Goal: Task Accomplishment & Management: Manage account settings

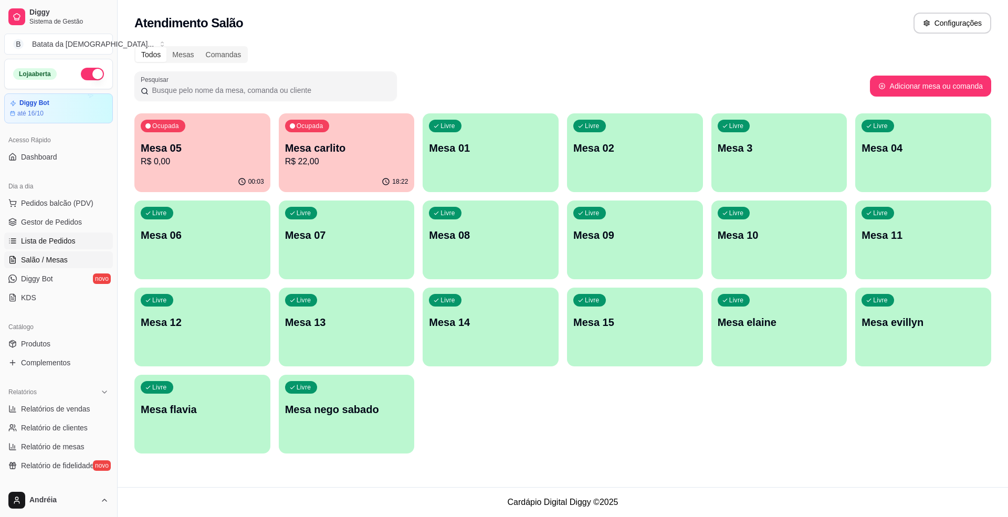
click at [39, 239] on span "Lista de Pedidos" at bounding box center [48, 241] width 55 height 10
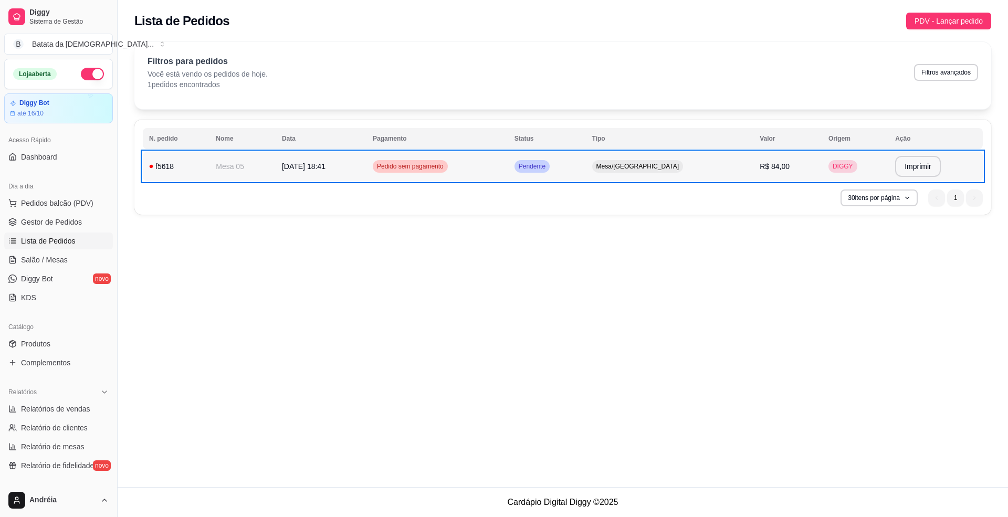
click at [586, 172] on td "Pendente" at bounding box center [547, 166] width 78 height 29
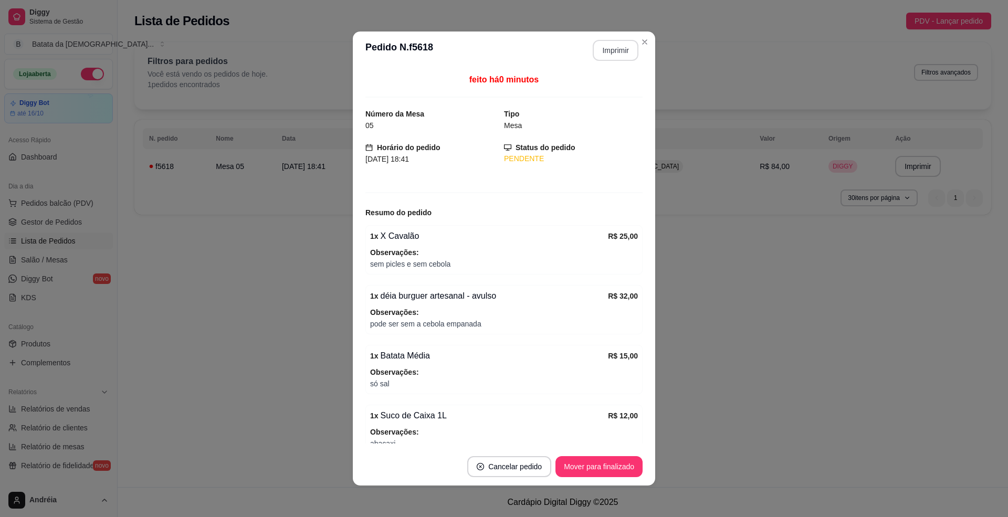
click at [619, 59] on button "Imprimir" at bounding box center [616, 50] width 46 height 21
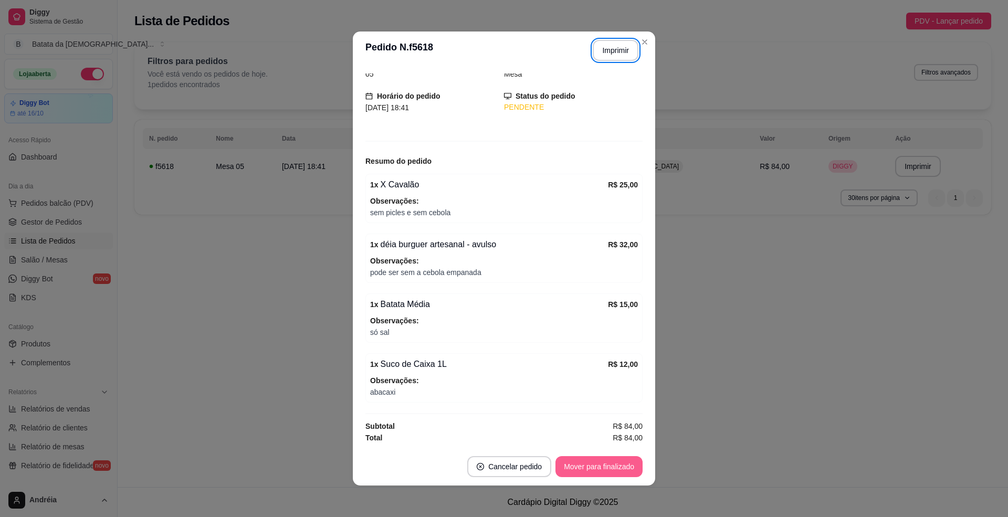
click at [594, 475] on button "Mover para finalizado" at bounding box center [598, 466] width 87 height 21
click at [635, 31] on header "**********" at bounding box center [504, 50] width 302 height 38
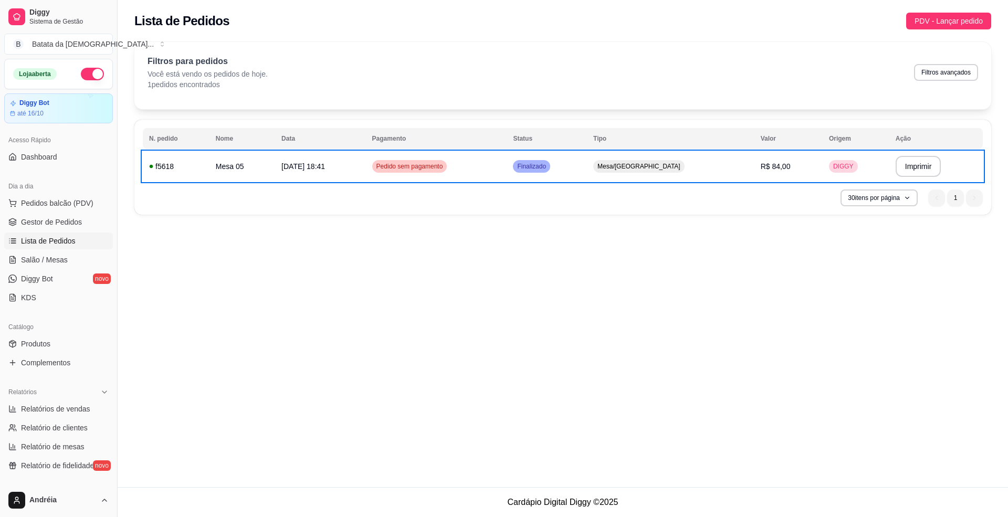
click at [553, 233] on div "**********" at bounding box center [563, 243] width 890 height 487
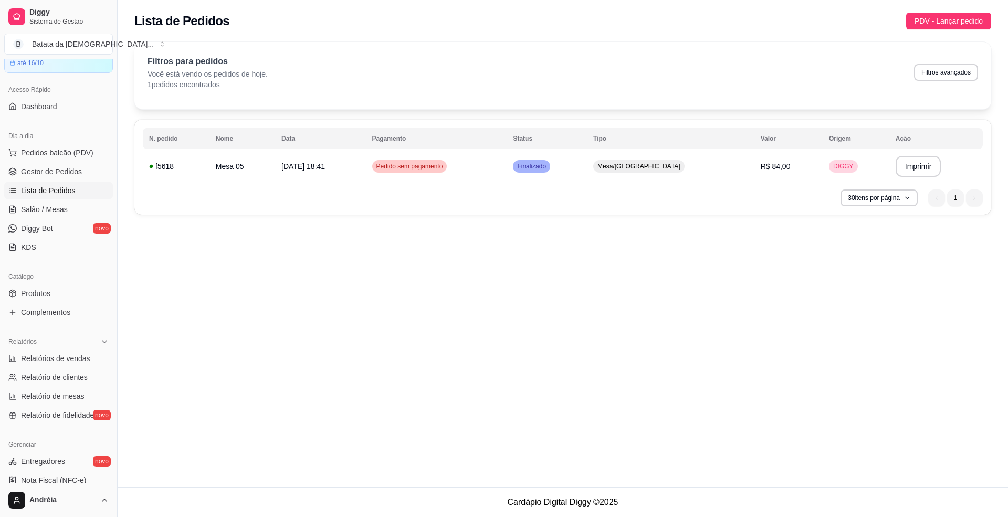
scroll to position [70, 0]
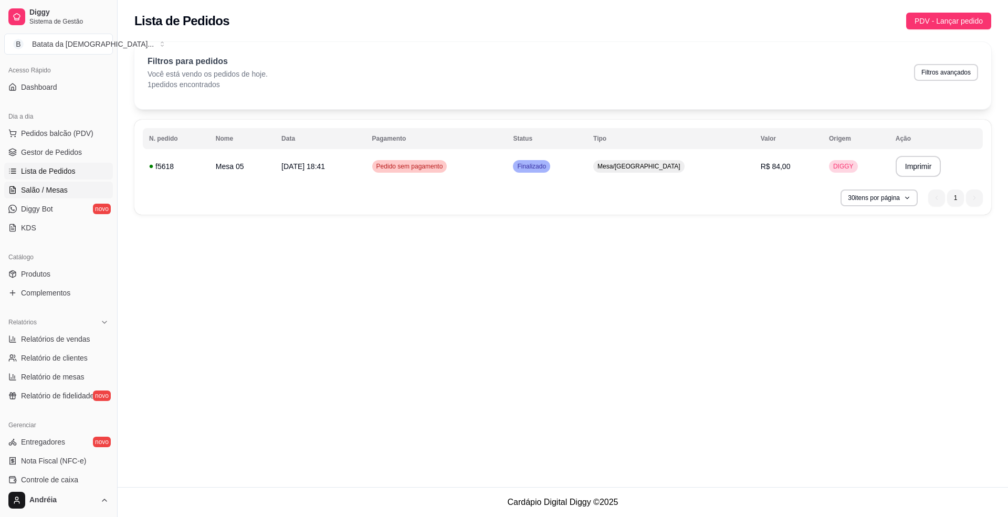
click at [76, 192] on link "Salão / Mesas" at bounding box center [58, 190] width 109 height 17
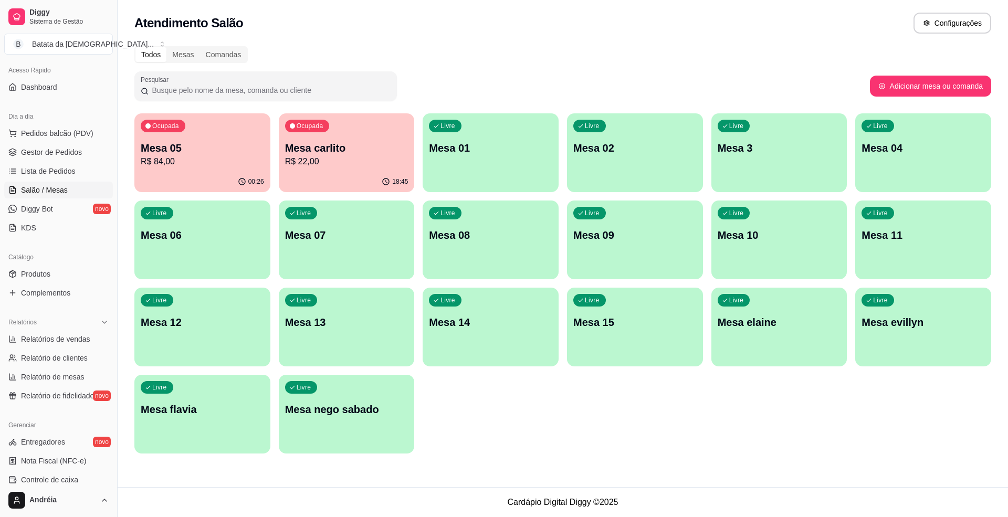
click at [177, 154] on p "Mesa 05" at bounding box center [202, 148] width 123 height 15
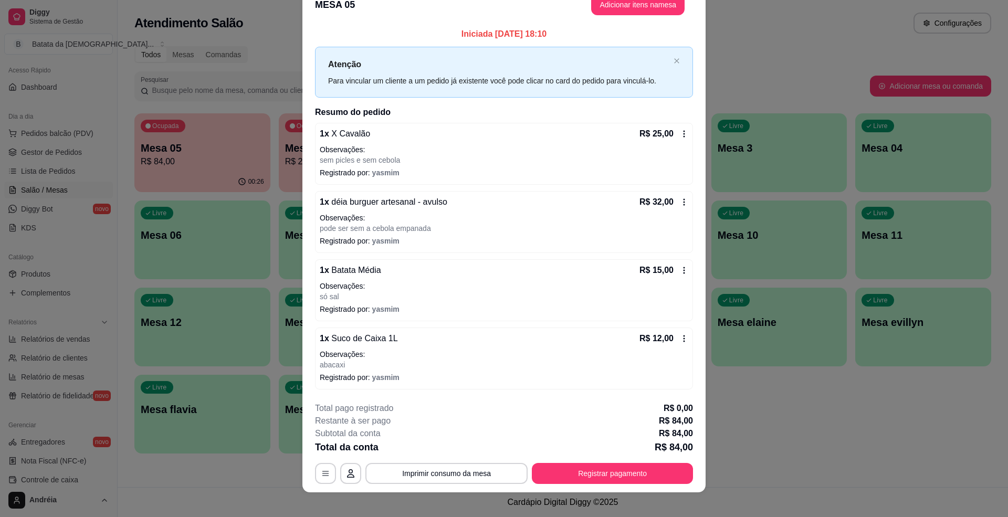
scroll to position [29, 0]
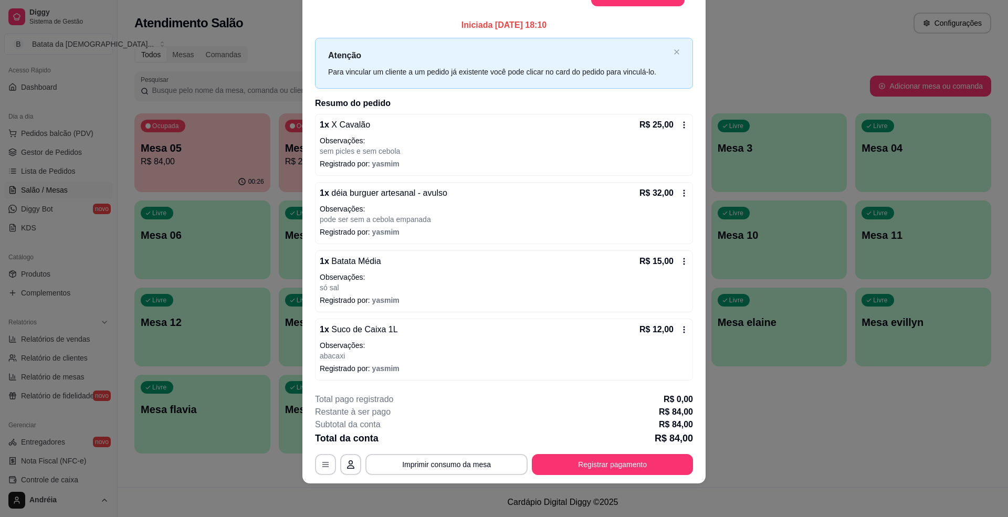
click at [645, 330] on p "R$ 12,00" at bounding box center [656, 329] width 34 height 13
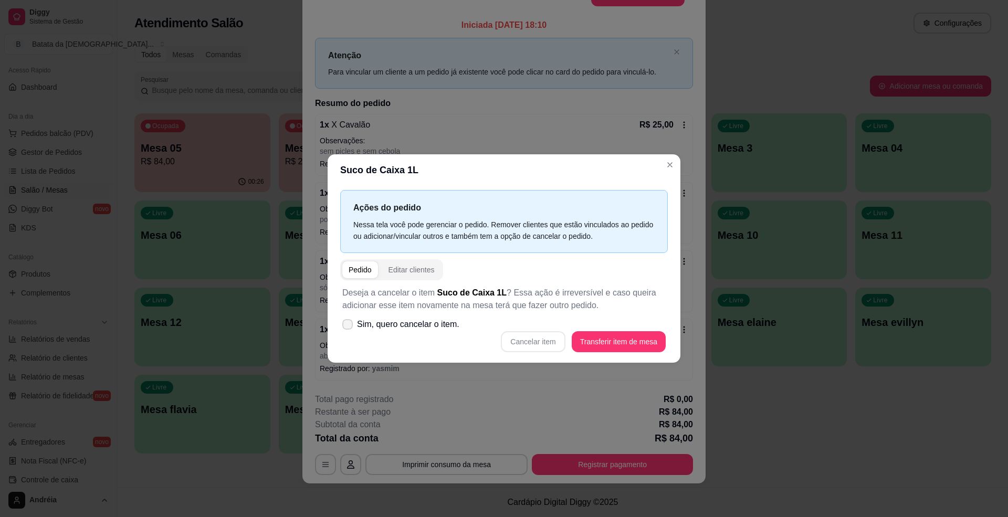
click at [426, 316] on label "Sim, quero cancelar o item." at bounding box center [400, 324] width 125 height 21
click at [349, 326] on input "Sim, quero cancelar o item." at bounding box center [345, 329] width 7 height 7
checkbox input "true"
click at [551, 338] on button "Cancelar item" at bounding box center [533, 341] width 64 height 21
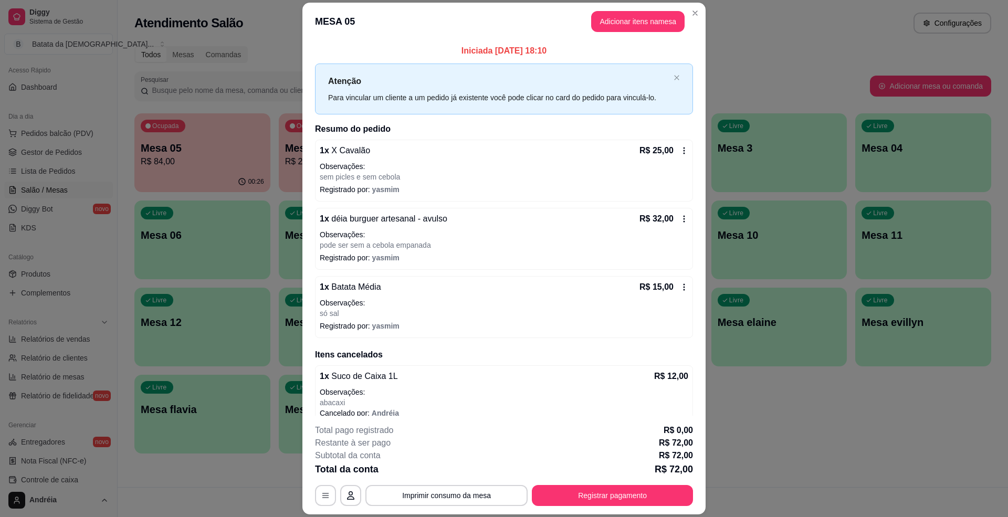
scroll to position [13, 0]
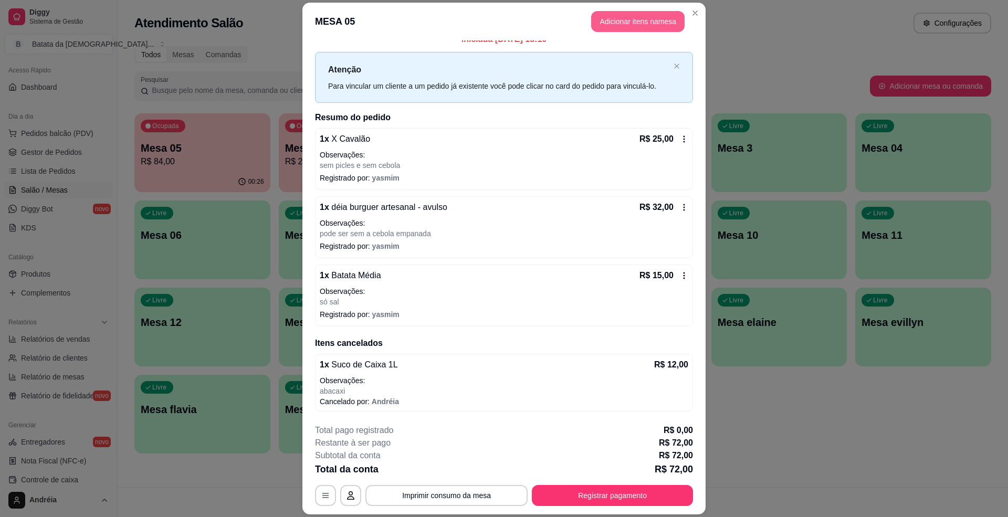
click at [615, 12] on button "Adicionar itens na mesa" at bounding box center [637, 21] width 93 height 21
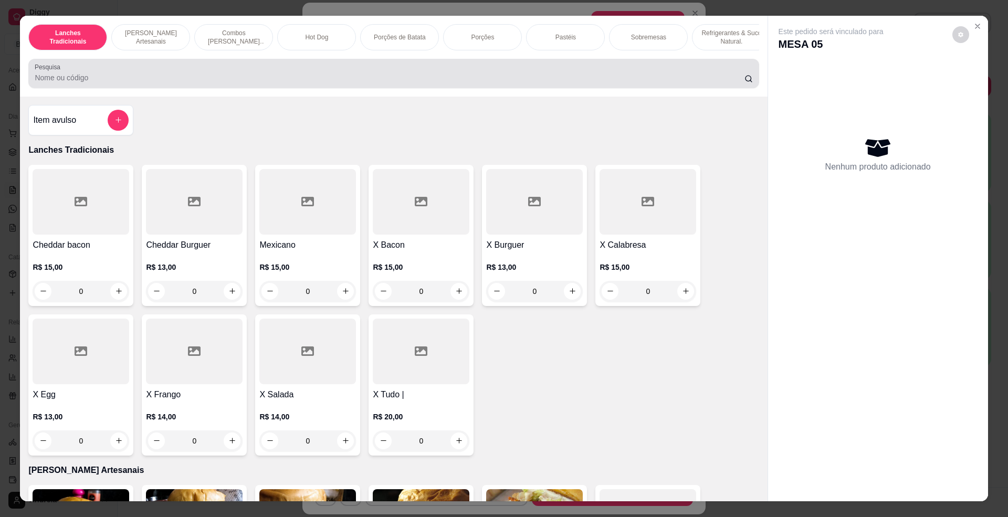
click at [301, 81] on div at bounding box center [394, 73] width 718 height 21
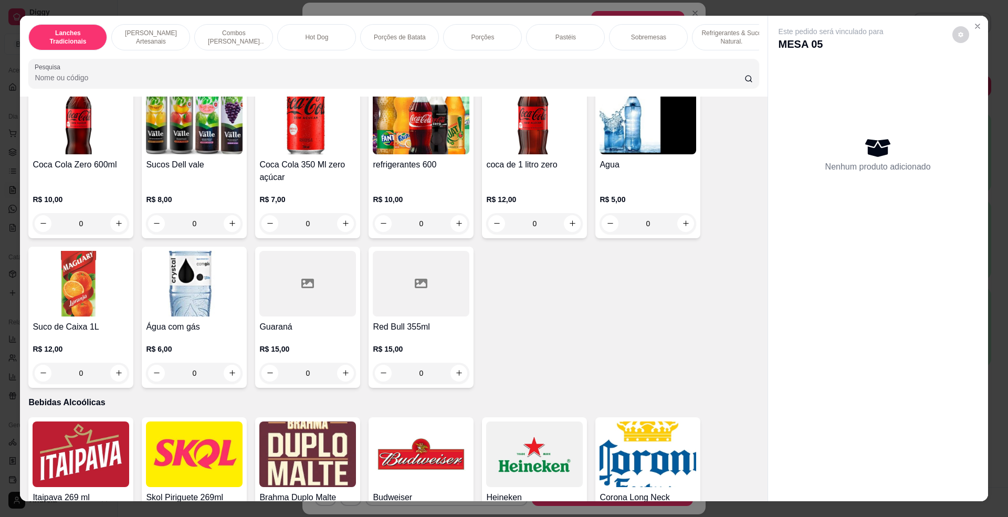
scroll to position [2100, 0]
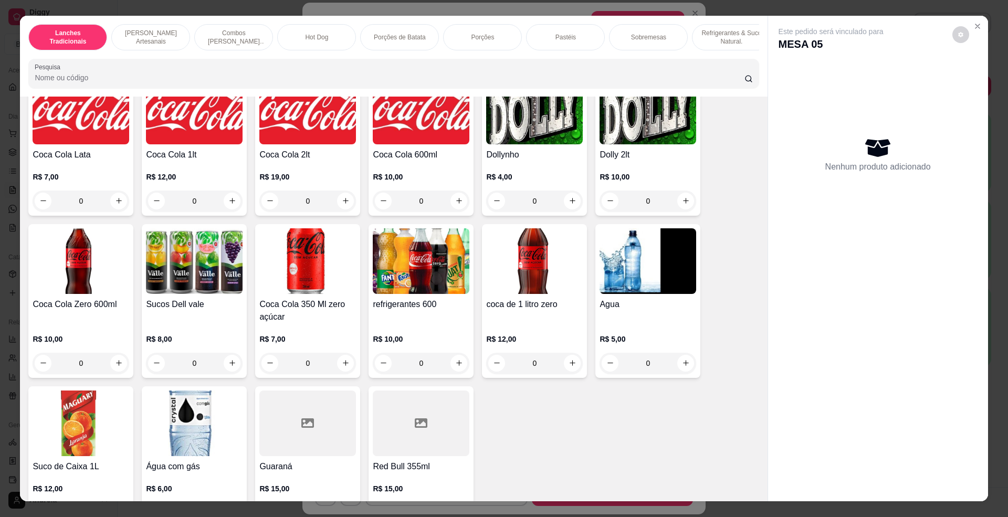
click at [169, 161] on h4 "Coca Cola 1lt" at bounding box center [194, 155] width 97 height 13
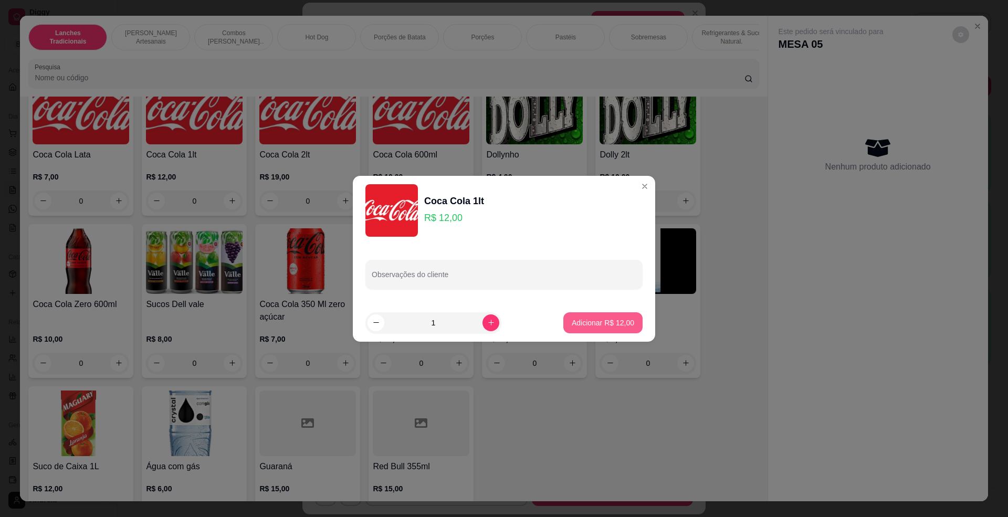
click at [572, 321] on p "Adicionar R$ 12,00" at bounding box center [603, 323] width 62 height 10
type input "1"
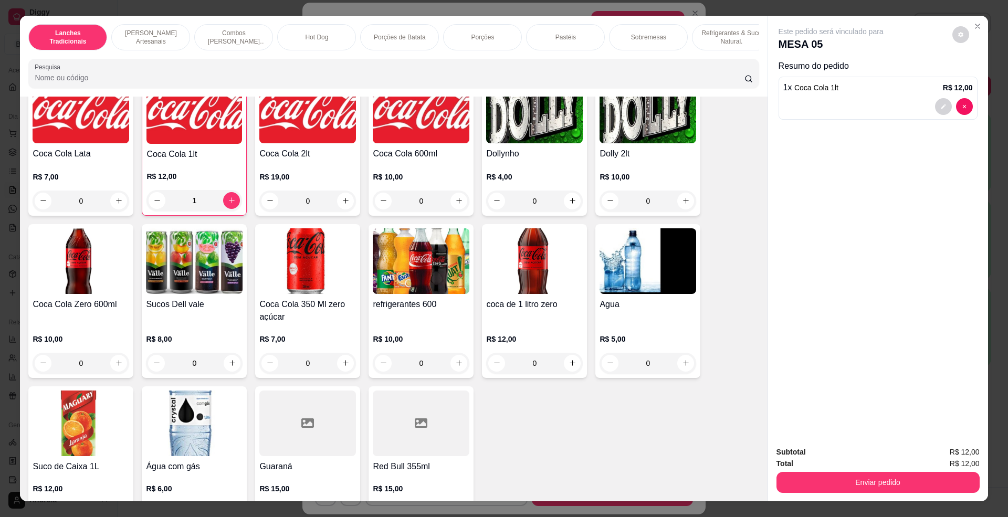
scroll to position [2029, 0]
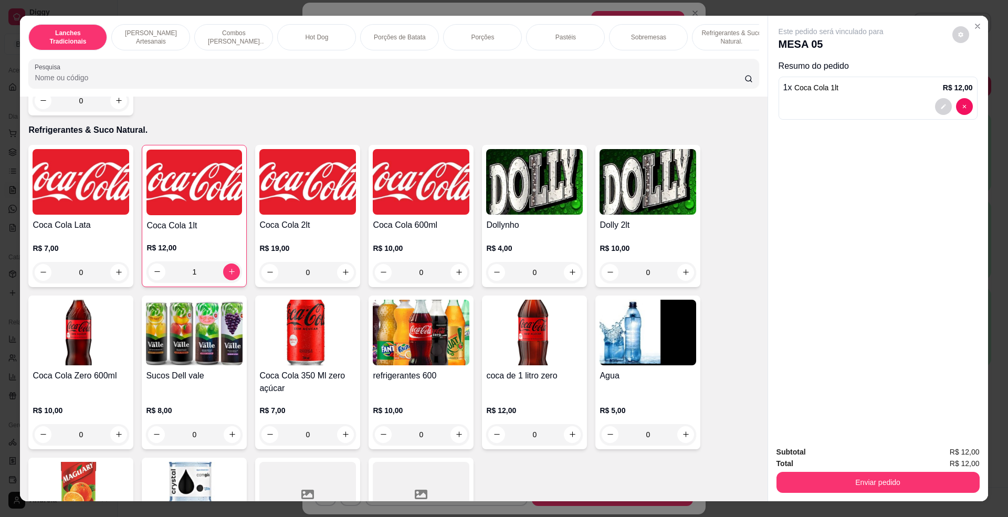
click at [189, 357] on img at bounding box center [194, 333] width 97 height 66
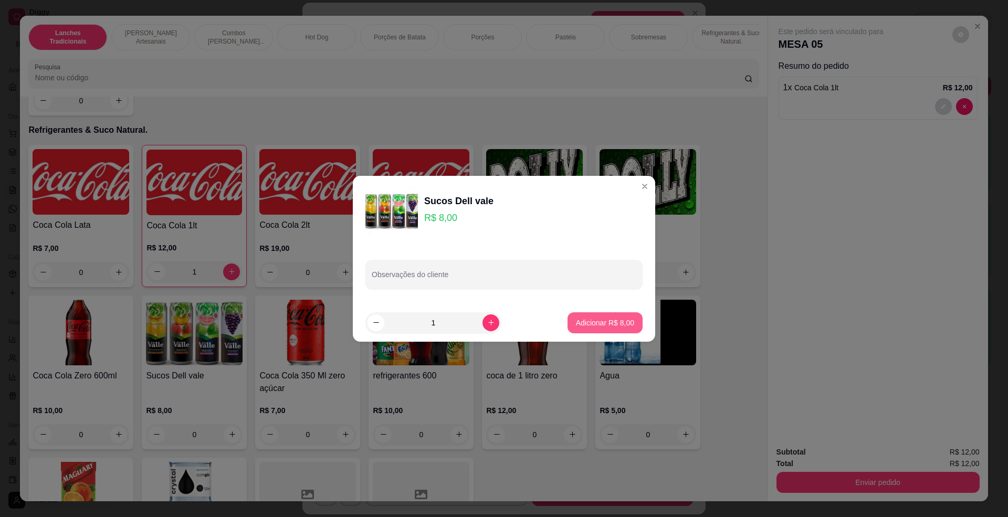
click at [604, 313] on button "Adicionar R$ 8,00" at bounding box center [604, 322] width 75 height 21
type input "1"
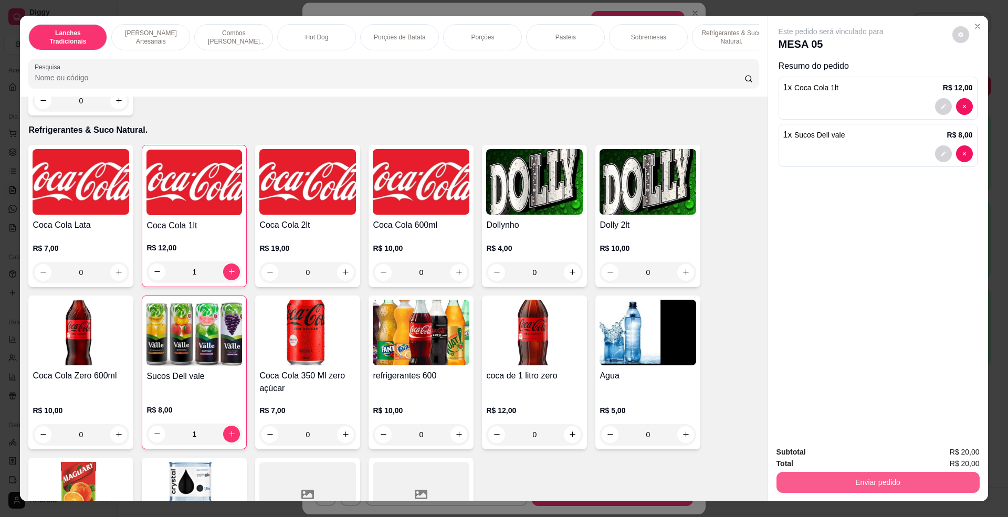
click at [881, 473] on button "Enviar pedido" at bounding box center [877, 482] width 203 height 21
click at [959, 456] on button "Enviar pedido" at bounding box center [950, 457] width 59 height 20
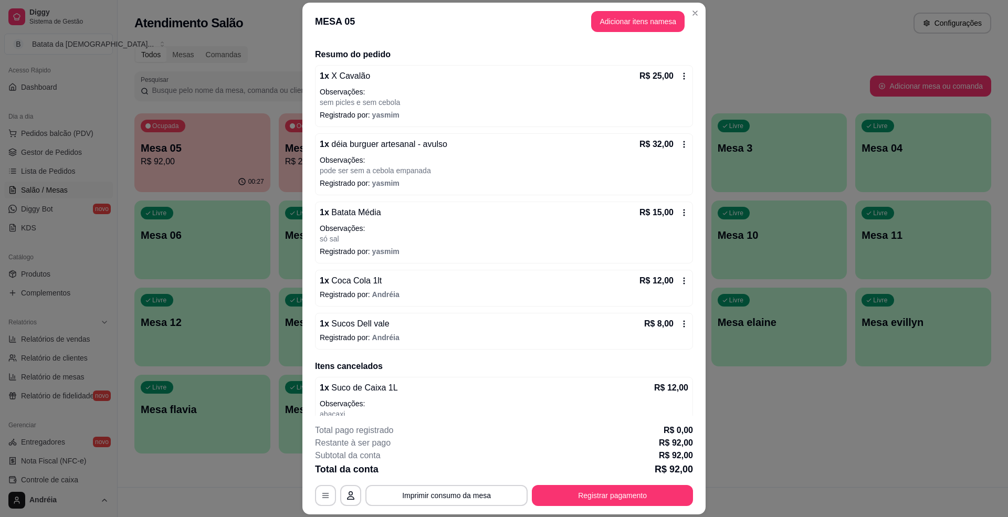
scroll to position [99, 0]
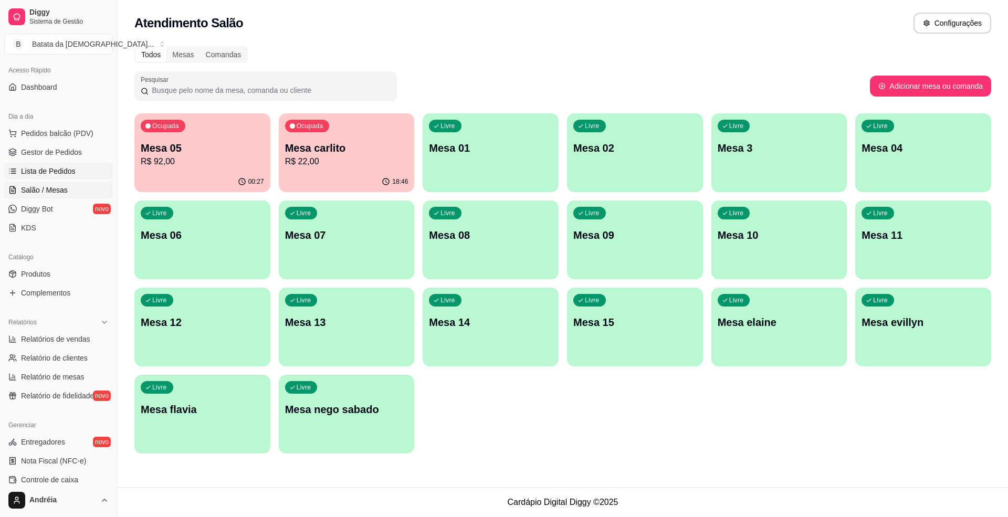
click at [39, 177] on link "Lista de Pedidos" at bounding box center [58, 171] width 109 height 17
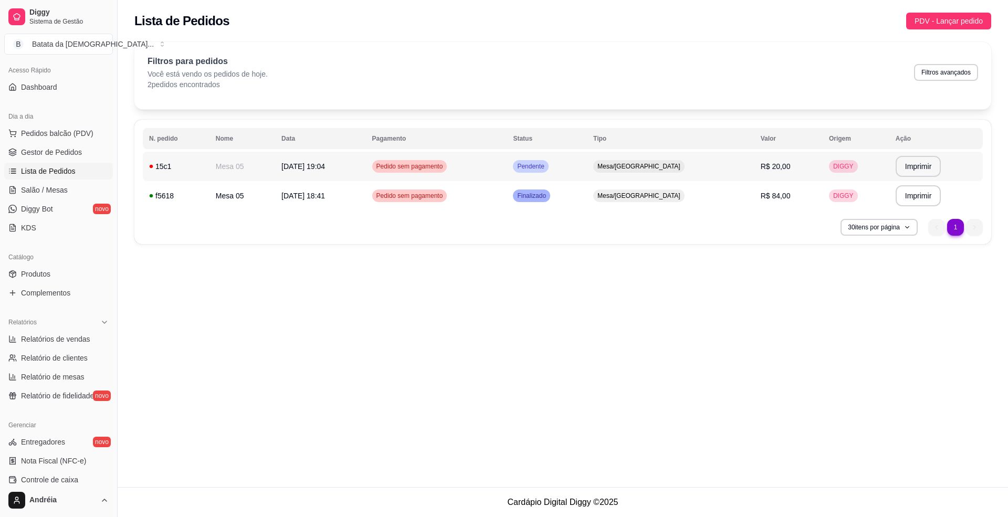
click at [507, 159] on td "Pedido sem pagamento" at bounding box center [436, 166] width 141 height 29
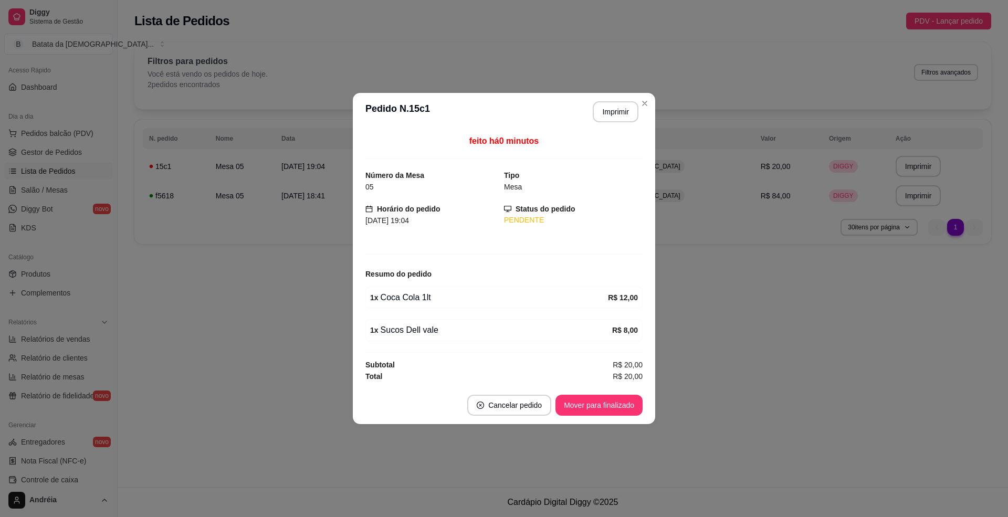
click at [574, 395] on footer "Cancelar pedido Mover para finalizado" at bounding box center [504, 405] width 302 height 38
click at [588, 406] on button "Mover para finalizado" at bounding box center [599, 405] width 85 height 20
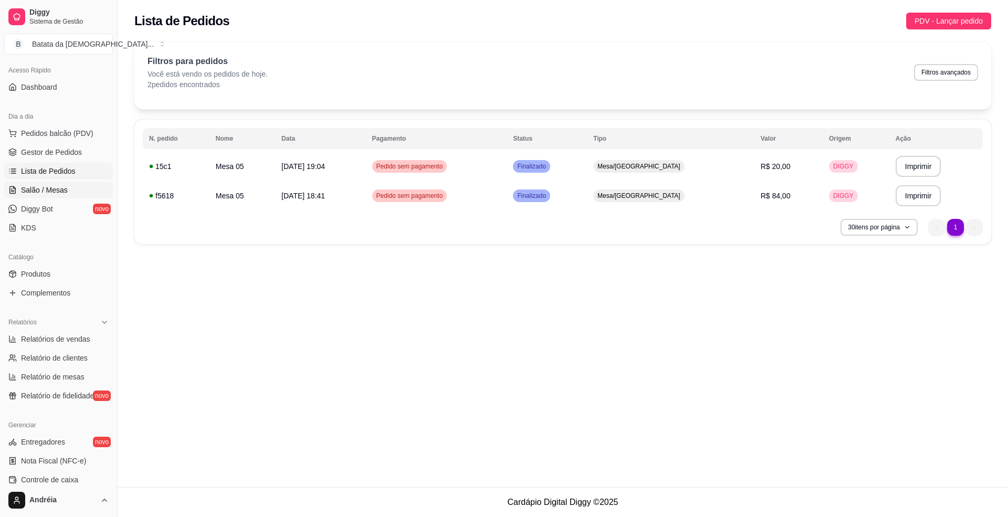
click at [51, 185] on span "Salão / Mesas" at bounding box center [44, 190] width 47 height 10
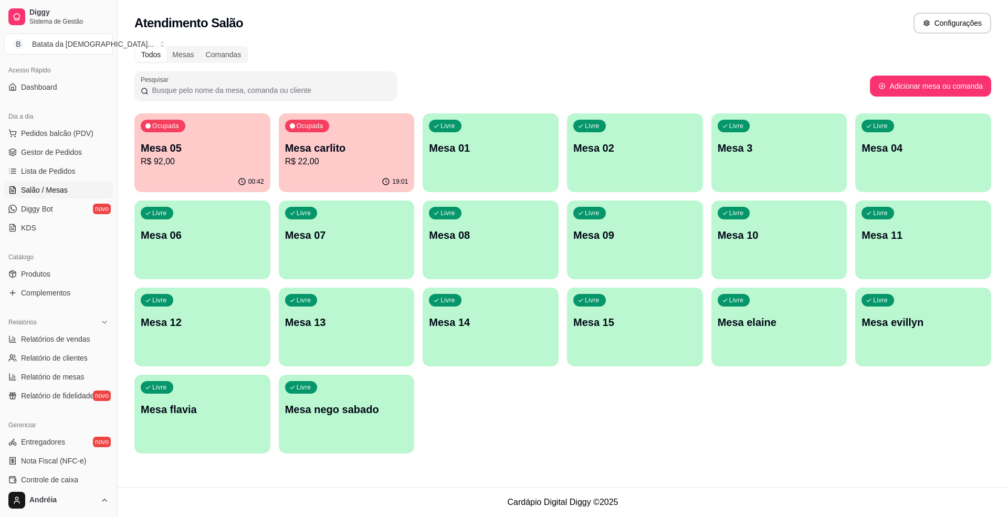
click at [219, 150] on p "Mesa 05" at bounding box center [202, 148] width 123 height 15
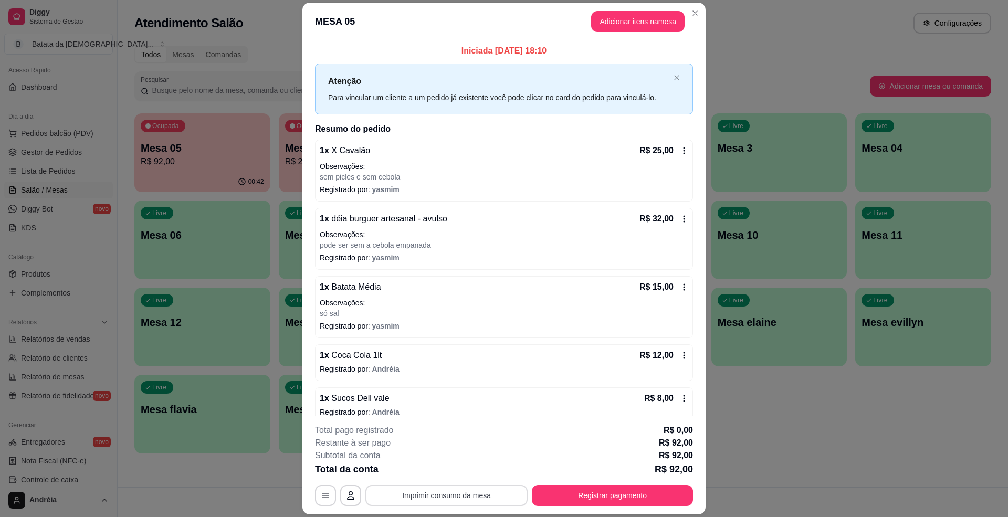
click at [445, 486] on button "Imprimir consumo da mesa" at bounding box center [446, 495] width 162 height 21
click at [458, 479] on div "**********" at bounding box center [504, 465] width 378 height 82
click at [465, 496] on button "Imprimir consumo da mesa" at bounding box center [446, 496] width 157 height 20
click at [488, 502] on button "Imprimir consumo da mesa" at bounding box center [446, 496] width 157 height 20
click at [479, 488] on button "Imprimir consumo da mesa" at bounding box center [446, 495] width 162 height 21
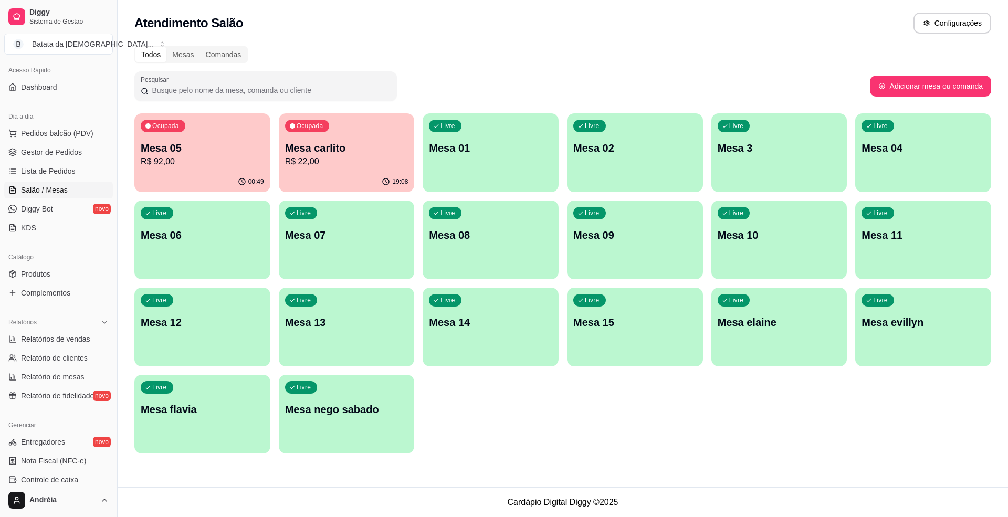
click at [198, 152] on p "Mesa 05" at bounding box center [202, 148] width 123 height 15
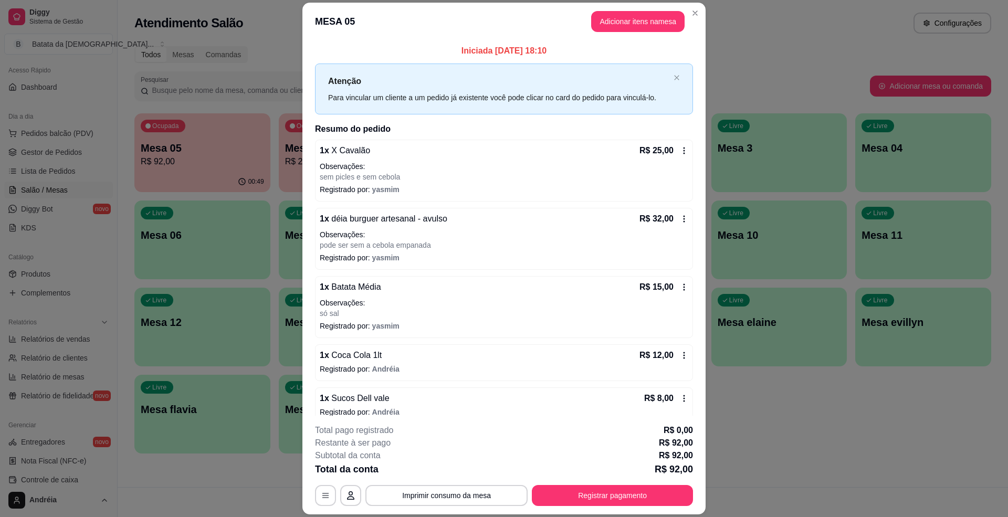
click at [557, 483] on div "**********" at bounding box center [504, 465] width 378 height 82
click at [557, 496] on button "Registrar pagamento" at bounding box center [612, 496] width 156 height 20
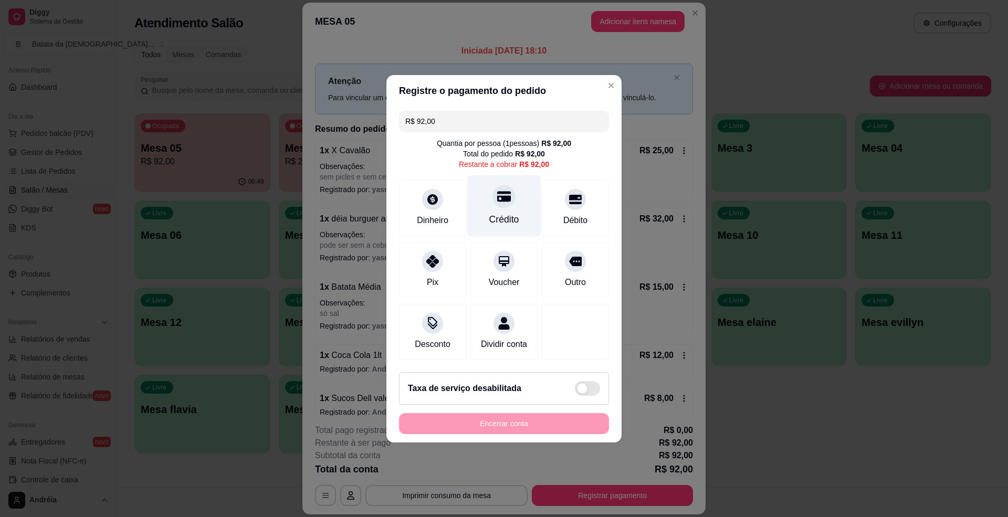
click at [501, 204] on div "Crédito" at bounding box center [504, 205] width 74 height 61
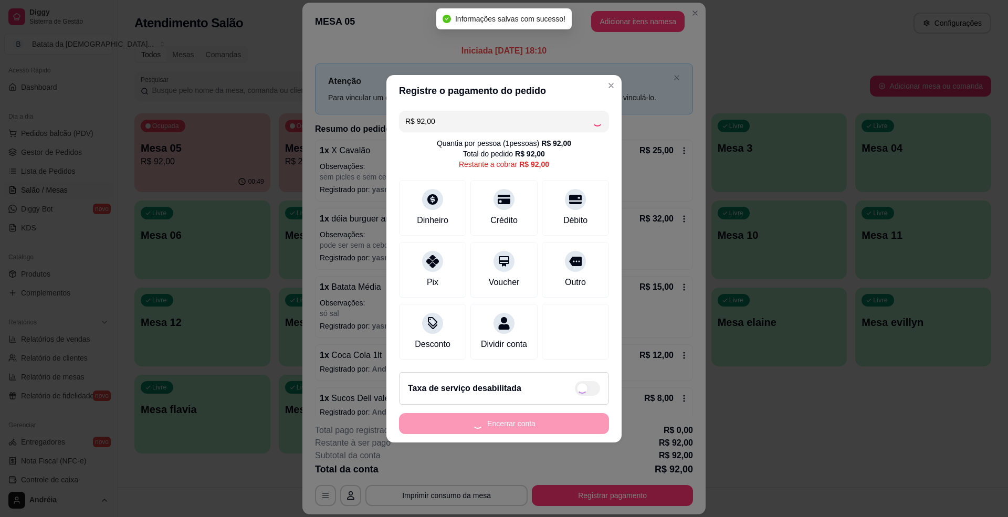
type input "R$ 0,00"
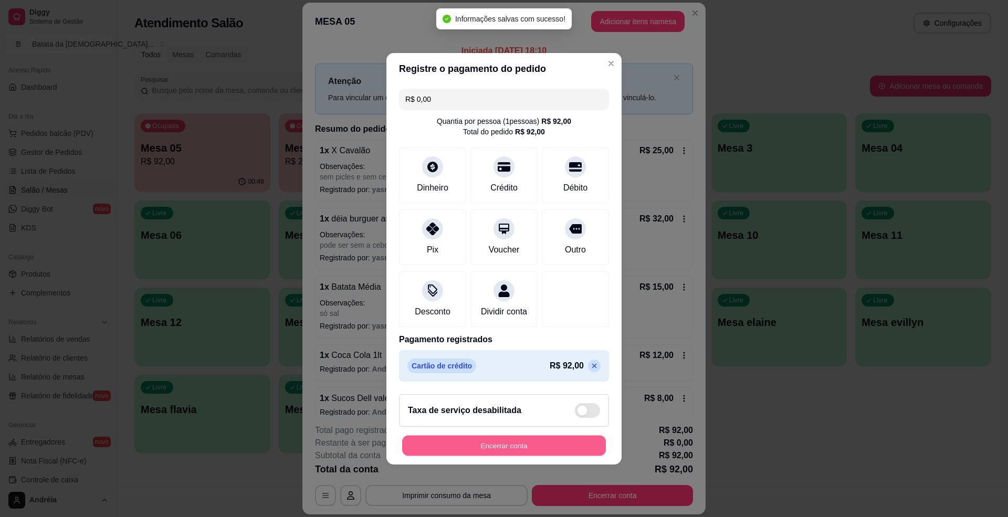
click at [523, 446] on button "Encerrar conta" at bounding box center [504, 445] width 204 height 20
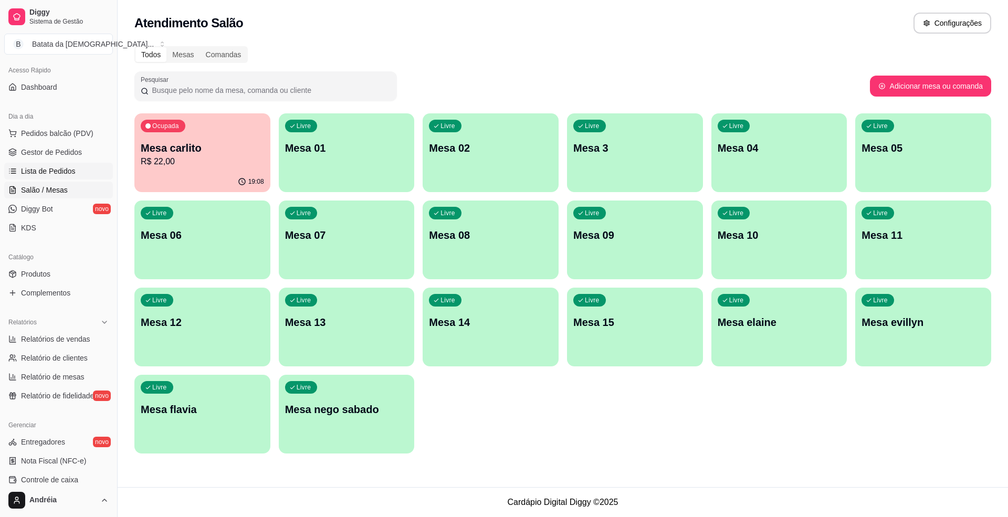
click at [41, 168] on span "Lista de Pedidos" at bounding box center [48, 171] width 55 height 10
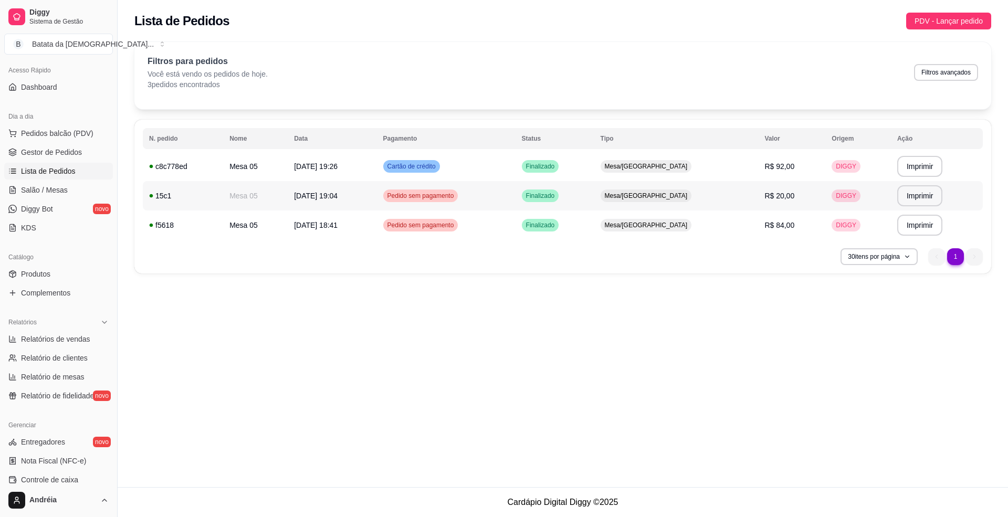
click at [376, 194] on td "[DATE] 19:04" at bounding box center [332, 195] width 89 height 29
click at [710, 202] on td "Mesa/[GEOGRAPHIC_DATA]" at bounding box center [676, 195] width 164 height 29
click at [594, 229] on td "Finalizado" at bounding box center [554, 224] width 79 height 29
click at [77, 135] on span "Pedidos balcão (PDV)" at bounding box center [57, 133] width 72 height 10
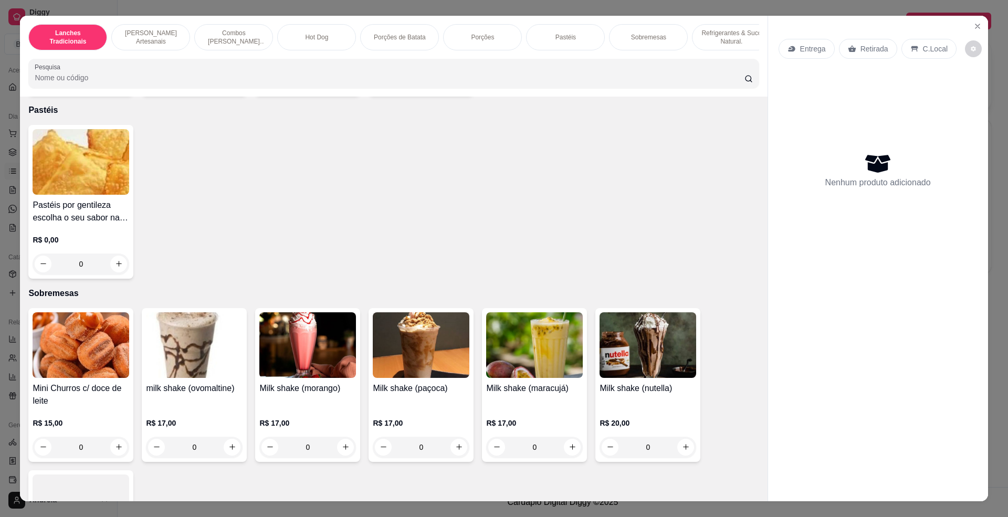
scroll to position [1540, 0]
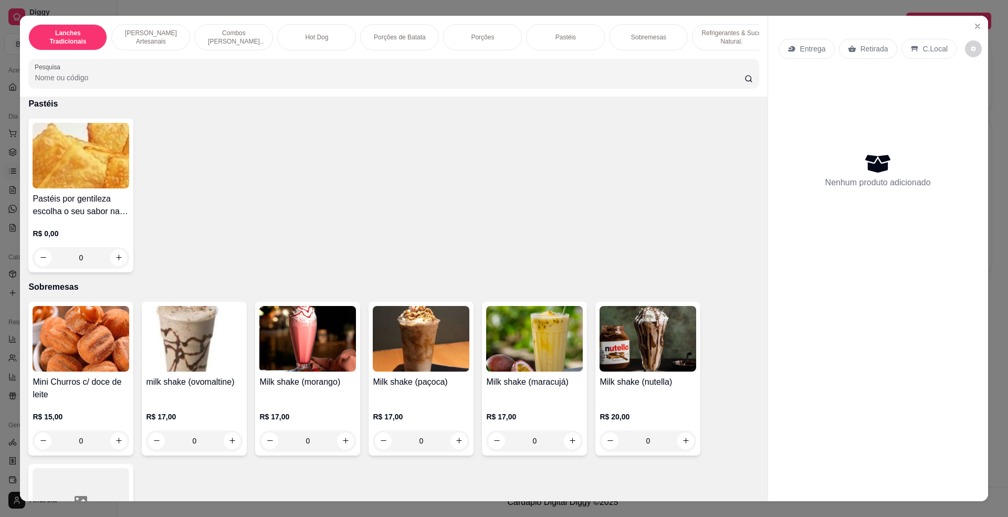
click at [59, 165] on img at bounding box center [81, 156] width 97 height 66
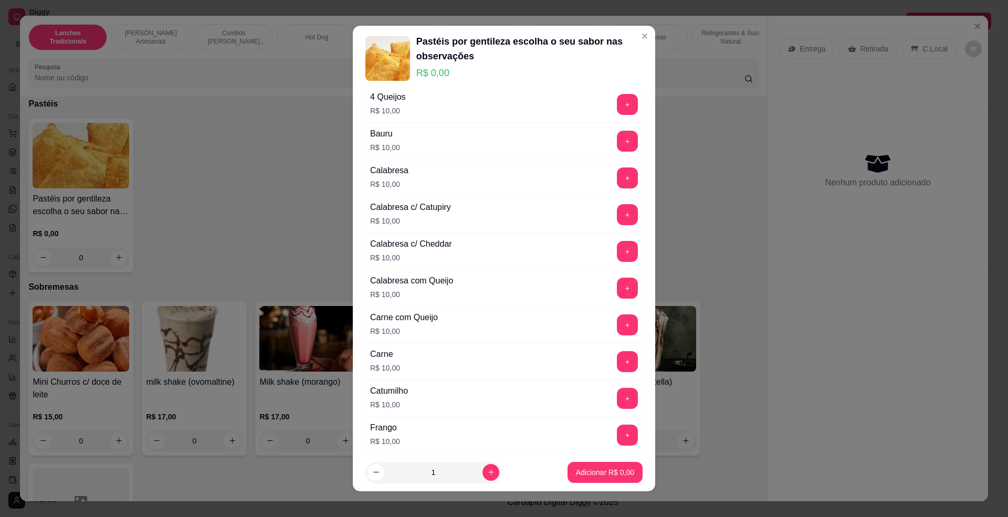
scroll to position [0, 0]
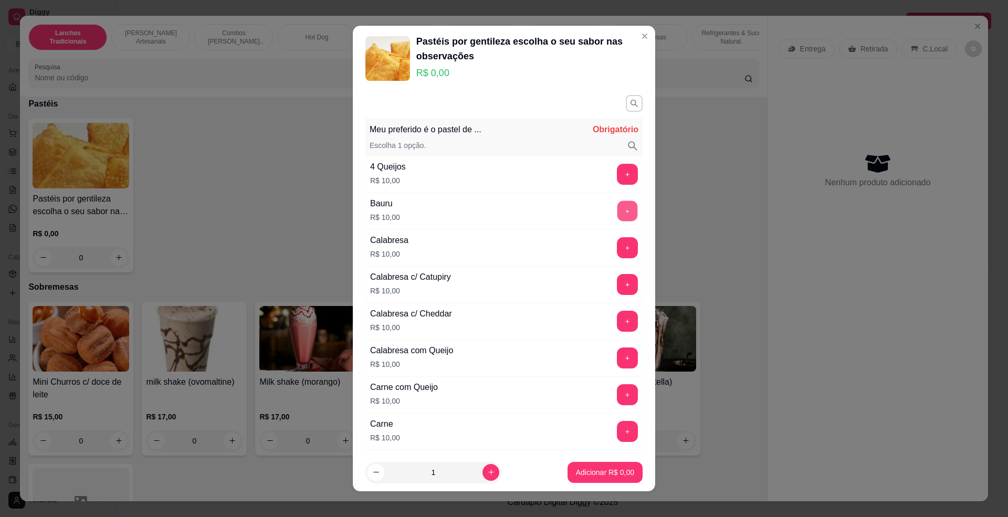
click at [617, 217] on button "+" at bounding box center [627, 211] width 20 height 20
click at [620, 469] on button "Adicionar R$ 10,00" at bounding box center [602, 472] width 79 height 21
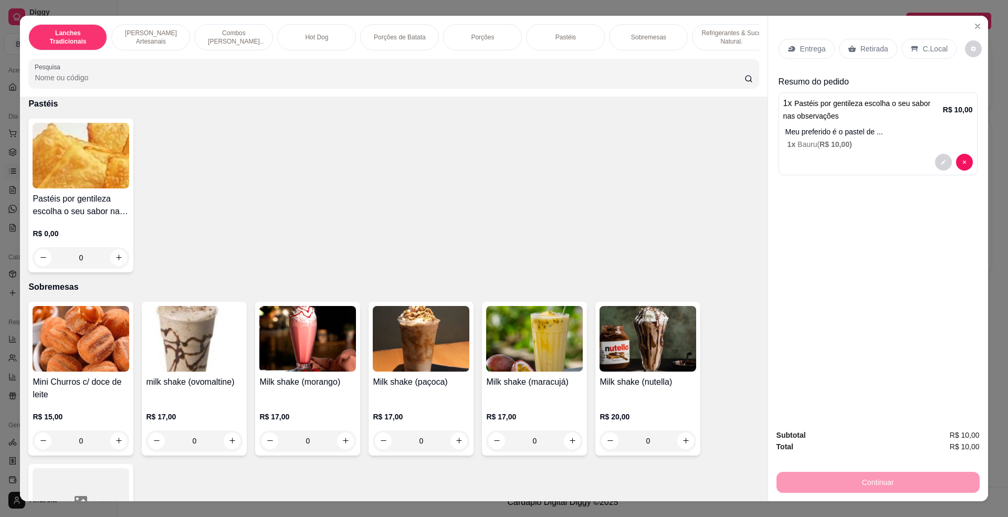
click at [913, 49] on div "C.Local" at bounding box center [928, 49] width 55 height 20
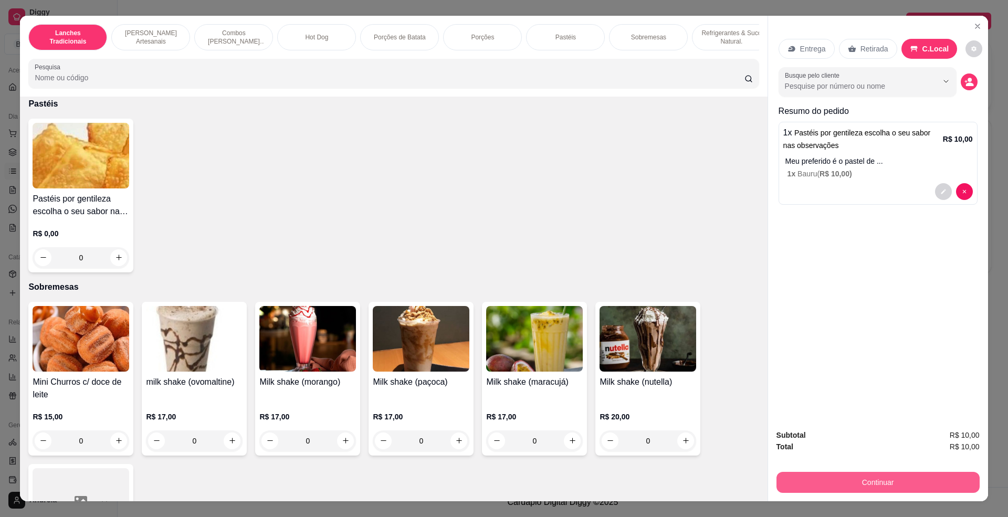
click at [876, 477] on button "Continuar" at bounding box center [877, 482] width 203 height 21
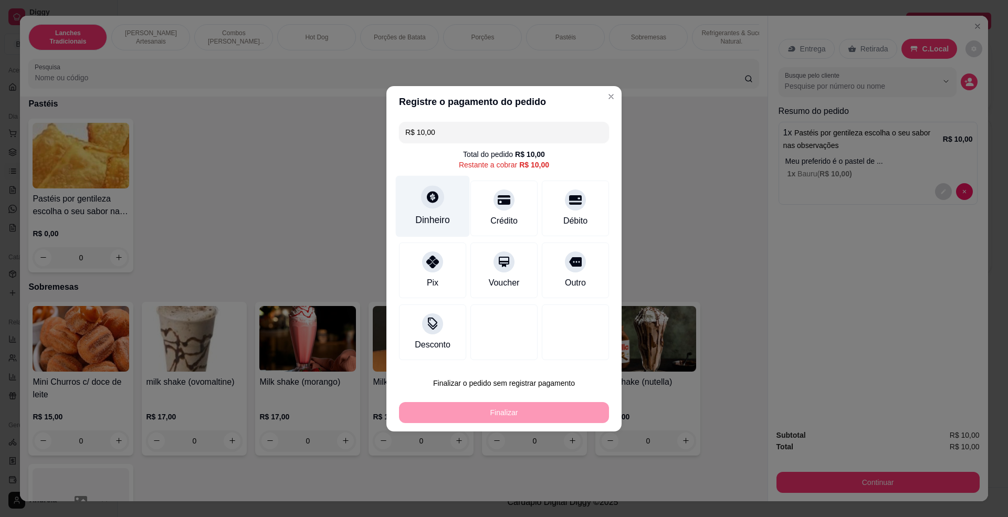
click at [445, 223] on div "Dinheiro" at bounding box center [432, 220] width 35 height 14
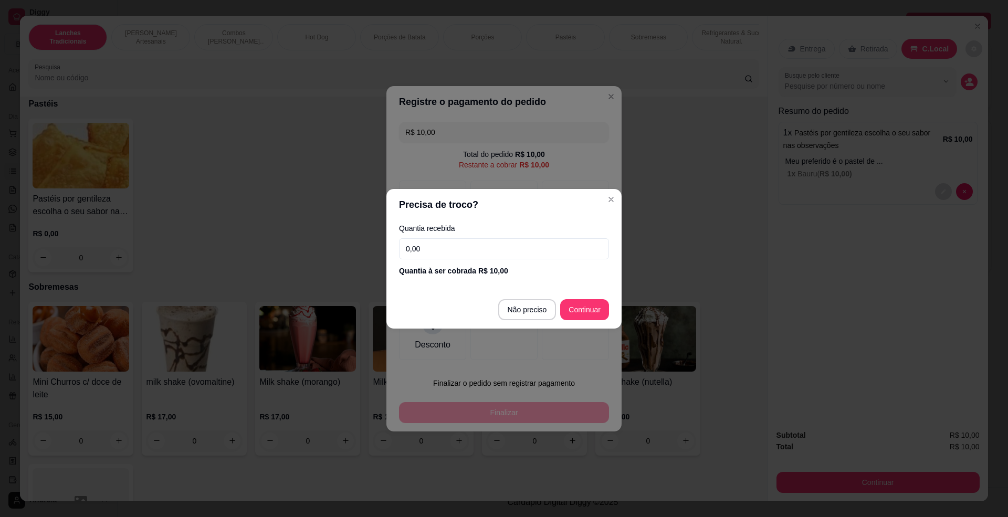
click at [518, 252] on input "0,00" at bounding box center [504, 248] width 210 height 21
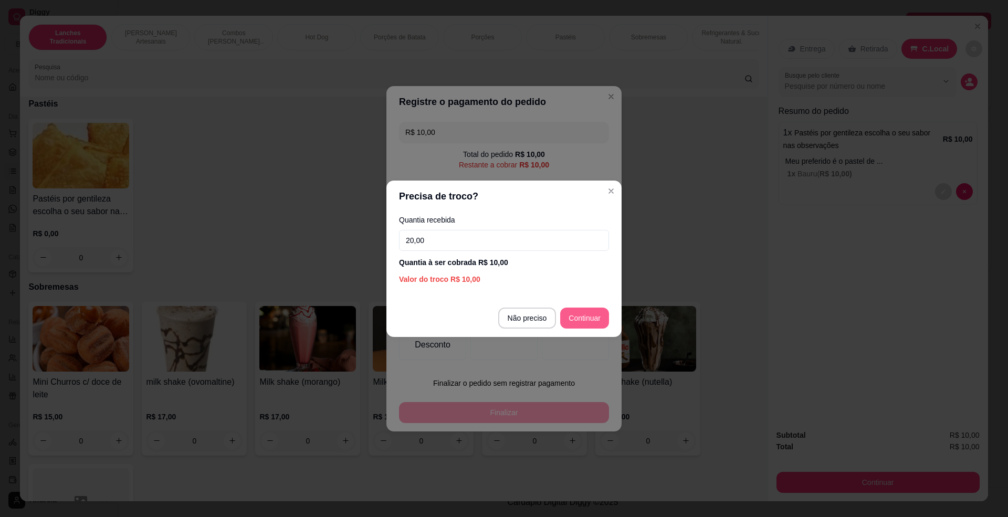
type input "20,00"
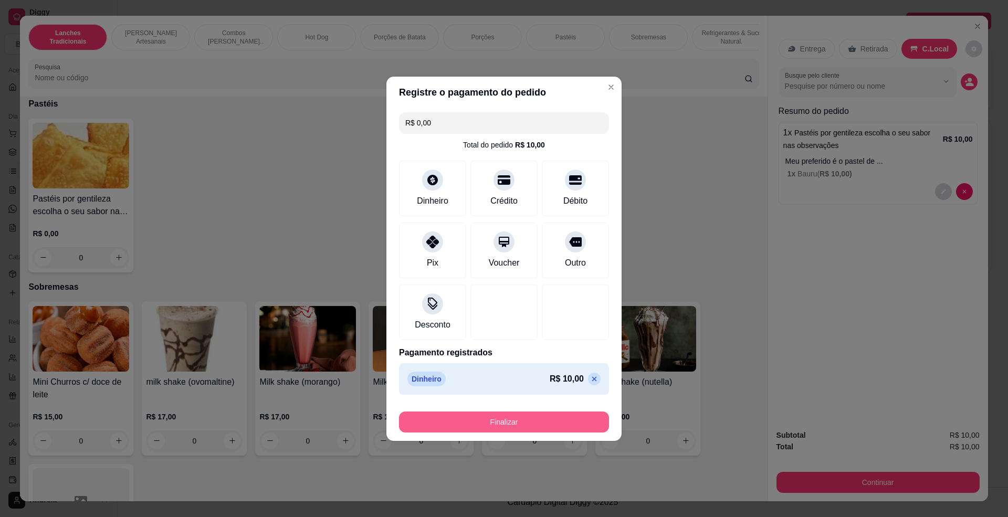
click at [570, 416] on button "Finalizar" at bounding box center [504, 422] width 210 height 21
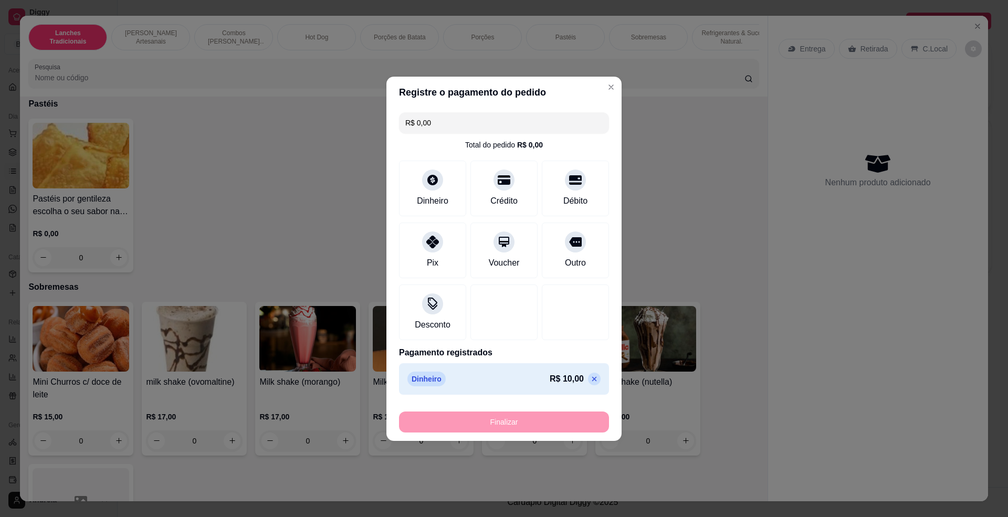
type input "-R$ 10,00"
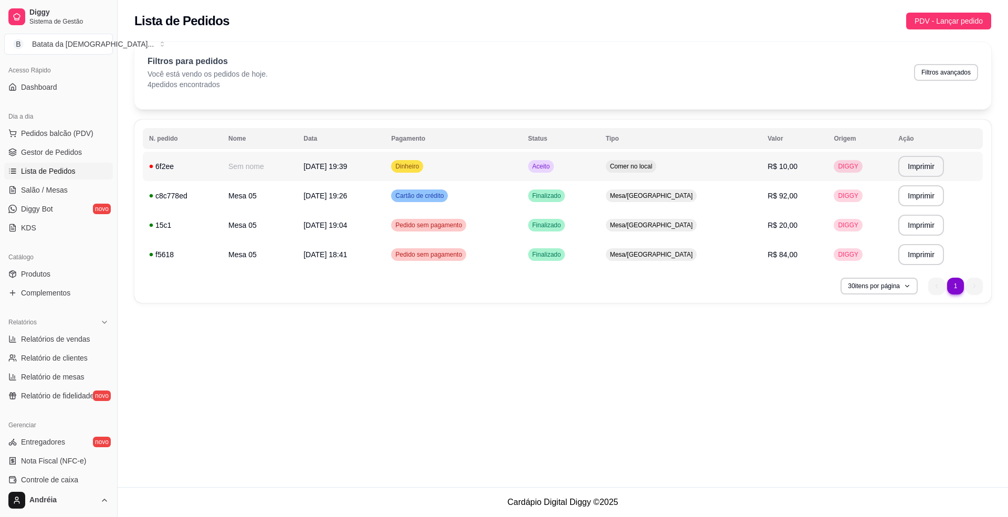
click at [806, 169] on td "R$ 10,00" at bounding box center [794, 166] width 66 height 29
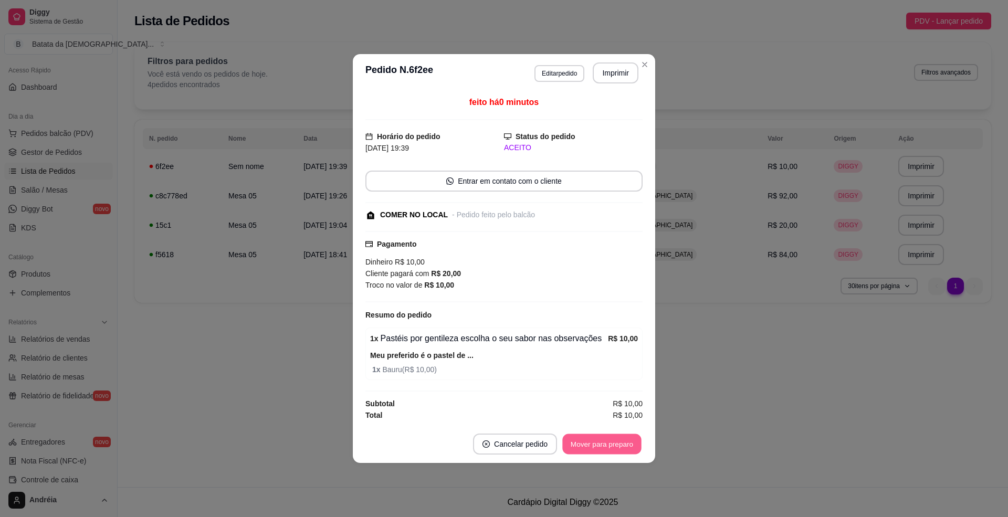
click at [630, 445] on button "Mover para preparo" at bounding box center [601, 444] width 79 height 20
click at [627, 443] on button "Mover para retirada disponível" at bounding box center [584, 444] width 112 height 20
click at [630, 449] on button "Mover para finalizado" at bounding box center [599, 444] width 85 height 20
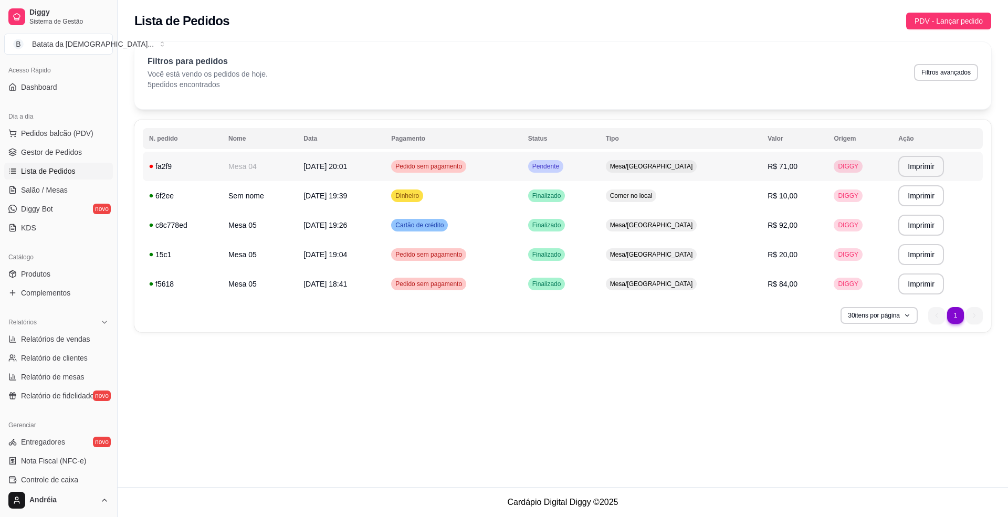
click at [666, 156] on td "Mesa/[GEOGRAPHIC_DATA]" at bounding box center [680, 166] width 162 height 29
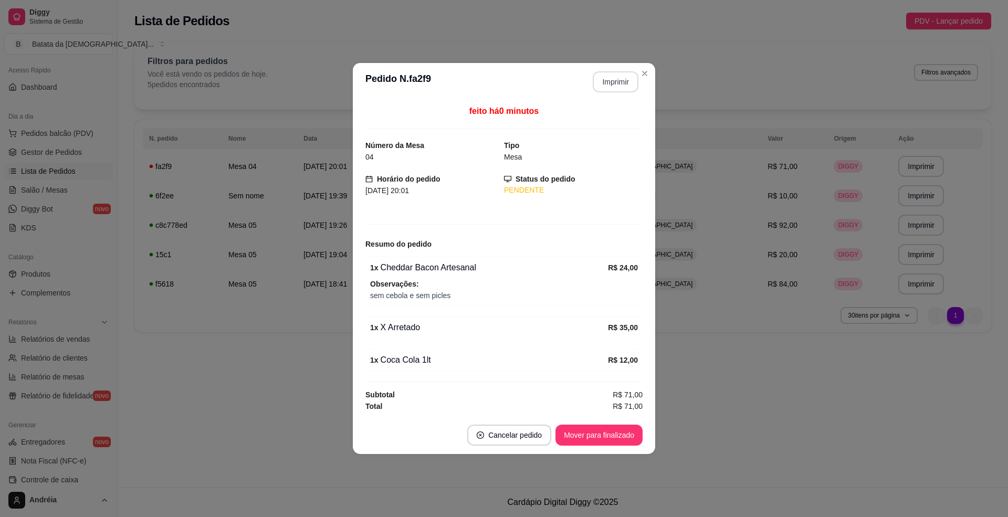
click at [616, 77] on button "Imprimir" at bounding box center [616, 81] width 46 height 21
click at [628, 438] on button "Mover para finalizado" at bounding box center [598, 435] width 87 height 21
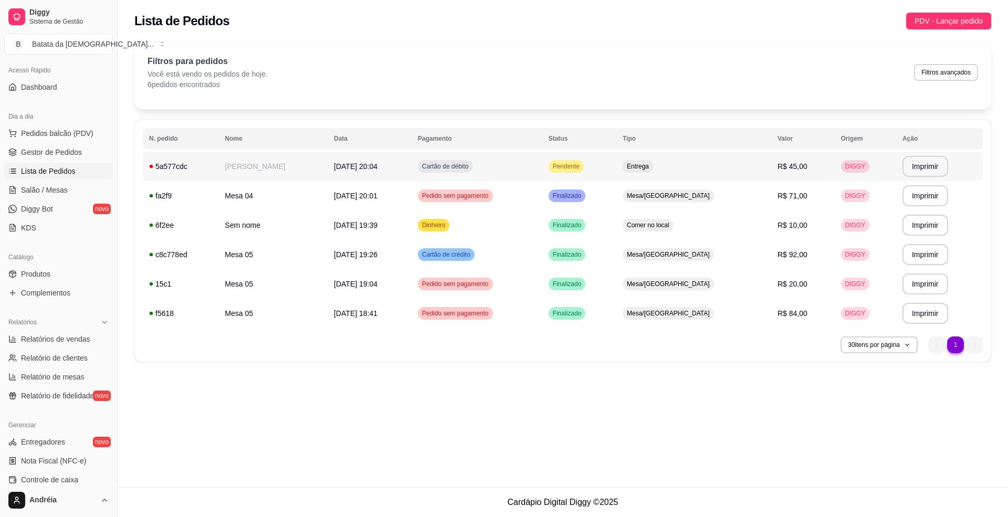
click at [616, 160] on td "Pendente" at bounding box center [579, 166] width 74 height 29
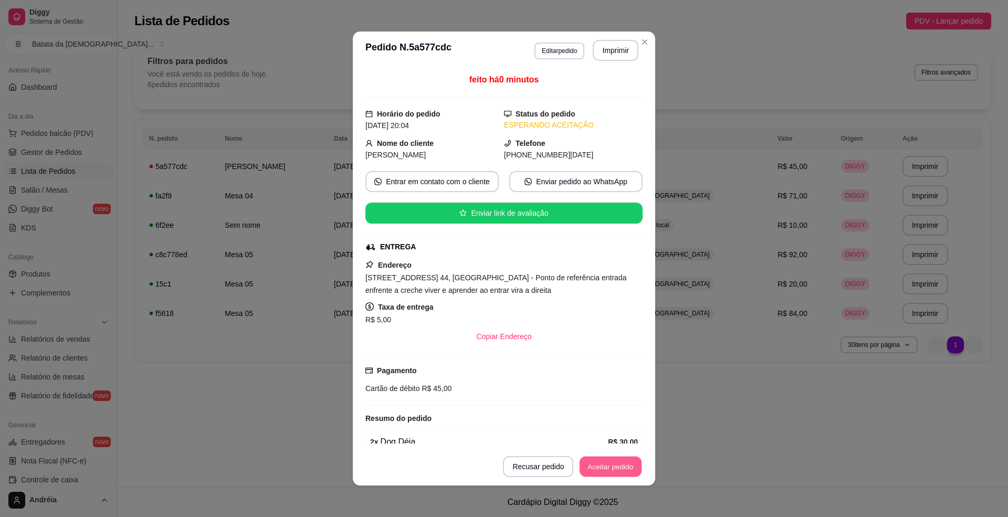
click at [603, 471] on button "Aceitar pedido" at bounding box center [611, 467] width 62 height 20
click at [609, 40] on button "Imprimir" at bounding box center [616, 50] width 46 height 21
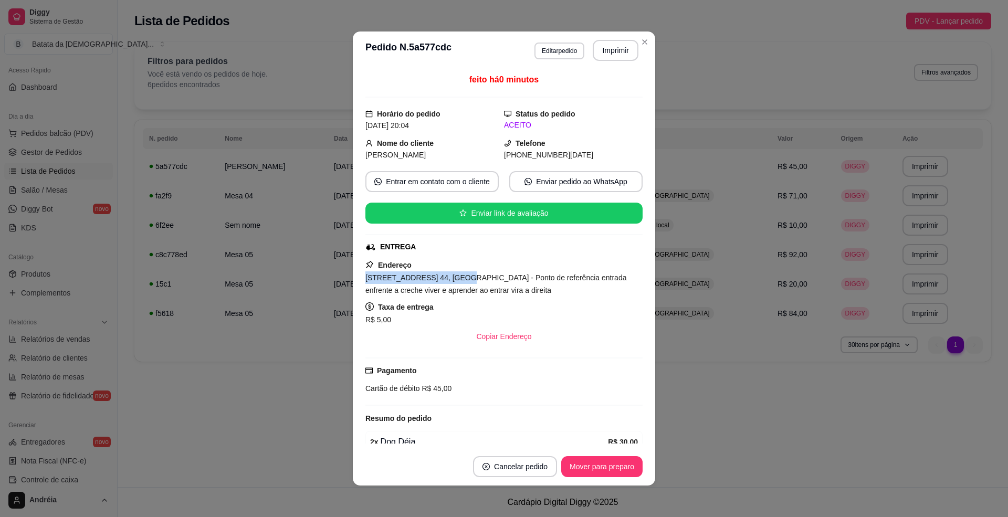
drag, startPoint x: 445, startPoint y: 279, endPoint x: 311, endPoint y: 281, distance: 134.4
click at [311, 281] on div "**********" at bounding box center [504, 258] width 1008 height 517
copy span "[STREET_ADDRESS] 44"
click at [561, 457] on button "Mover para preparo" at bounding box center [601, 466] width 81 height 21
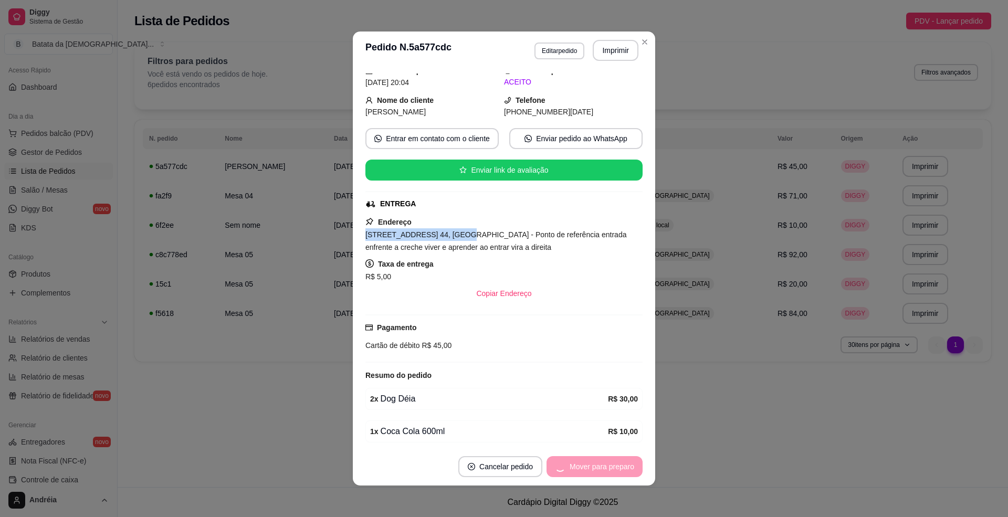
scroll to position [89, 0]
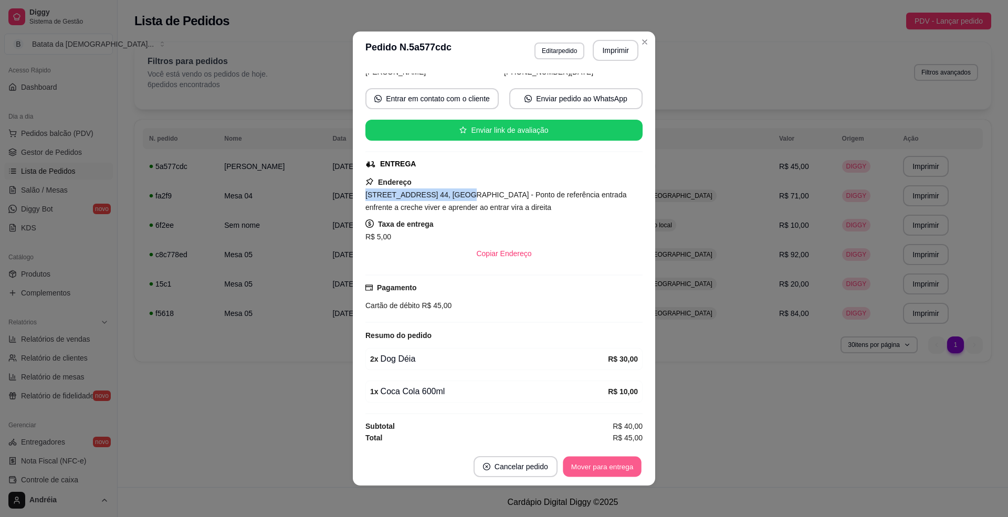
click at [616, 463] on button "Mover para entrega" at bounding box center [602, 467] width 79 height 20
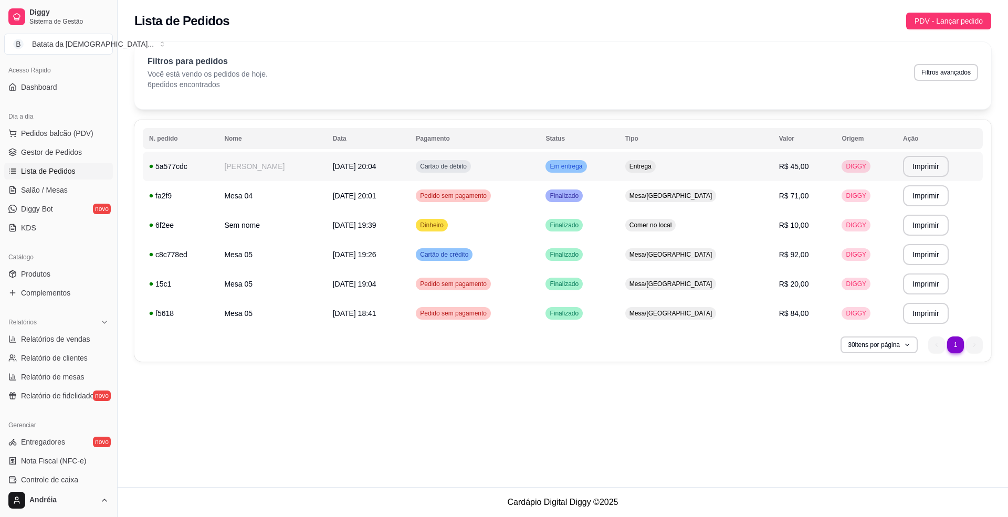
click at [539, 156] on td "Cartão de débito" at bounding box center [474, 166] width 130 height 29
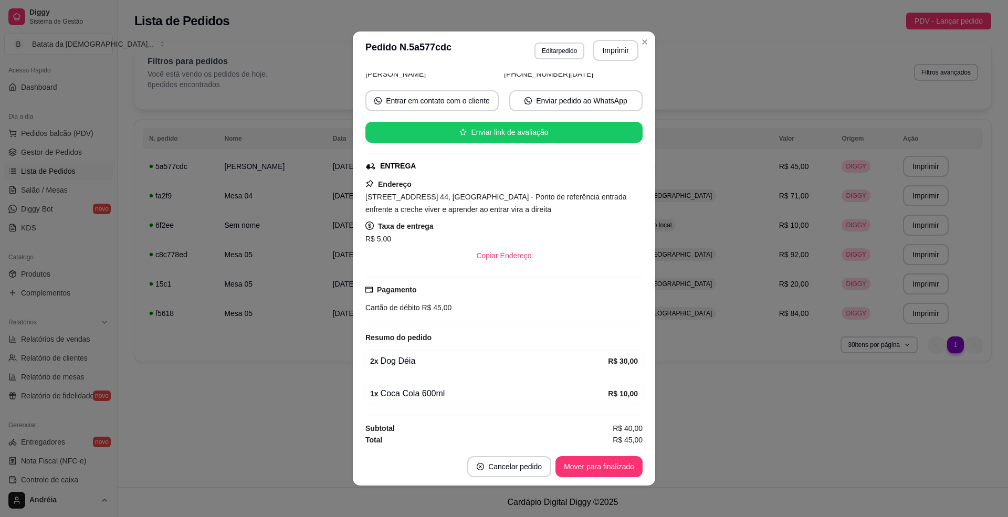
scroll to position [89, 0]
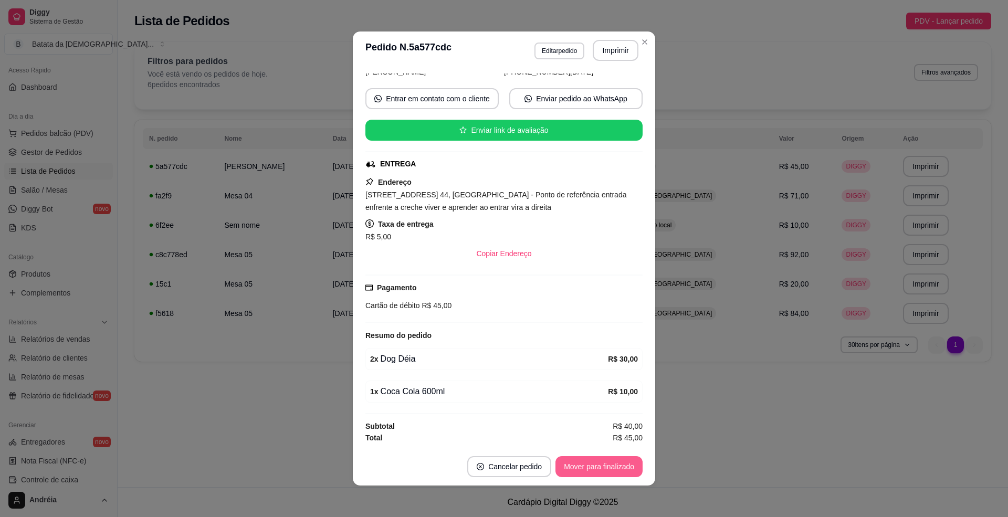
click at [582, 459] on button "Mover para finalizado" at bounding box center [598, 466] width 87 height 21
click at [647, 48] on header "**********" at bounding box center [504, 50] width 302 height 38
click at [633, 33] on header "**********" at bounding box center [504, 50] width 302 height 38
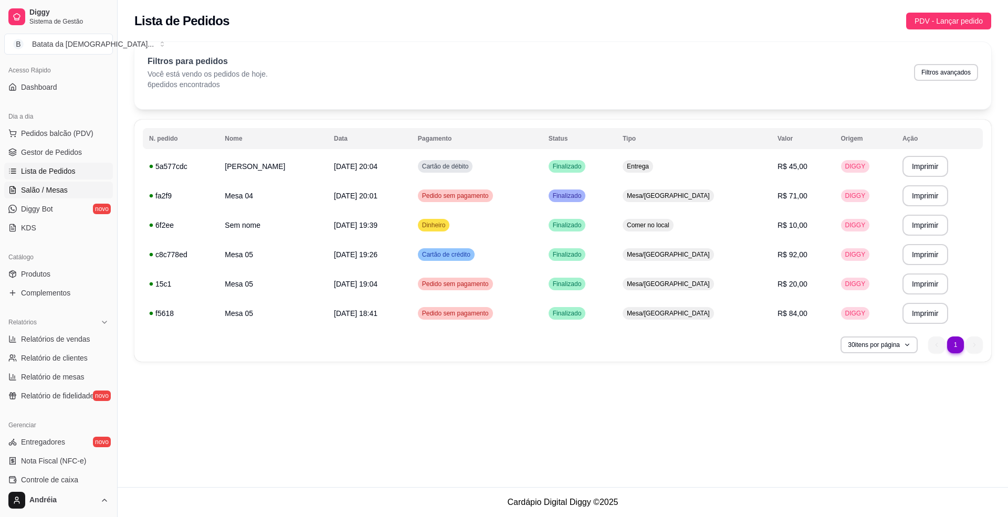
click at [64, 189] on span "Salão / Mesas" at bounding box center [44, 190] width 47 height 10
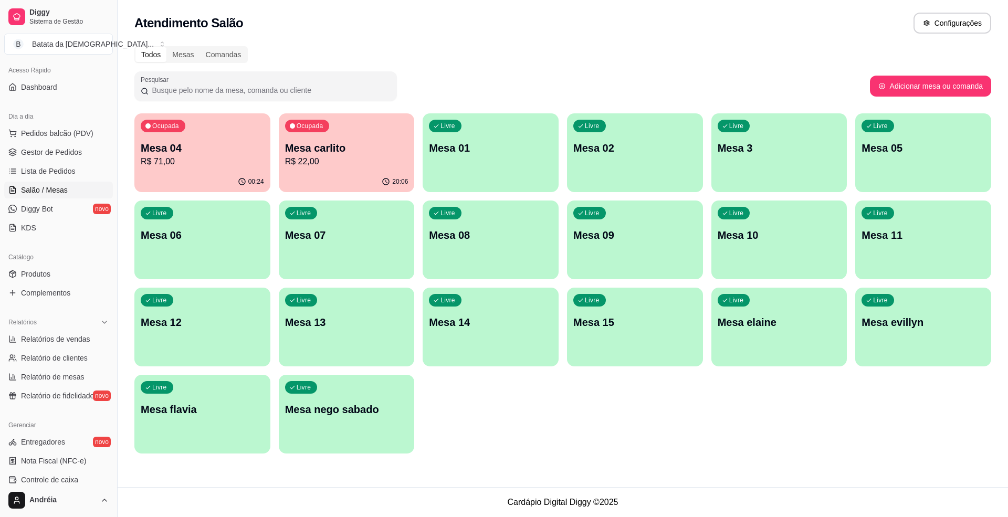
click at [217, 146] on p "Mesa 04" at bounding box center [202, 148] width 123 height 15
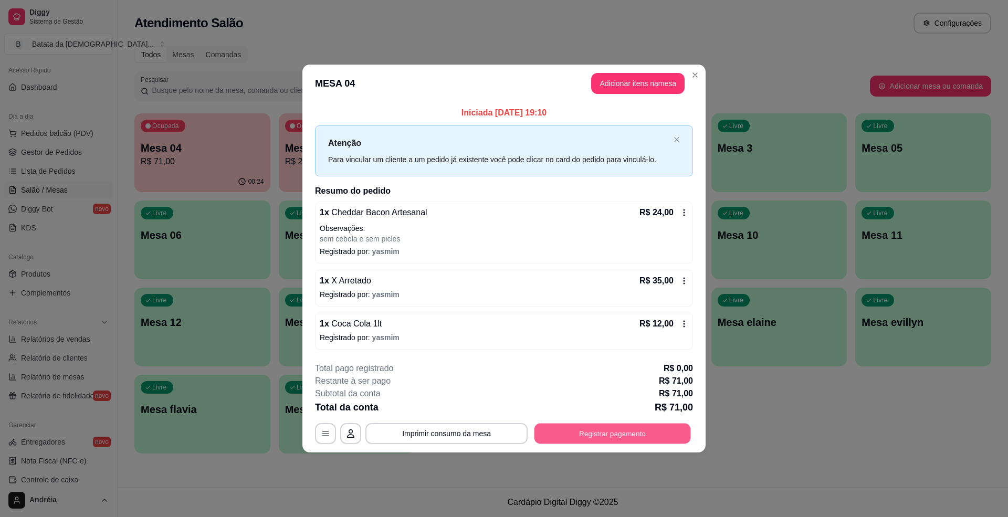
click at [634, 427] on button "Registrar pagamento" at bounding box center [612, 434] width 156 height 20
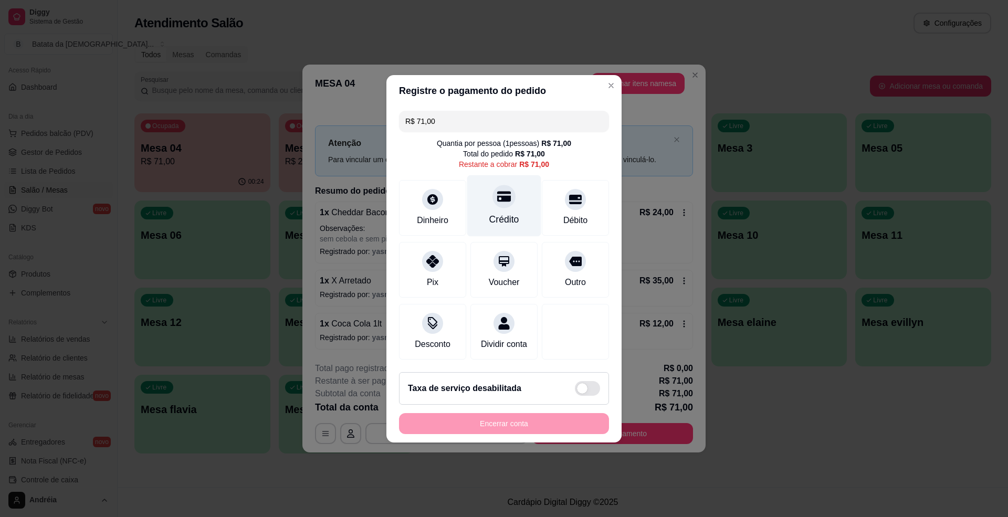
click at [512, 202] on div "Crédito" at bounding box center [504, 205] width 74 height 61
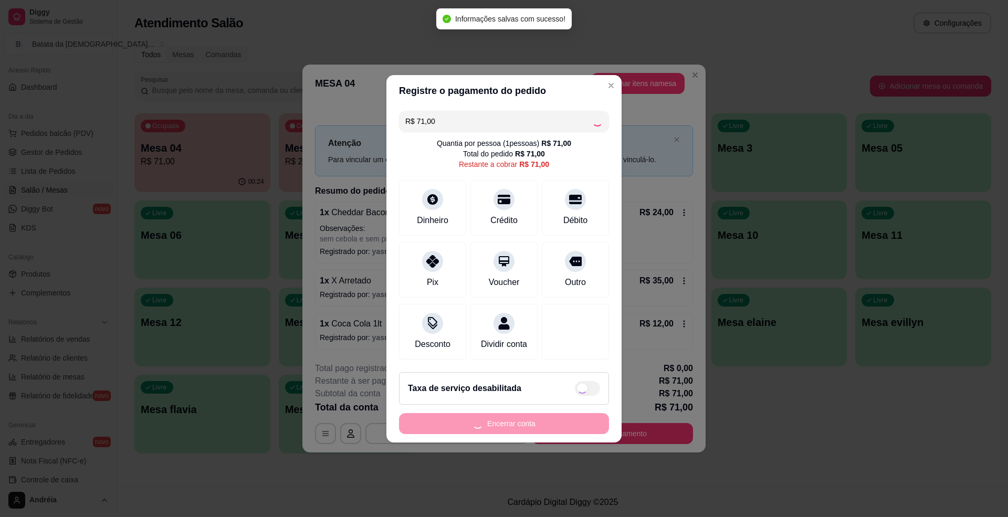
type input "R$ 0,00"
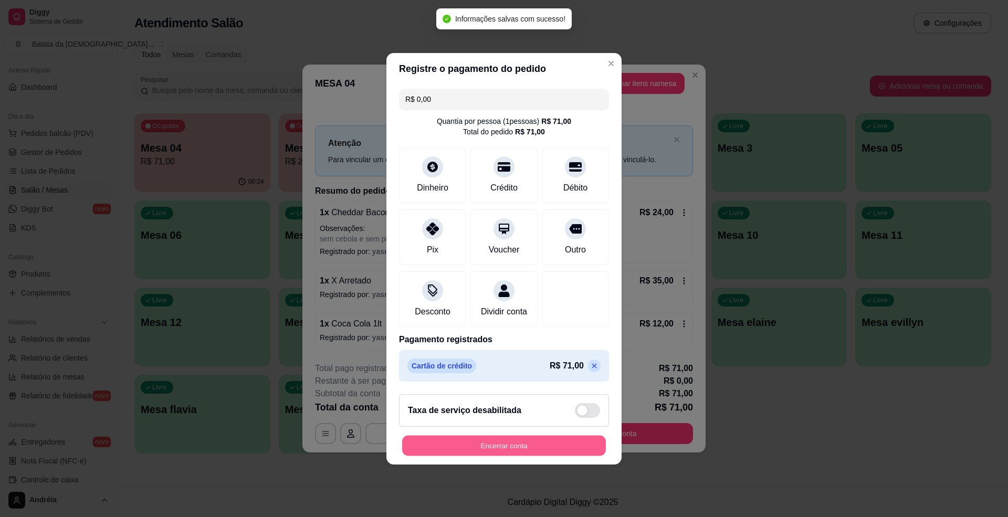
click at [539, 454] on button "Encerrar conta" at bounding box center [504, 445] width 204 height 20
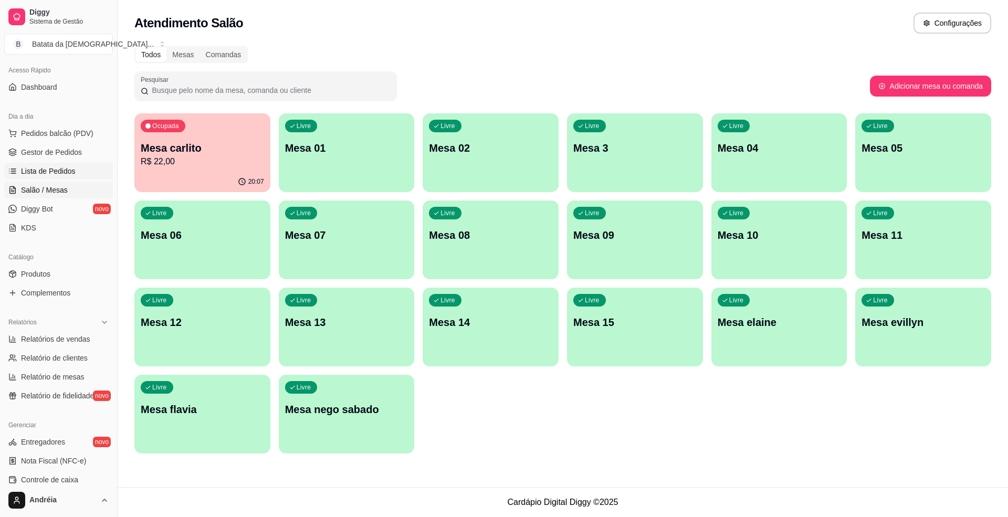
click at [54, 173] on span "Lista de Pedidos" at bounding box center [48, 171] width 55 height 10
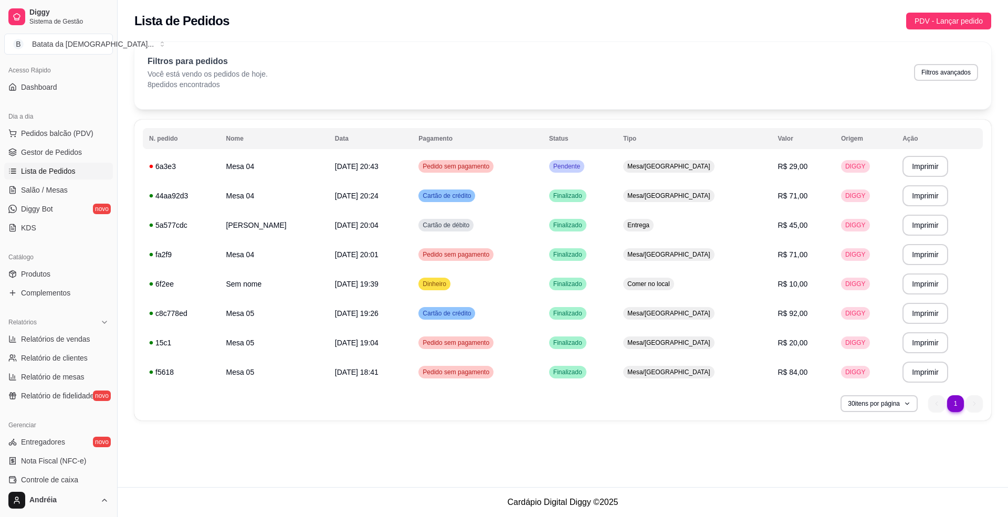
click at [555, 151] on table "**********" at bounding box center [563, 257] width 840 height 259
click at [540, 156] on td "Pedido sem pagamento" at bounding box center [477, 166] width 131 height 29
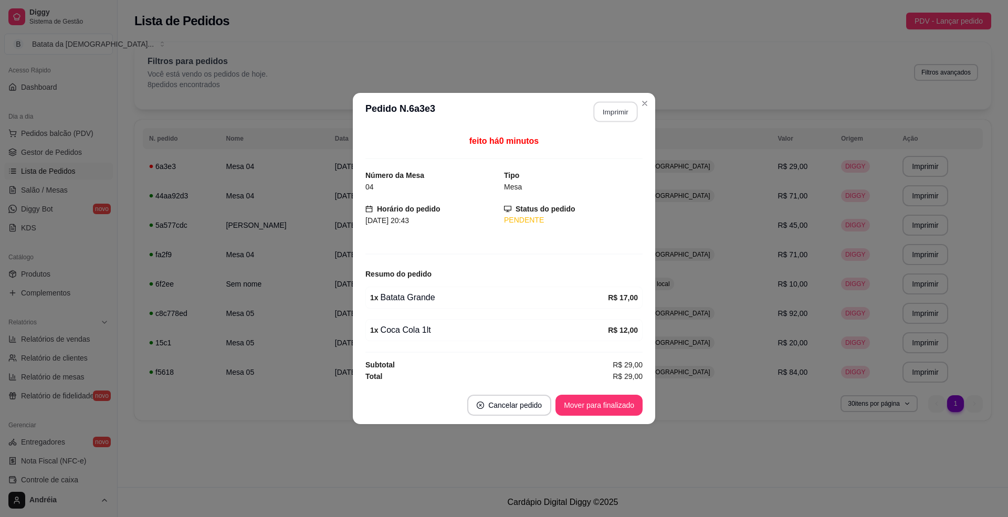
click at [618, 118] on button "Imprimir" at bounding box center [616, 112] width 44 height 20
click at [597, 408] on button "Mover para finalizado" at bounding box center [598, 405] width 87 height 21
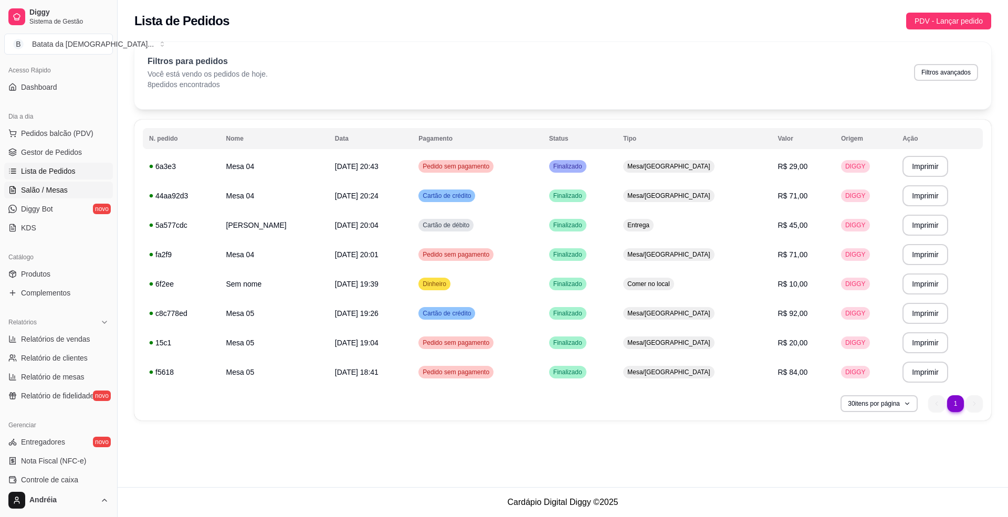
click at [40, 188] on span "Salão / Mesas" at bounding box center [44, 190] width 47 height 10
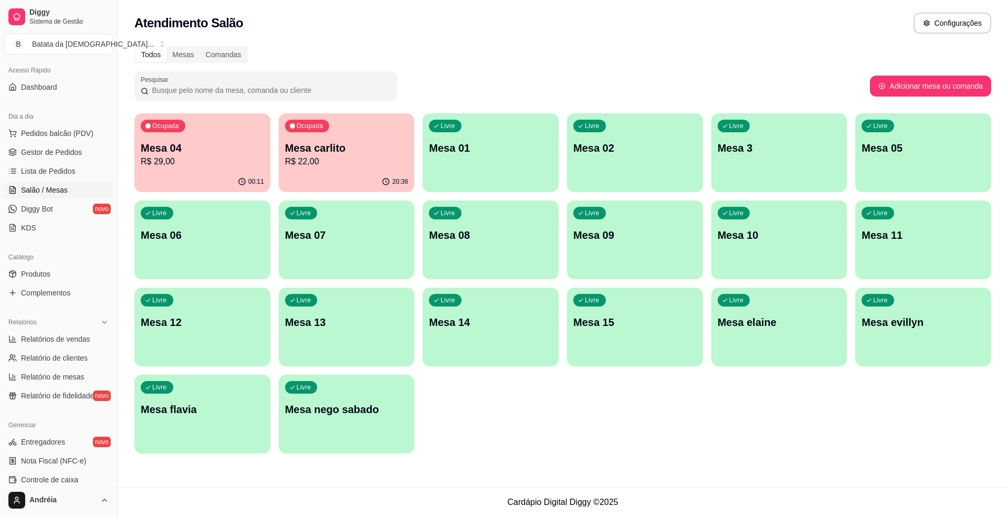
click at [183, 172] on div "00:11" at bounding box center [202, 182] width 136 height 20
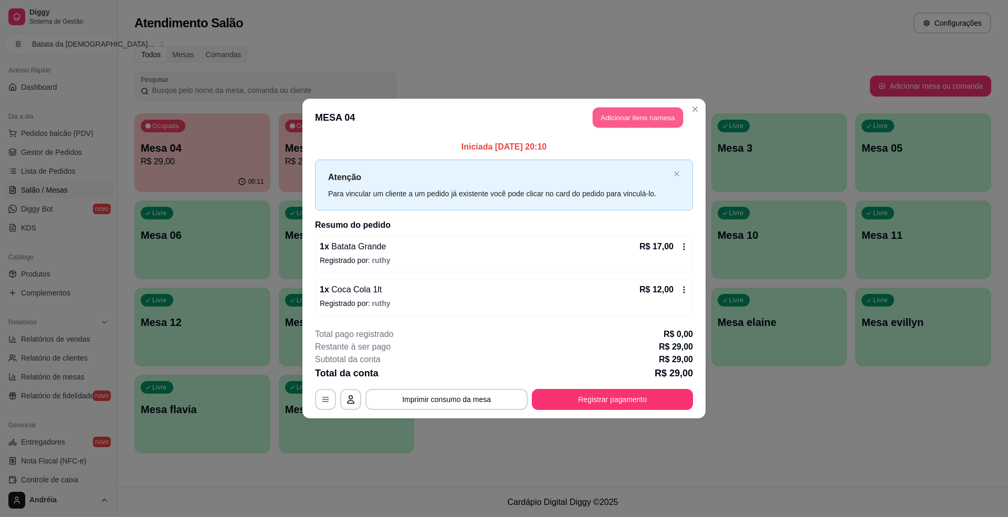
click at [661, 118] on button "Adicionar itens na mesa" at bounding box center [638, 118] width 90 height 20
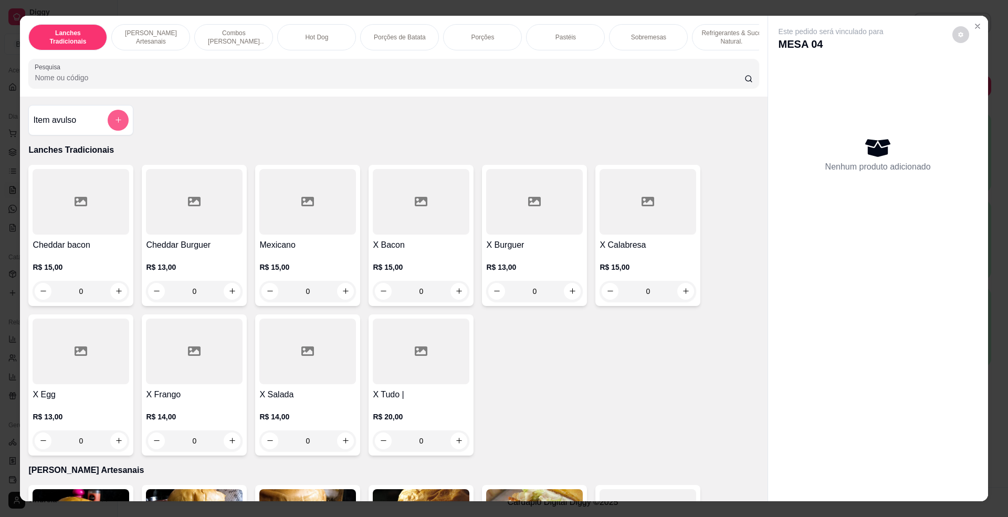
click at [114, 124] on icon "add-separate-item" at bounding box center [118, 120] width 8 height 8
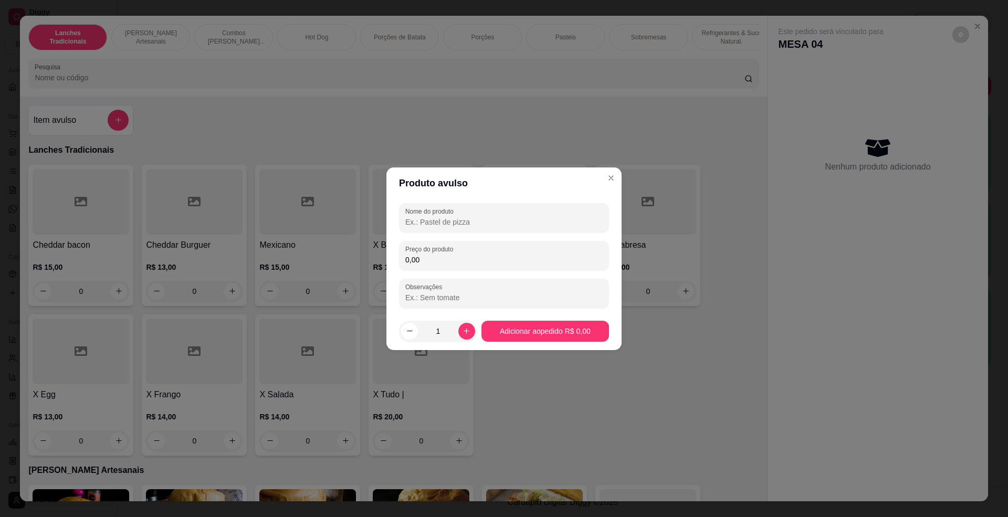
click at [470, 223] on input "Nome do produto" at bounding box center [503, 222] width 197 height 10
click at [428, 250] on label "Preço do produto" at bounding box center [430, 249] width 51 height 9
click at [428, 255] on input "0,00" at bounding box center [503, 260] width 197 height 10
type input "2,00"
click at [544, 200] on section "Produto avulso Nome do produto Preço do produto 2,00 Observações 1 Adicionar ao…" at bounding box center [503, 258] width 235 height 183
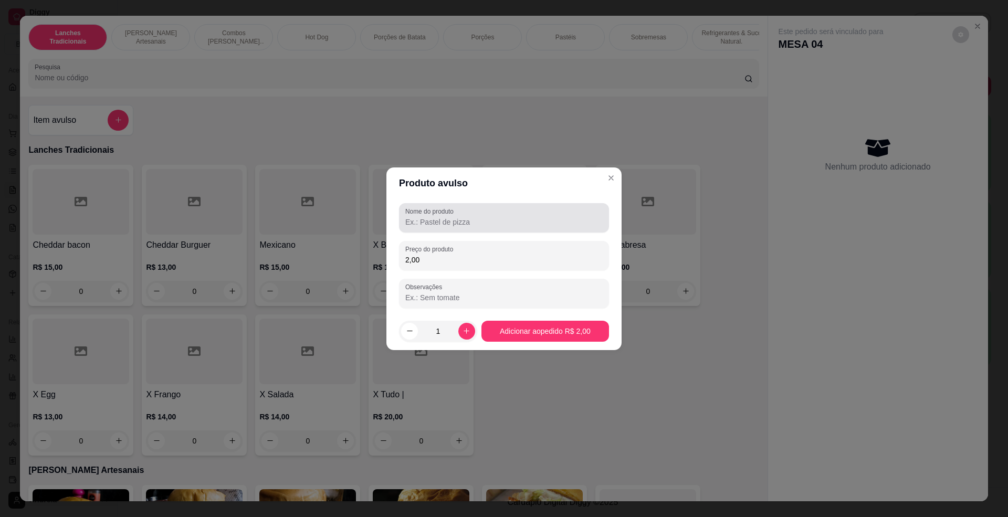
click at [548, 210] on div at bounding box center [503, 217] width 197 height 21
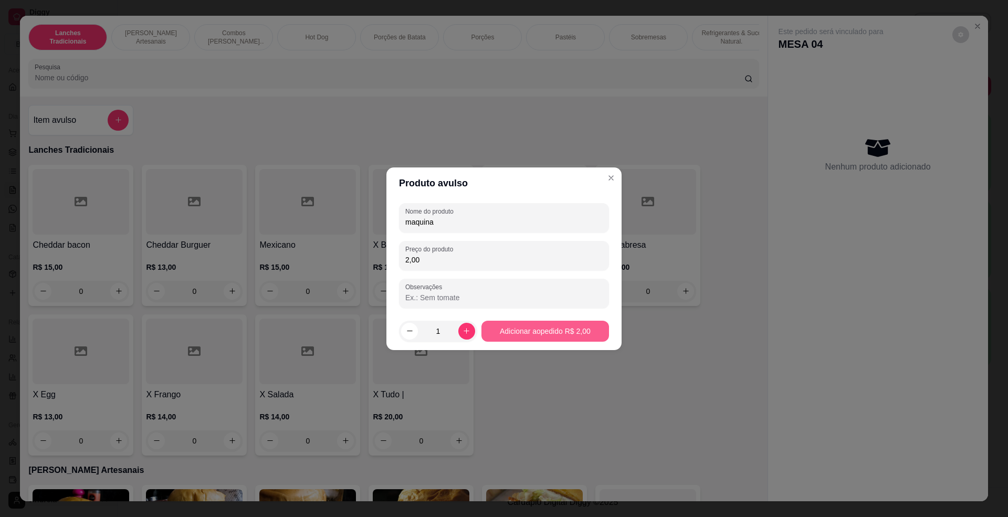
type input "maquina"
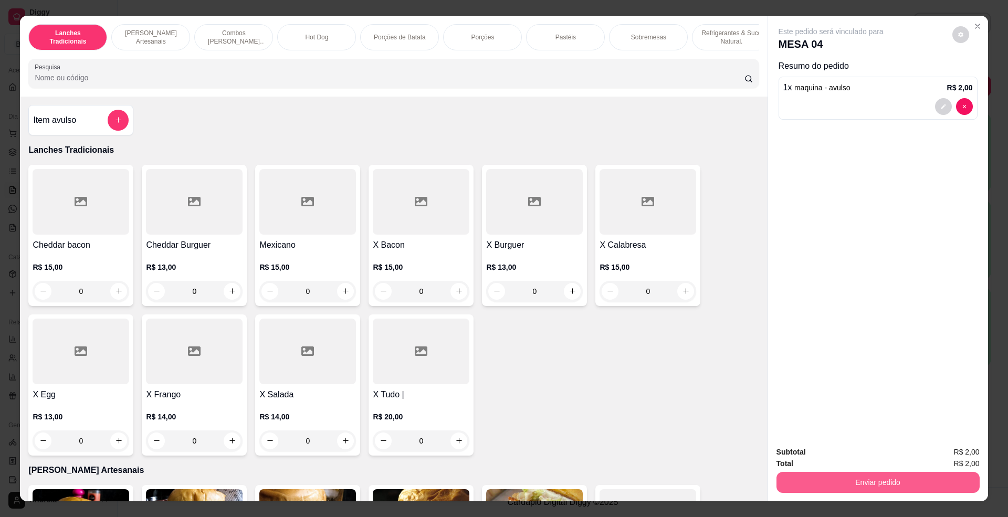
click at [830, 471] on div "Enviar pedido" at bounding box center [877, 481] width 203 height 24
click at [935, 487] on button "Enviar pedido" at bounding box center [877, 482] width 203 height 21
click at [944, 454] on button "Enviar pedido" at bounding box center [951, 456] width 58 height 19
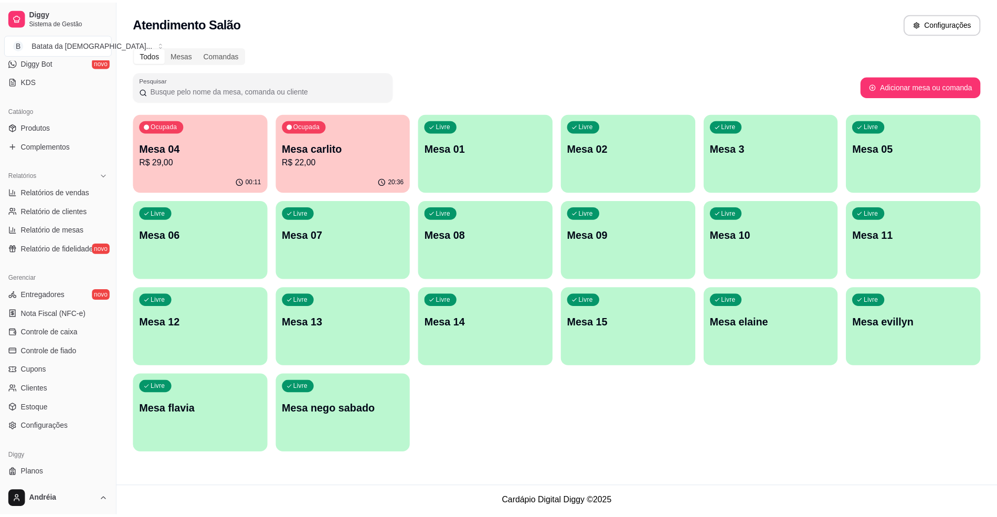
scroll to position [238, 0]
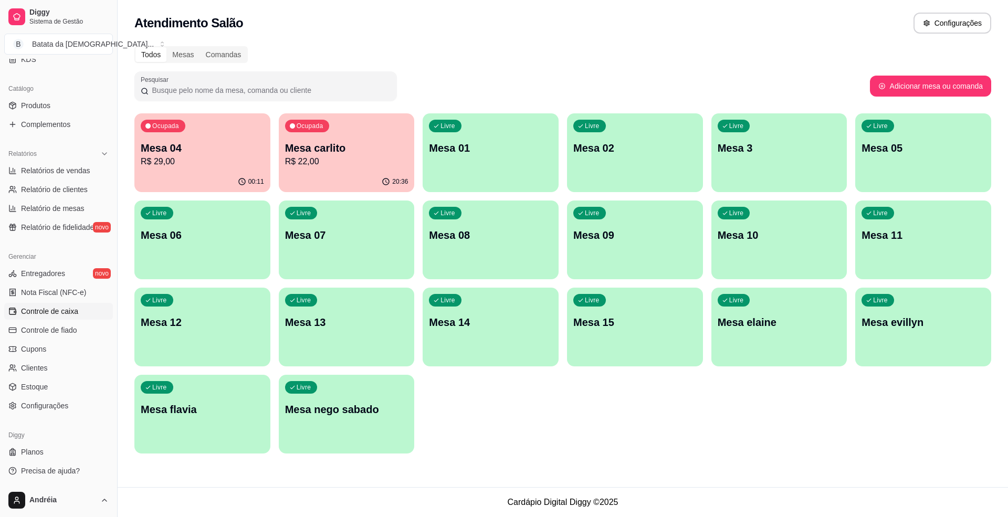
click at [74, 316] on span "Controle de caixa" at bounding box center [49, 311] width 57 height 10
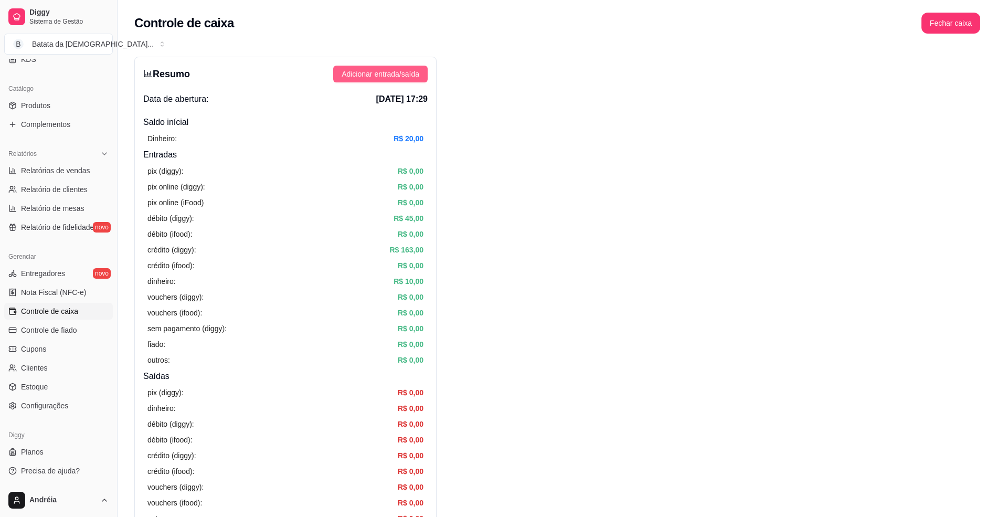
click at [412, 76] on span "Adicionar entrada/saída" at bounding box center [381, 74] width 78 height 12
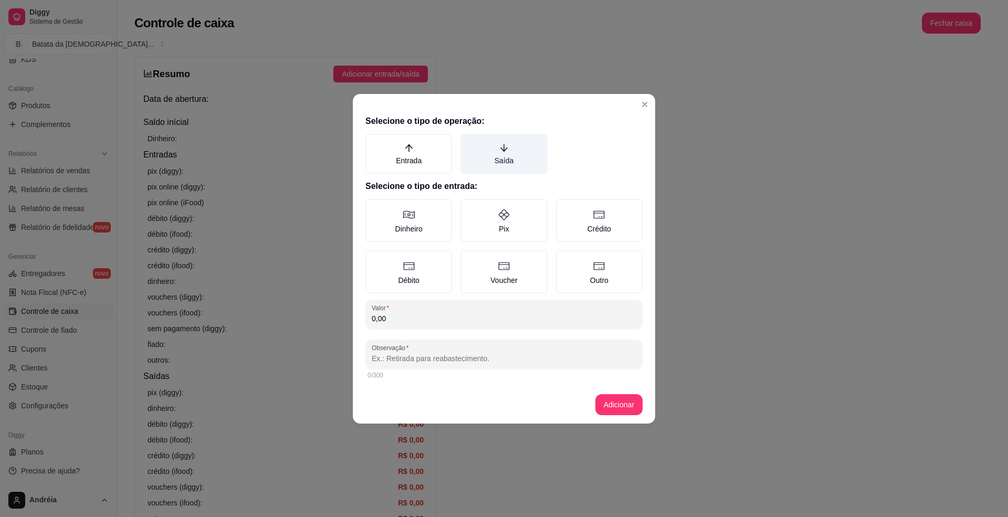
click at [518, 160] on label "Saída" at bounding box center [503, 154] width 87 height 40
click at [468, 142] on button "Saída" at bounding box center [464, 137] width 8 height 8
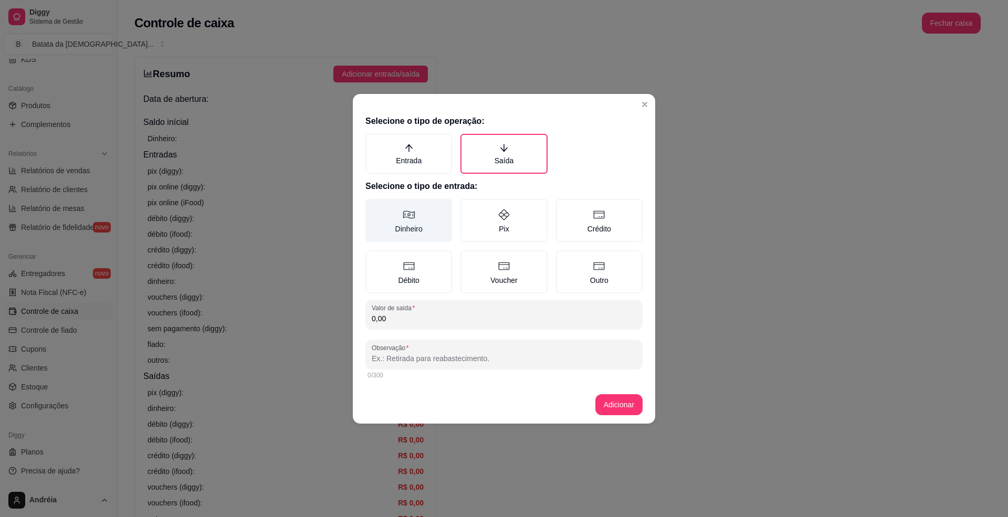
click at [399, 228] on label "Dinheiro" at bounding box center [408, 220] width 87 height 43
click at [373, 207] on button "Dinheiro" at bounding box center [369, 202] width 8 height 8
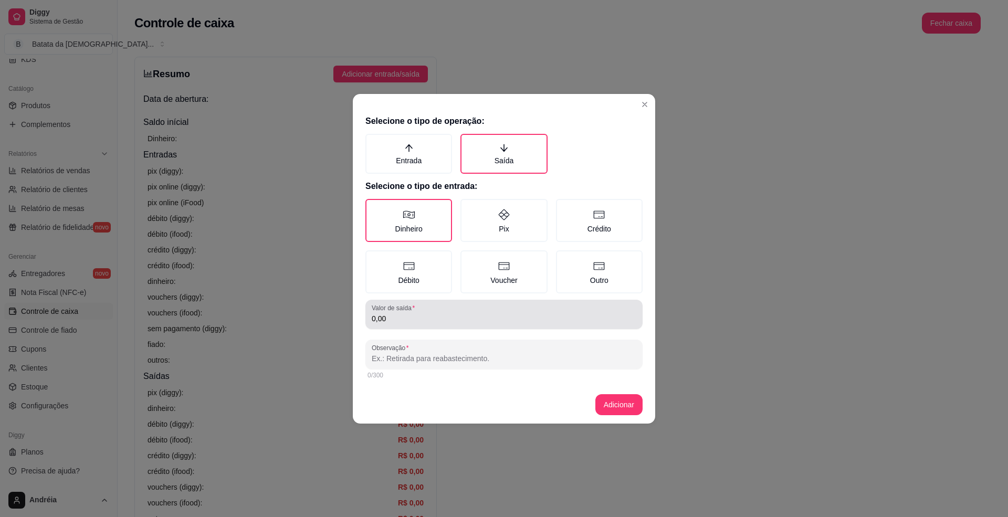
click at [444, 305] on div "0,00" at bounding box center [504, 314] width 265 height 21
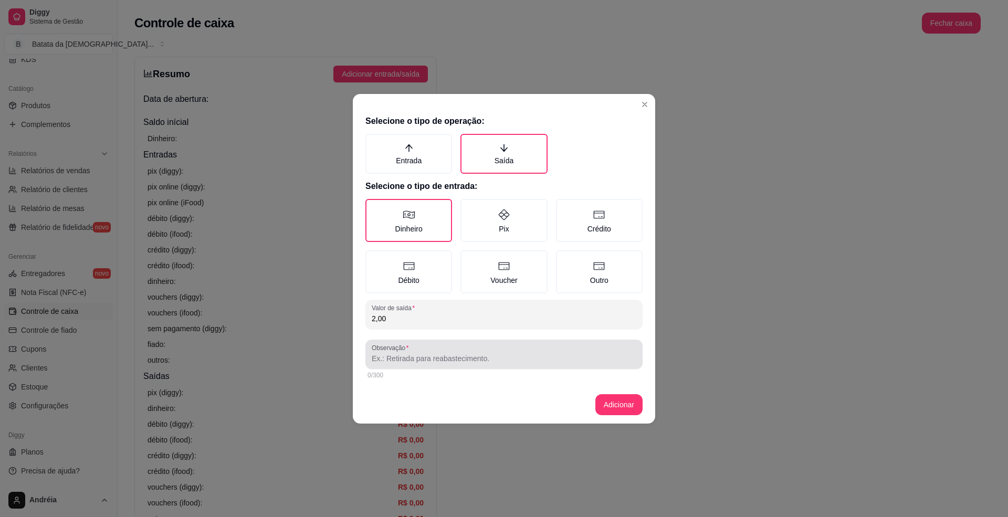
type input "2,00"
click at [509, 357] on input "Observação" at bounding box center [504, 358] width 265 height 10
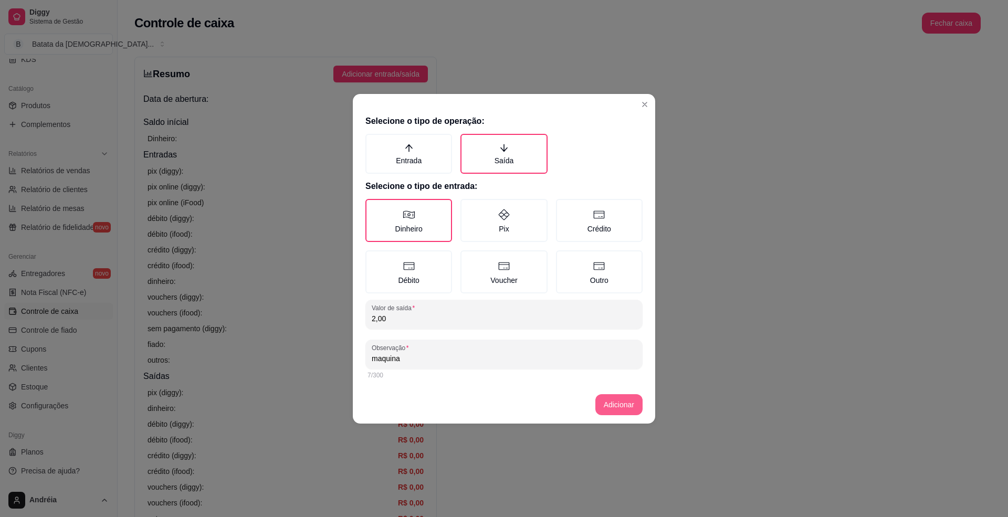
type input "maquina"
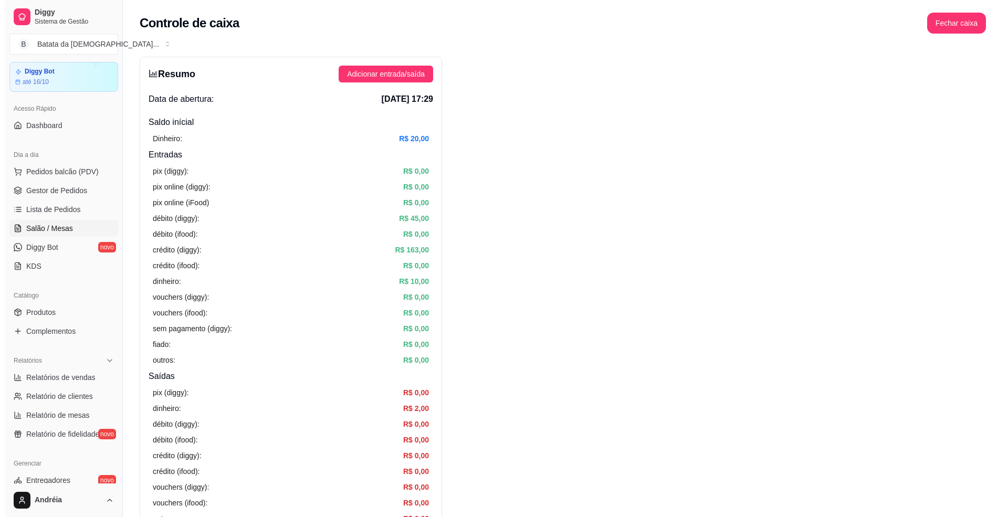
scroll to position [28, 0]
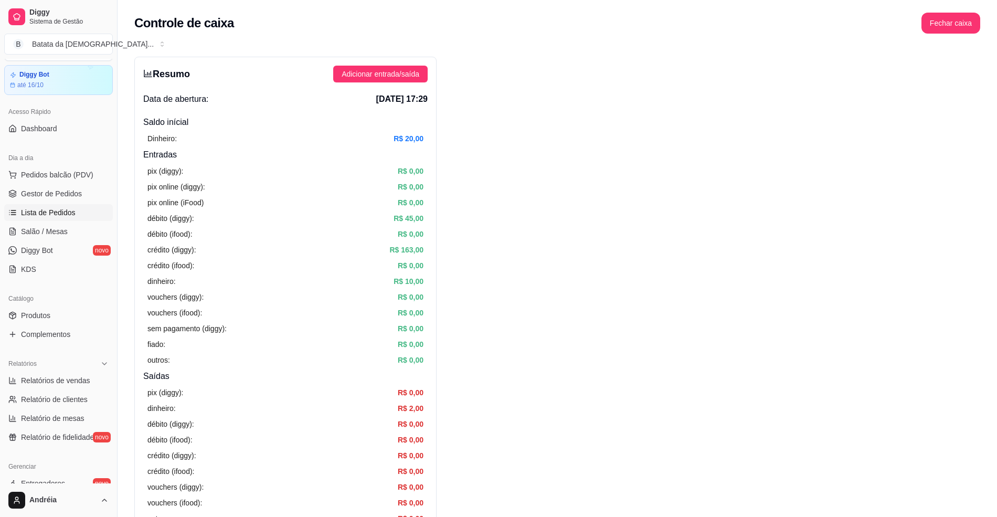
click at [72, 209] on span "Lista de Pedidos" at bounding box center [48, 212] width 55 height 10
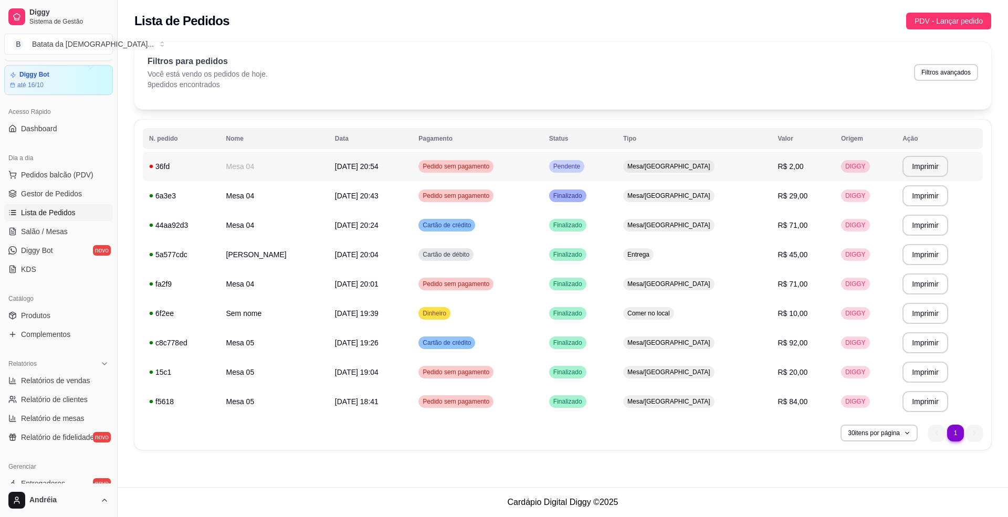
click at [491, 163] on span "Pedido sem pagamento" at bounding box center [455, 166] width 71 height 8
click at [584, 171] on div "Pendente" at bounding box center [566, 166] width 35 height 13
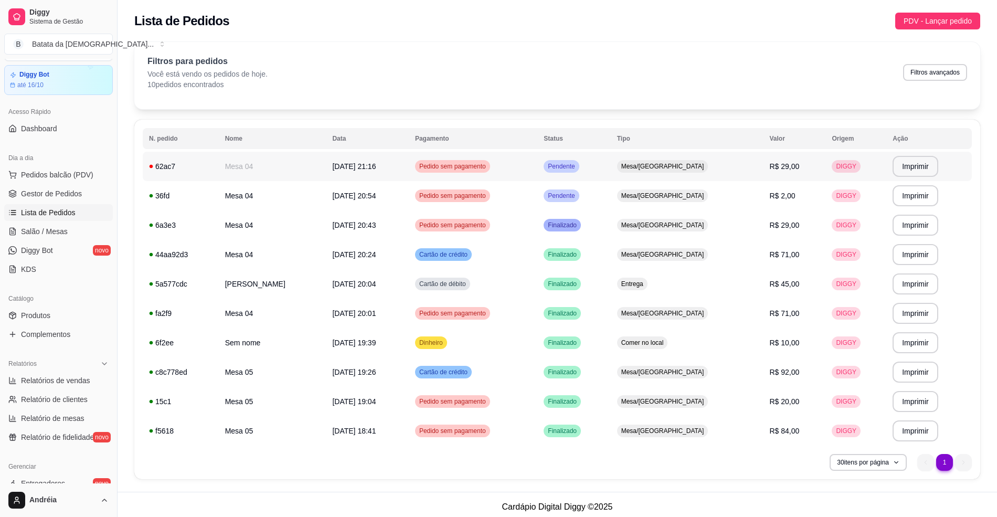
click at [610, 156] on td "Pendente" at bounding box center [574, 166] width 73 height 29
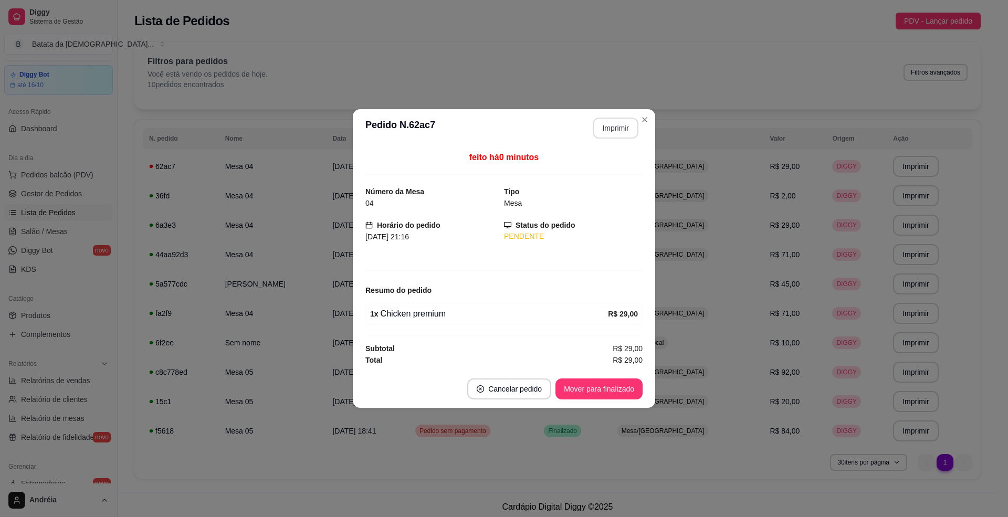
click at [626, 122] on button "Imprimir" at bounding box center [616, 128] width 46 height 21
click at [628, 393] on button "Mover para finalizado" at bounding box center [599, 389] width 85 height 20
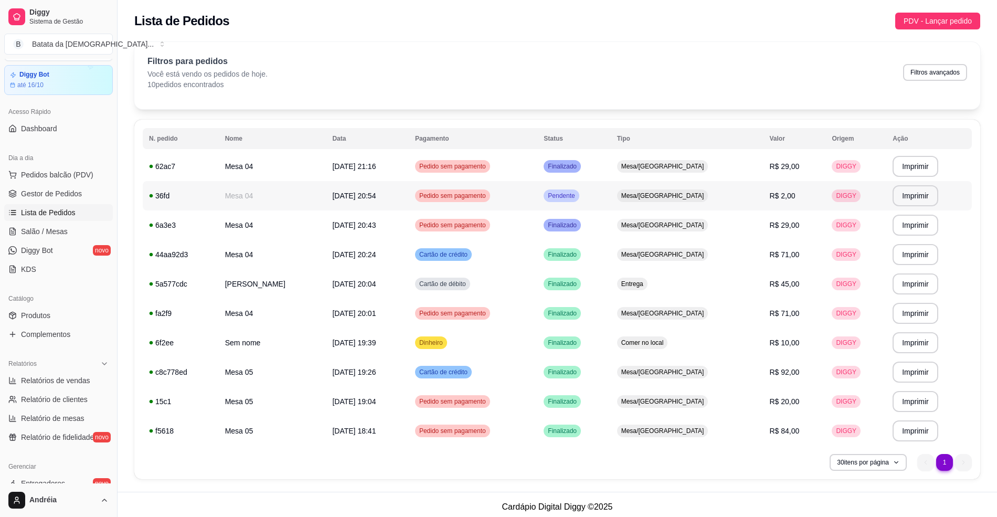
click at [610, 195] on td "Pendente" at bounding box center [574, 195] width 73 height 29
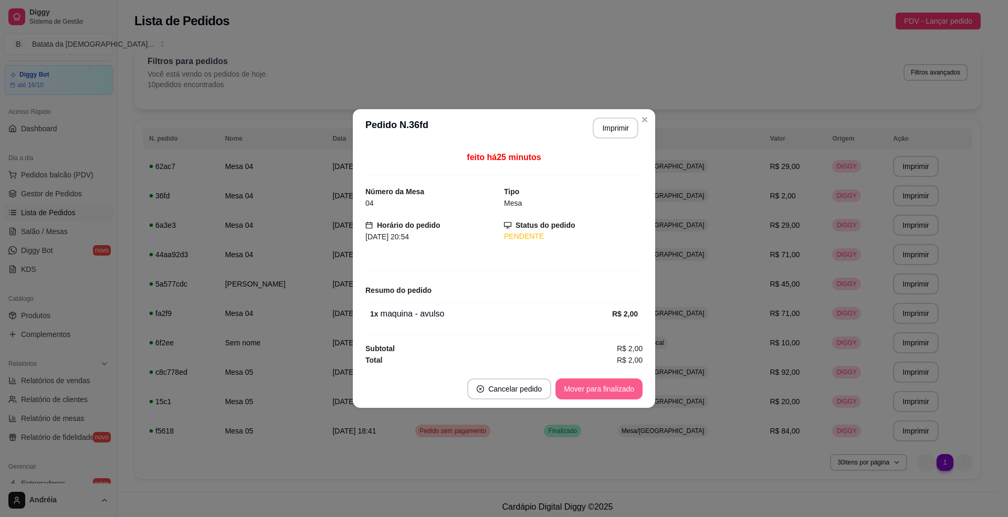
click at [629, 387] on button "Mover para finalizado" at bounding box center [598, 388] width 87 height 21
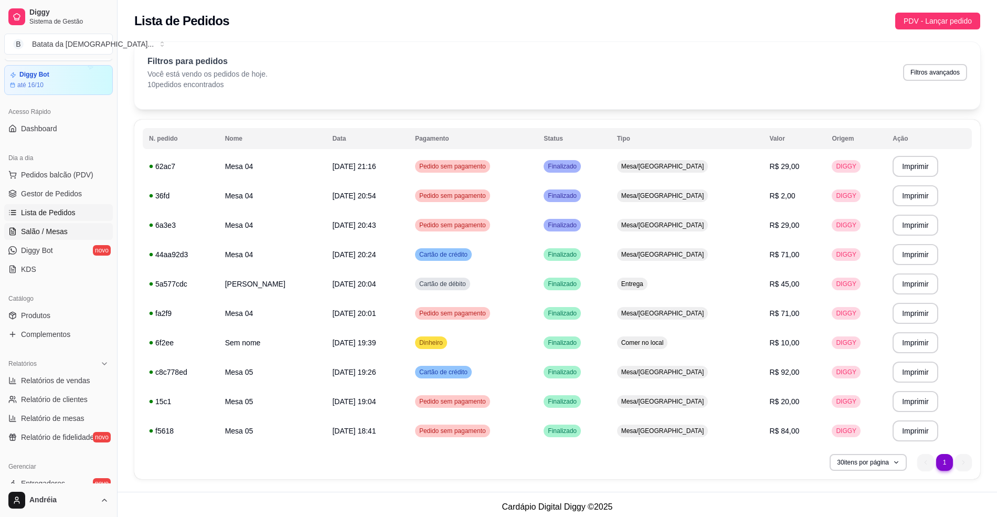
click at [53, 230] on span "Salão / Mesas" at bounding box center [44, 231] width 47 height 10
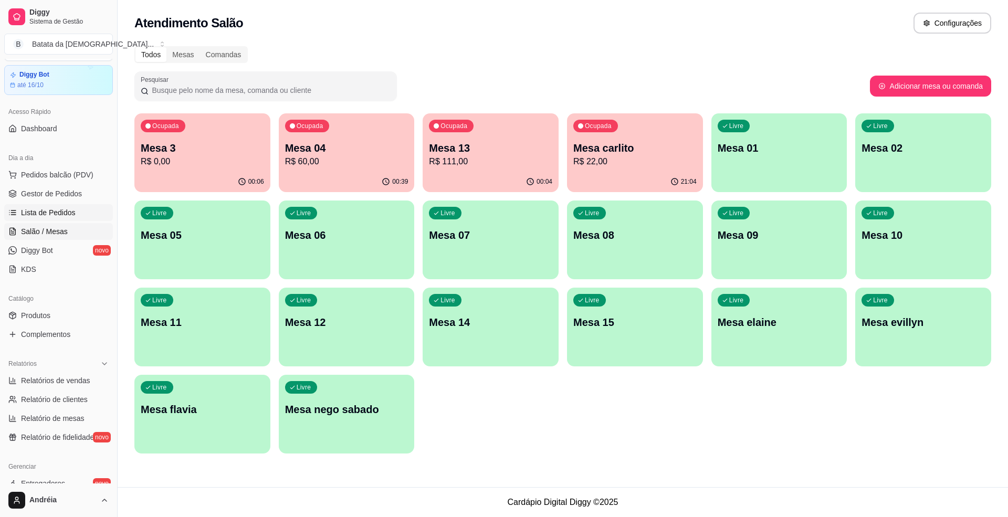
click at [45, 208] on span "Lista de Pedidos" at bounding box center [48, 212] width 55 height 10
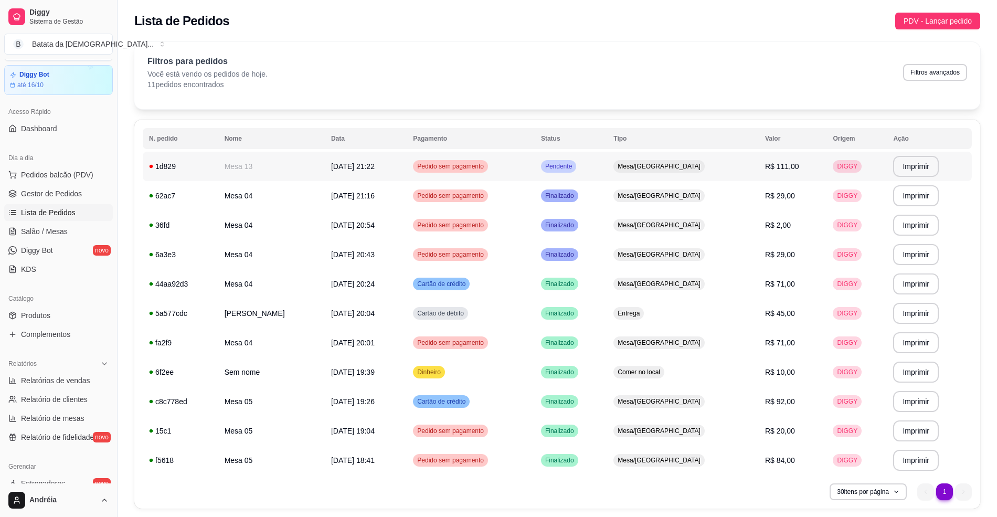
click at [607, 164] on td "Pendente" at bounding box center [571, 166] width 72 height 29
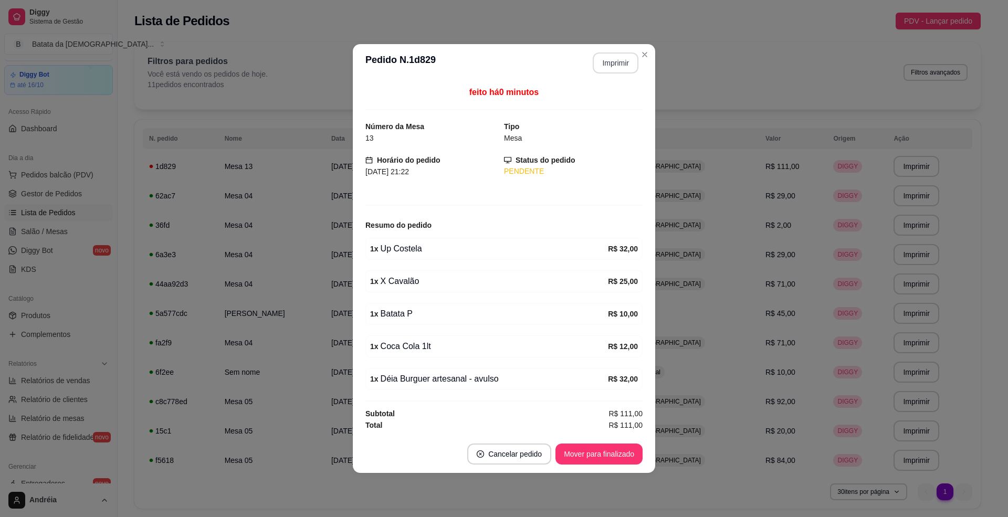
click at [607, 59] on button "Imprimir" at bounding box center [616, 62] width 46 height 21
click at [623, 458] on button "Mover para finalizado" at bounding box center [598, 454] width 87 height 21
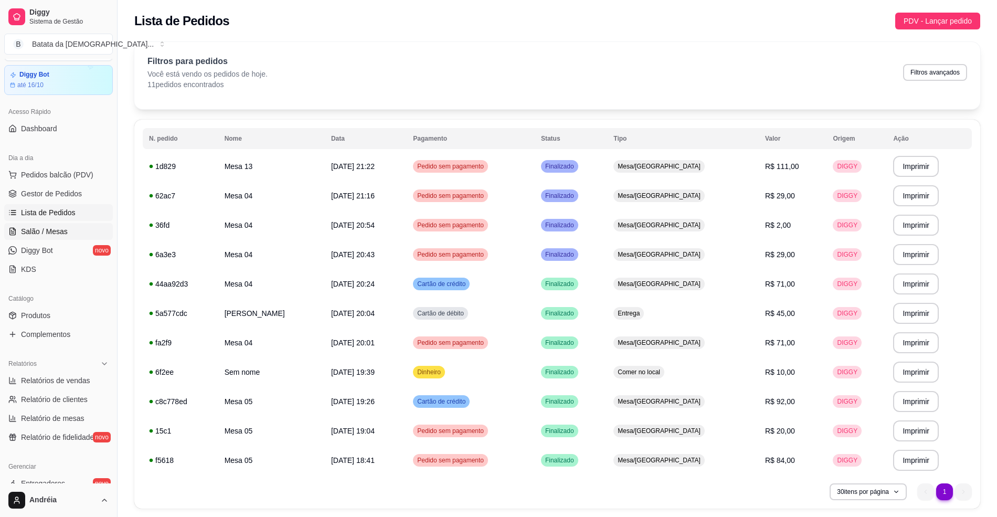
click at [57, 231] on span "Salão / Mesas" at bounding box center [44, 231] width 47 height 10
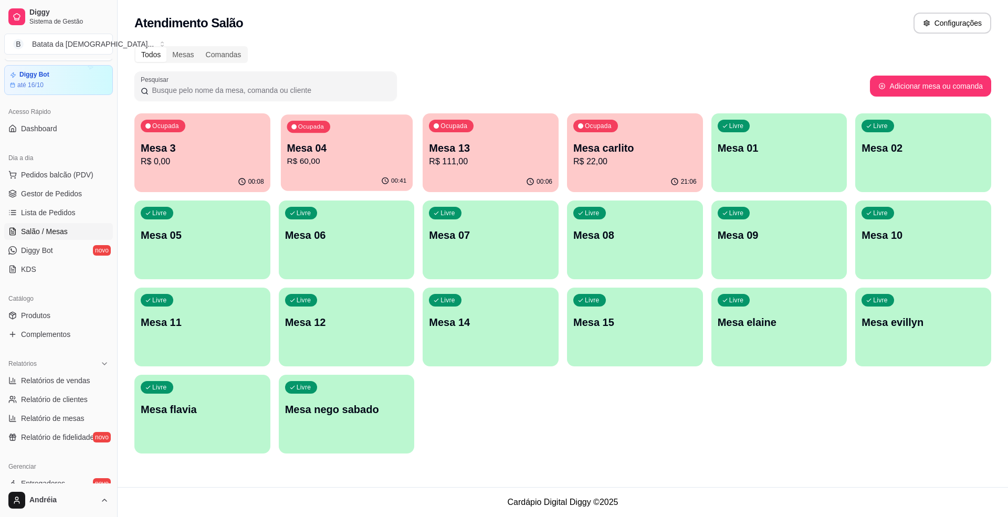
click at [374, 145] on p "Mesa 04" at bounding box center [347, 148] width 120 height 14
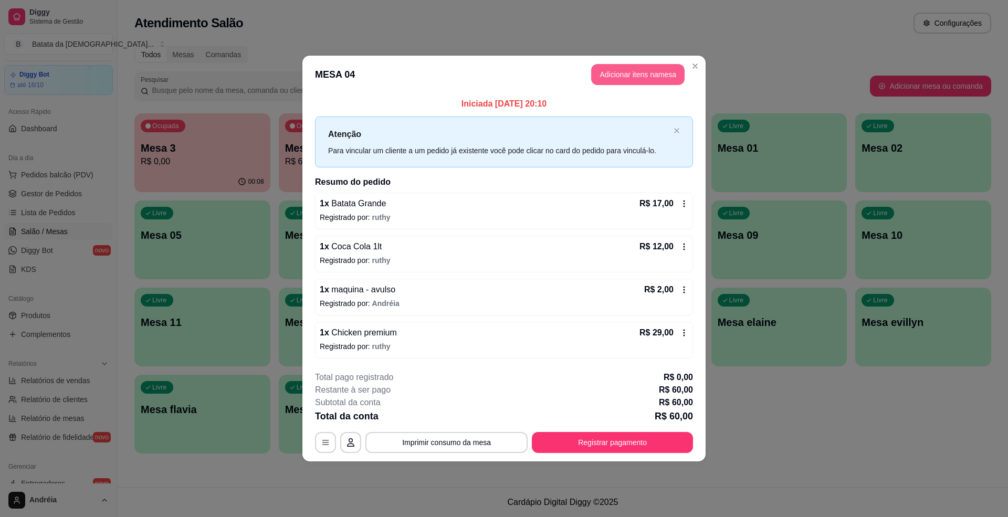
click at [639, 72] on button "Adicionar itens na mesa" at bounding box center [637, 74] width 93 height 21
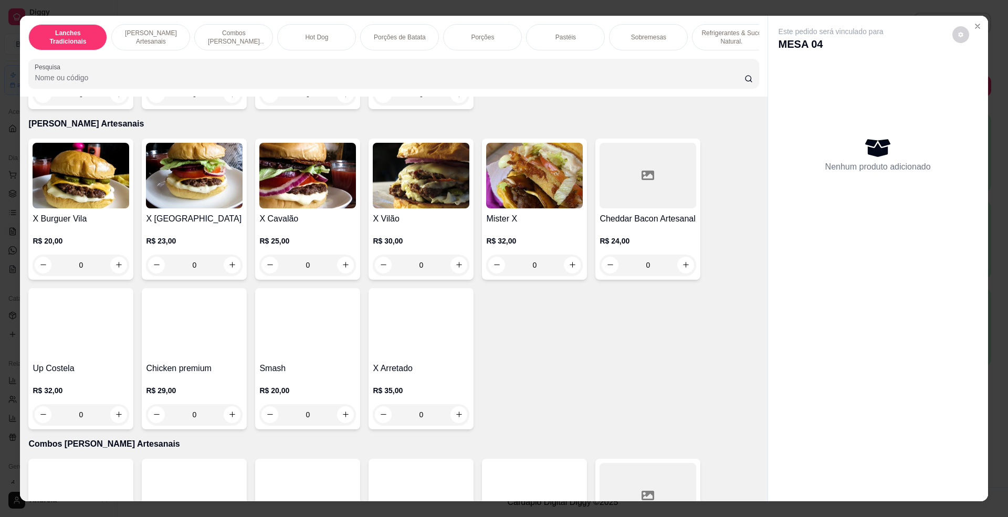
scroll to position [350, 0]
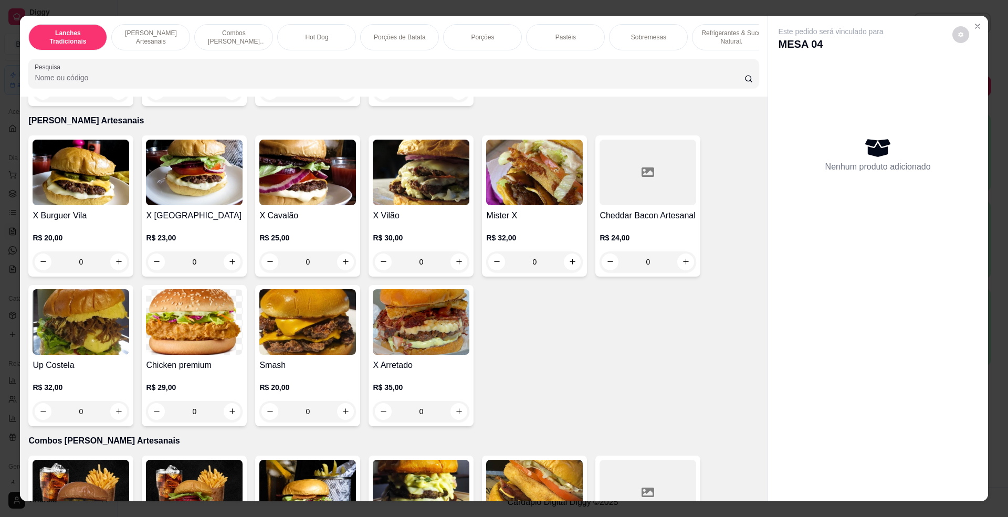
click at [675, 189] on div at bounding box center [647, 173] width 97 height 66
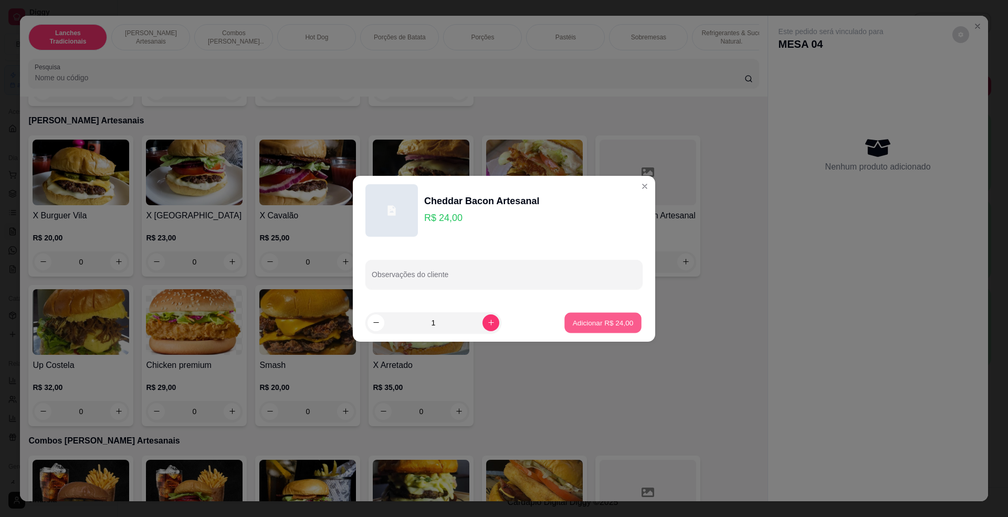
click at [575, 318] on p "Adicionar R$ 24,00" at bounding box center [603, 323] width 61 height 10
type input "1"
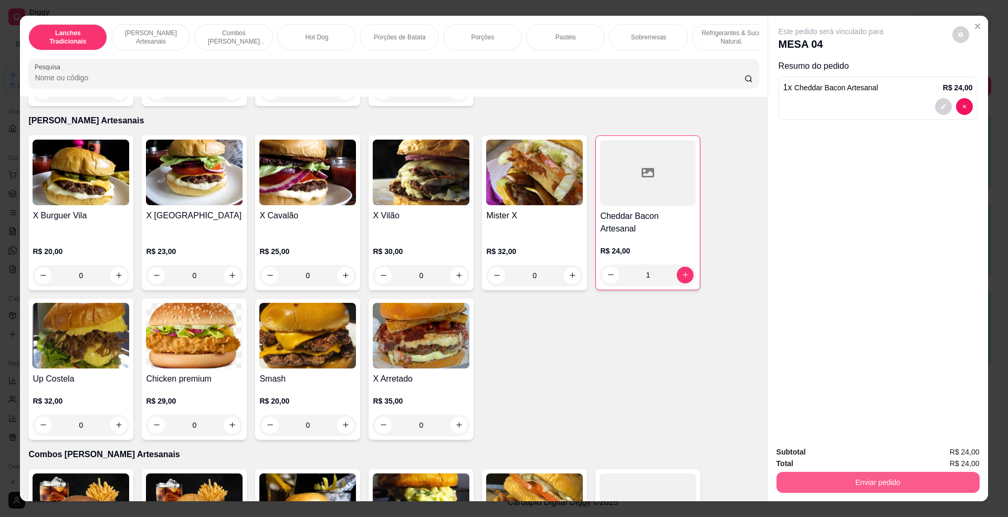
click at [903, 473] on button "Enviar pedido" at bounding box center [877, 482] width 203 height 21
click at [965, 456] on button "Enviar pedido" at bounding box center [951, 456] width 58 height 19
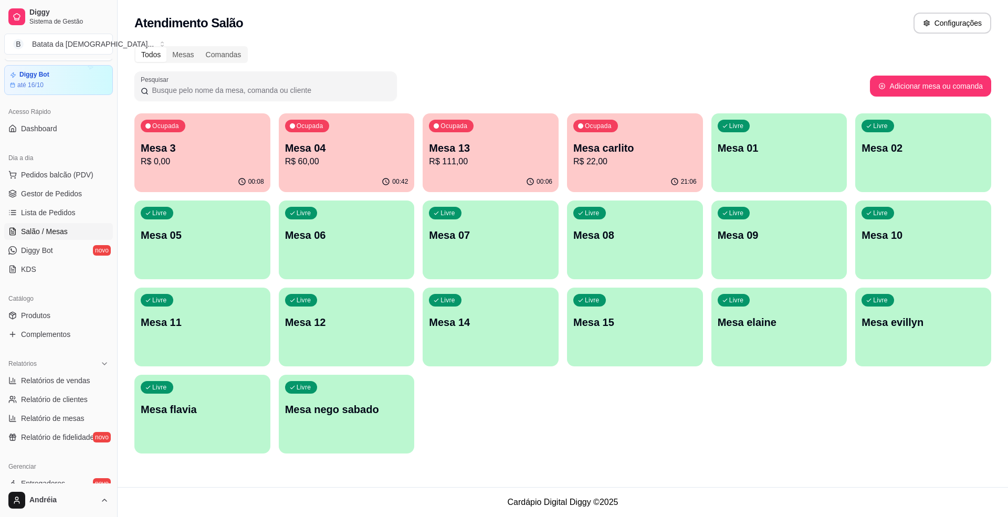
click at [217, 142] on p "Mesa 3" at bounding box center [202, 148] width 123 height 15
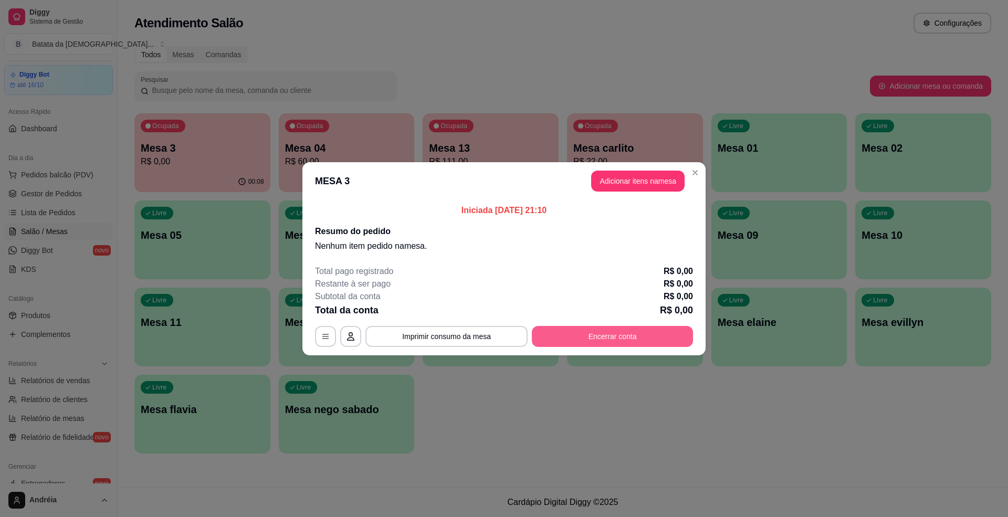
click at [649, 336] on button "Encerrar conta" at bounding box center [612, 336] width 161 height 21
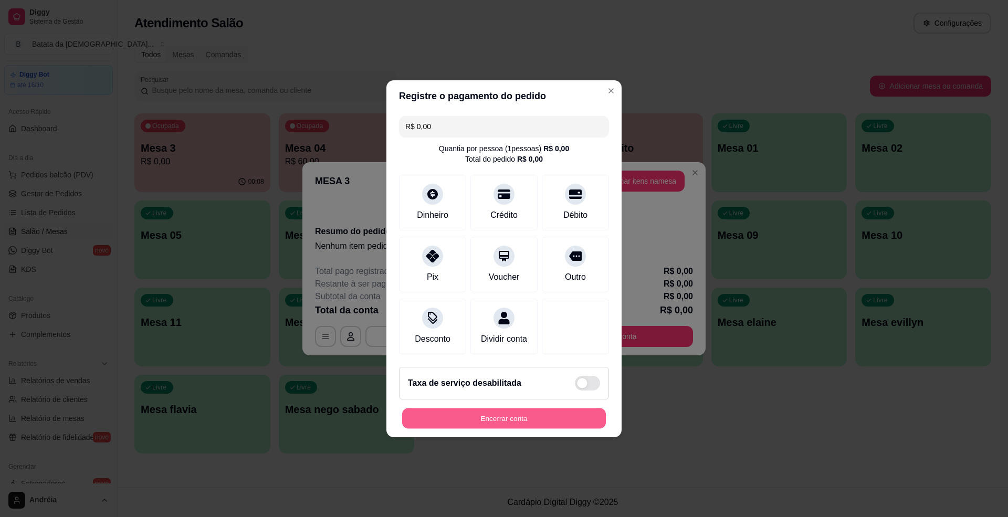
click at [487, 425] on button "Encerrar conta" at bounding box center [504, 418] width 204 height 20
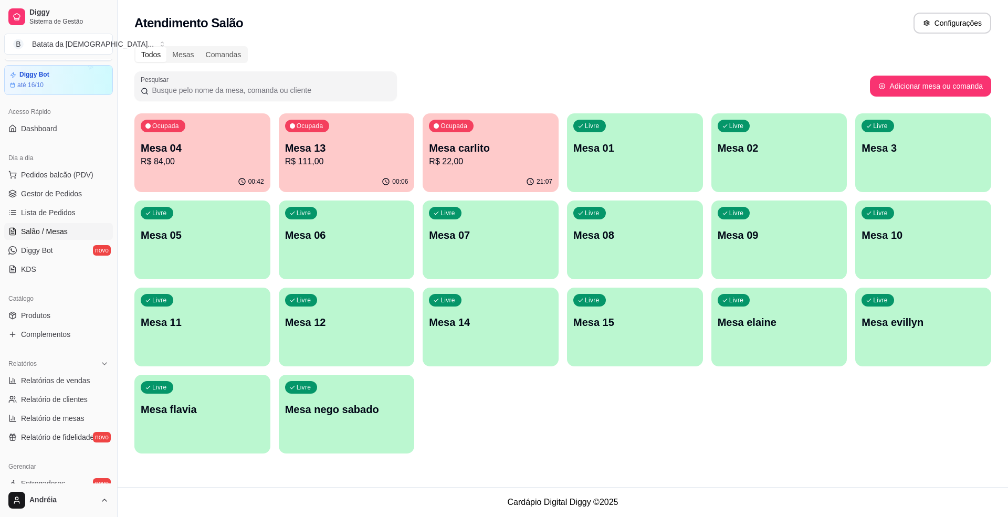
click at [37, 224] on link "Salão / Mesas" at bounding box center [58, 231] width 109 height 17
click at [37, 220] on link "Lista de Pedidos" at bounding box center [58, 212] width 109 height 17
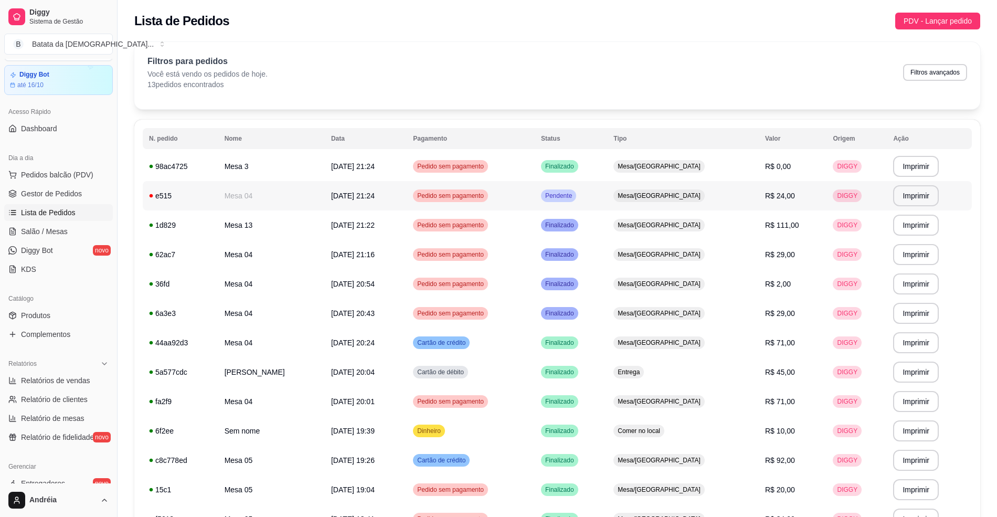
click at [607, 196] on td "Pendente" at bounding box center [571, 195] width 72 height 29
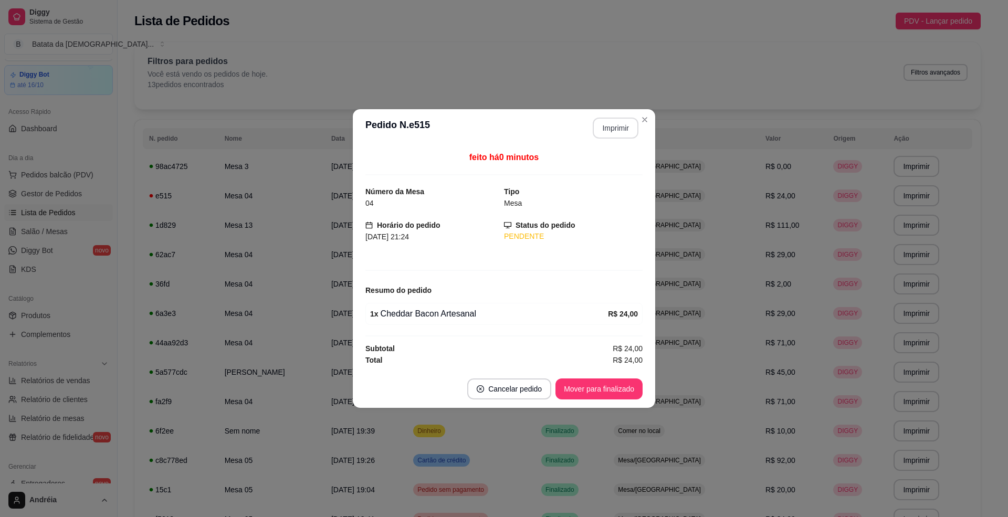
click at [614, 120] on button "Imprimir" at bounding box center [616, 128] width 46 height 21
click at [563, 382] on button "Mover para finalizado" at bounding box center [598, 388] width 87 height 21
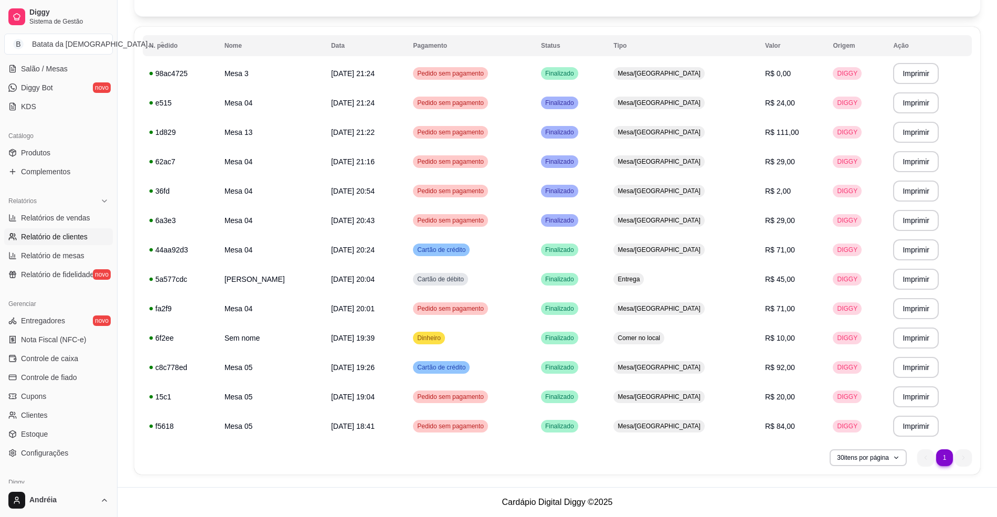
scroll to position [169, 0]
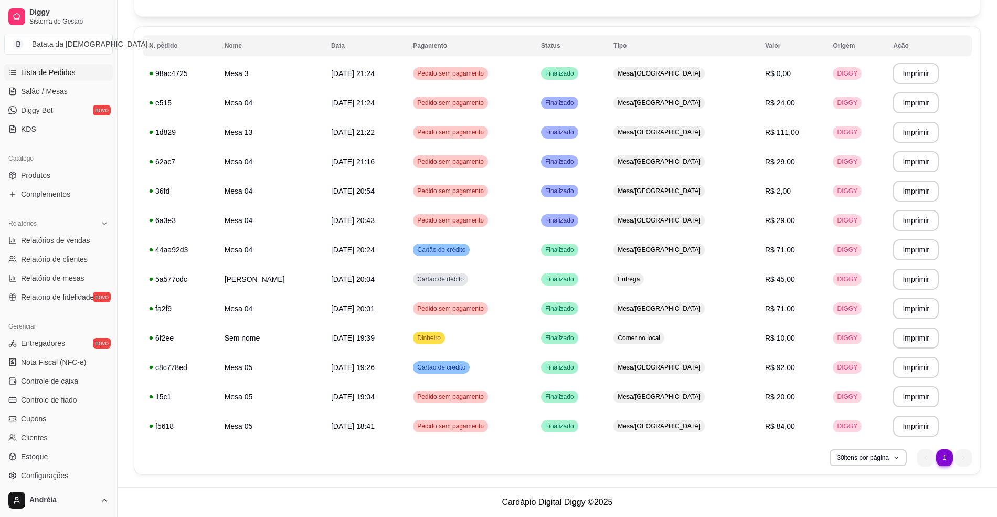
click at [28, 164] on div "Catálogo" at bounding box center [58, 158] width 109 height 17
click at [35, 174] on span "Produtos" at bounding box center [35, 175] width 29 height 10
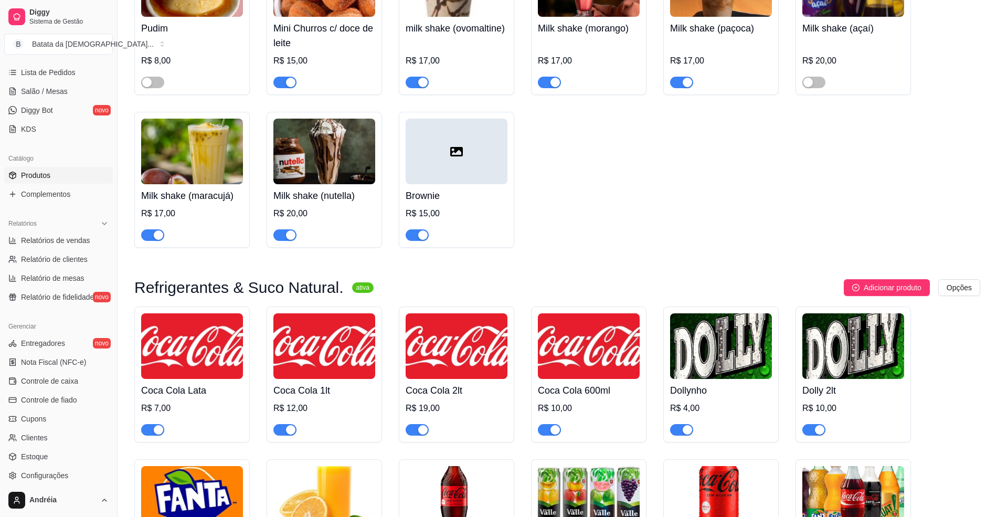
scroll to position [2730, 0]
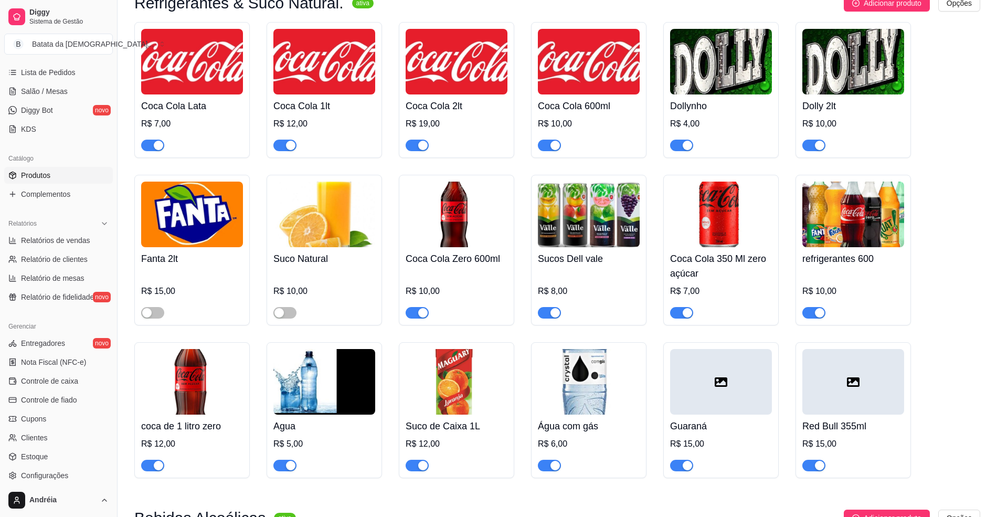
click at [286, 150] on div "button" at bounding box center [290, 145] width 9 height 9
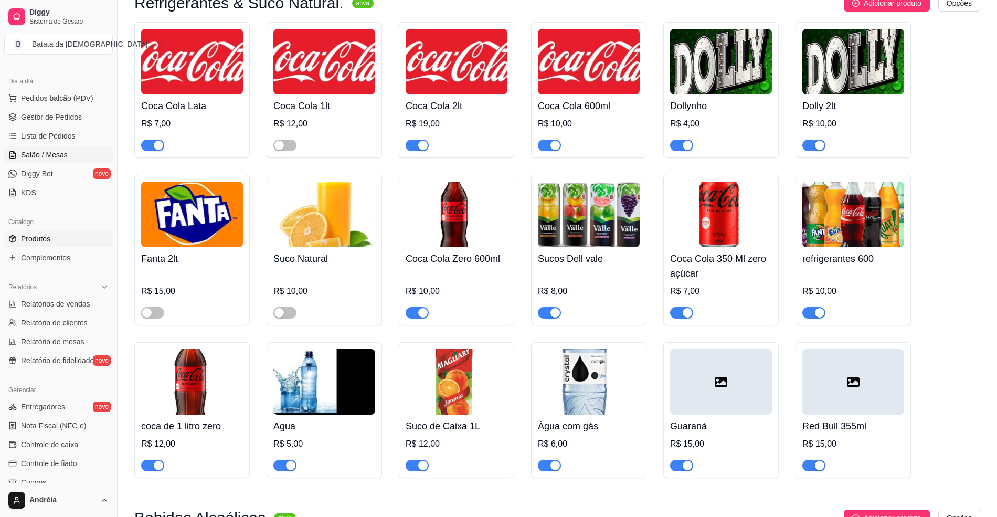
scroll to position [0, 0]
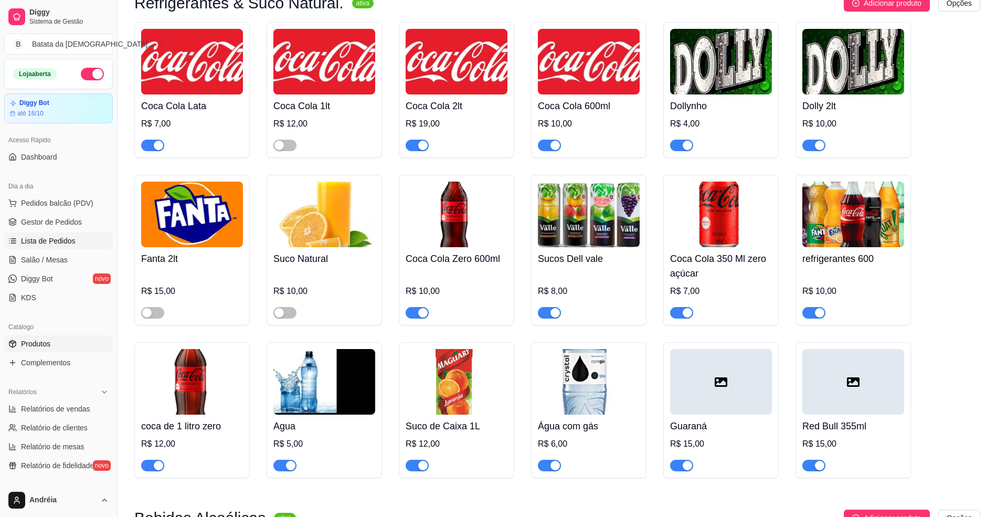
click at [38, 241] on span "Lista de Pedidos" at bounding box center [48, 241] width 55 height 10
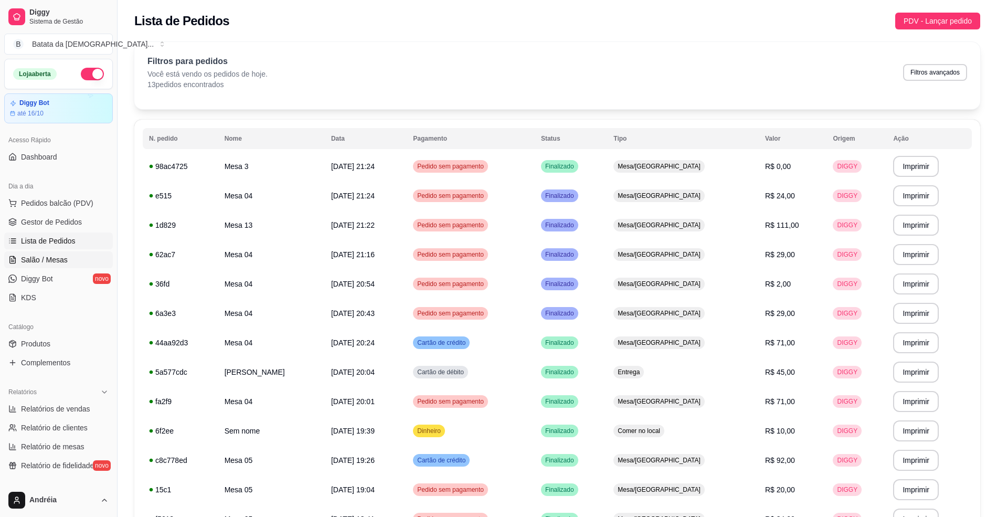
click at [34, 257] on span "Salão / Mesas" at bounding box center [44, 260] width 47 height 10
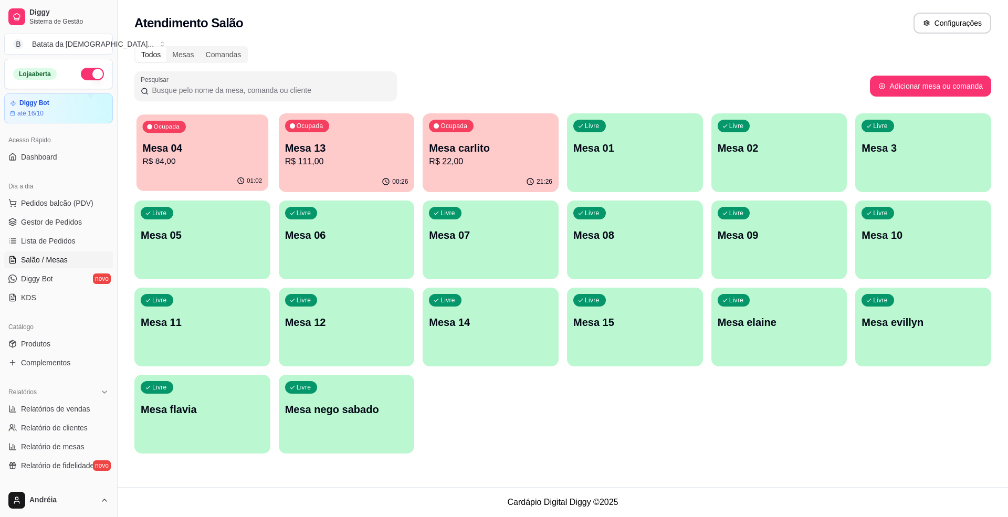
click at [237, 141] on p "Mesa 04" at bounding box center [203, 148] width 120 height 14
click at [381, 119] on div "Ocupada Mesa 13 R$ 111,00" at bounding box center [347, 142] width 132 height 57
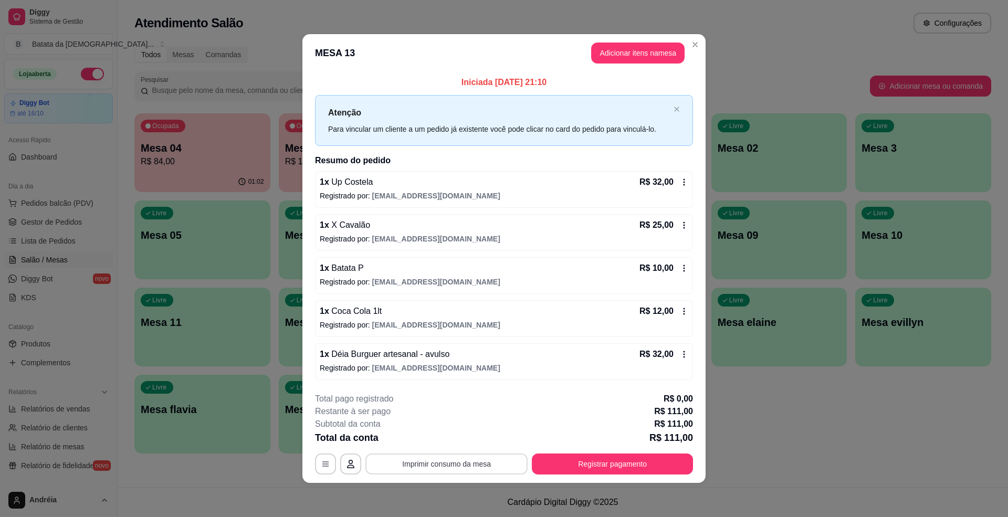
click at [450, 465] on button "Imprimir consumo da mesa" at bounding box center [446, 464] width 162 height 21
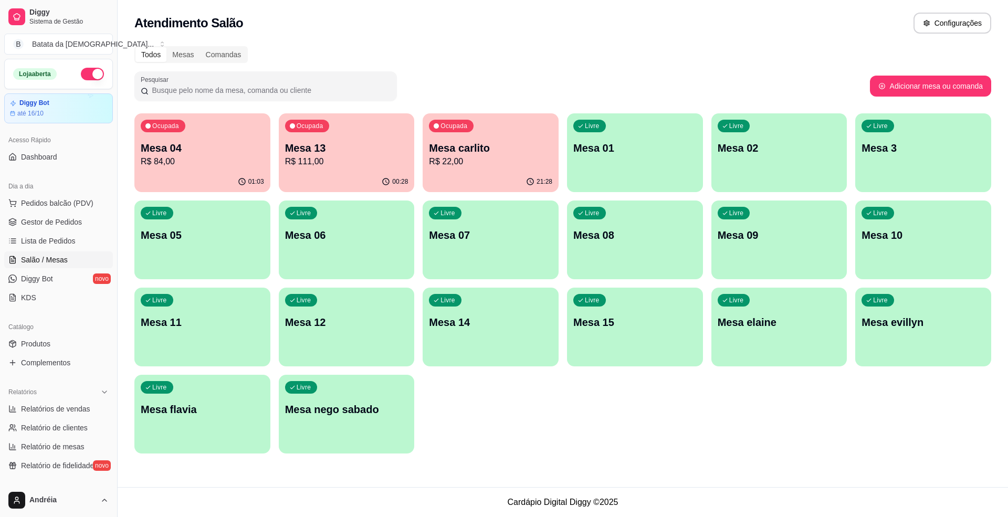
click at [324, 165] on p "R$ 111,00" at bounding box center [346, 161] width 123 height 13
click at [353, 162] on p "R$ 111,00" at bounding box center [346, 161] width 123 height 13
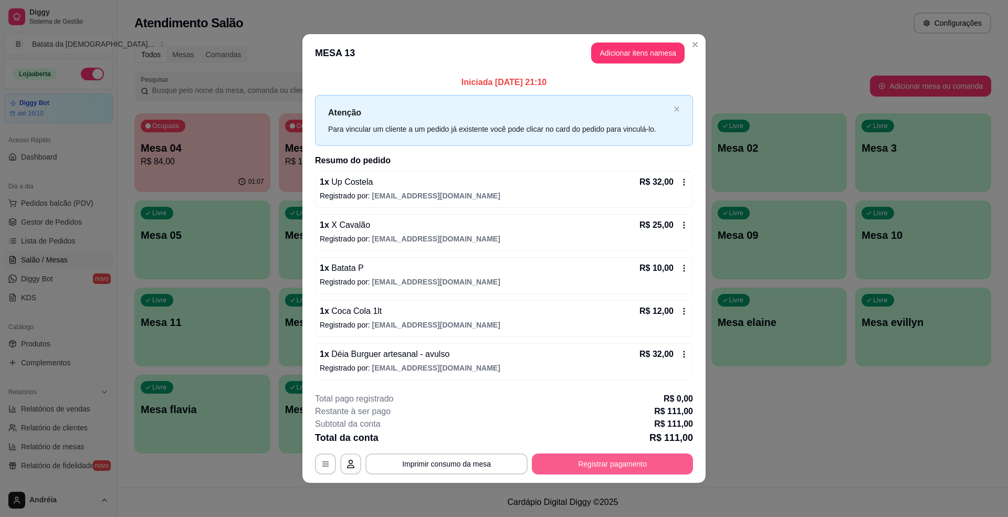
click at [578, 458] on button "Registrar pagamento" at bounding box center [612, 464] width 161 height 21
click at [566, 463] on button "Registrar pagamento" at bounding box center [612, 464] width 161 height 21
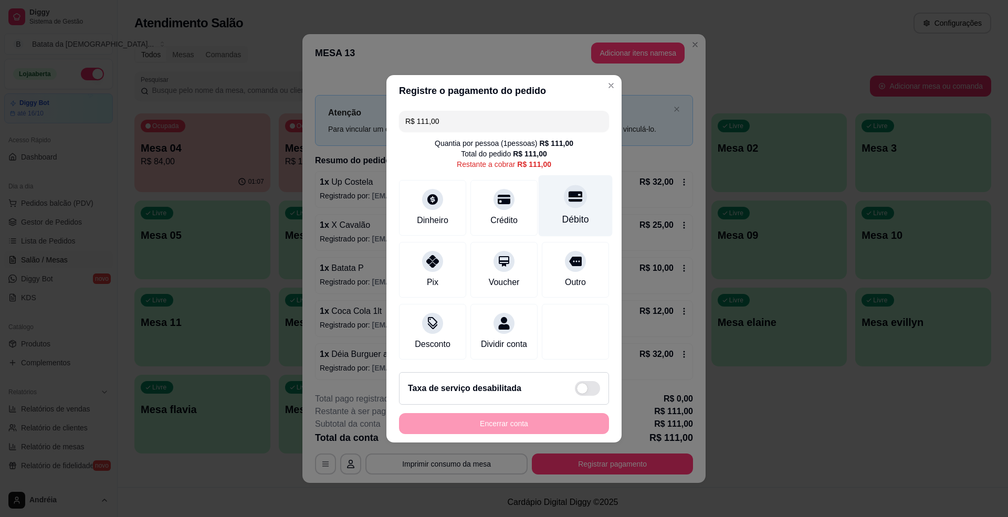
click at [582, 217] on div "Débito" at bounding box center [576, 205] width 74 height 61
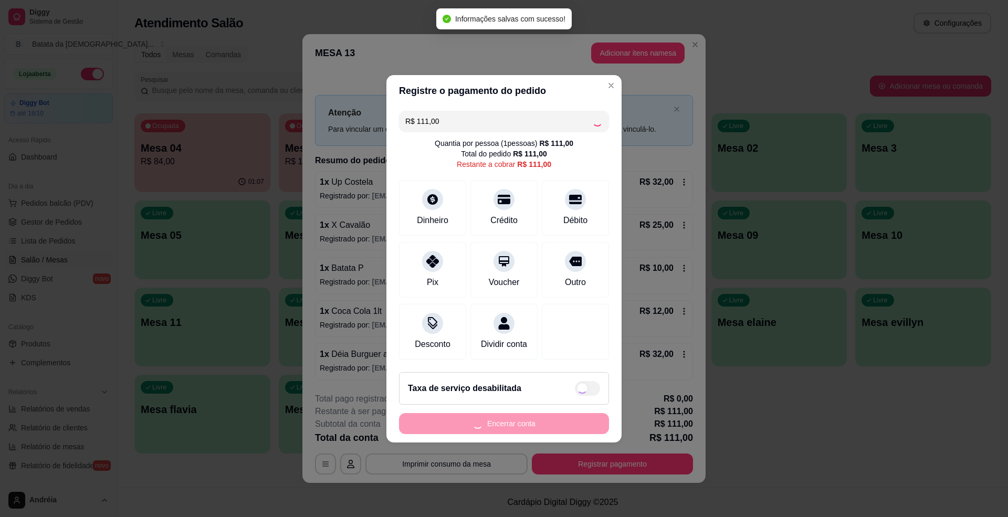
type input "R$ 0,00"
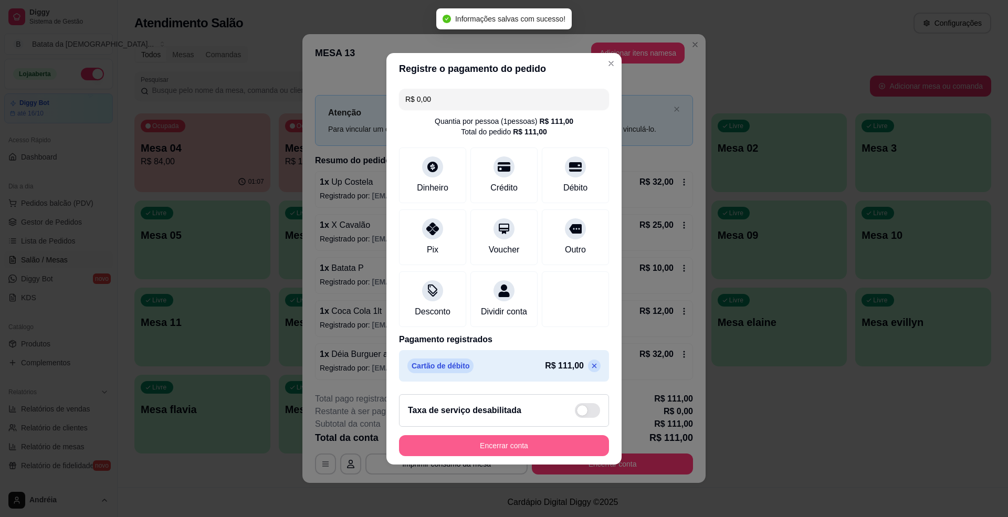
click at [548, 456] on button "Encerrar conta" at bounding box center [504, 445] width 210 height 21
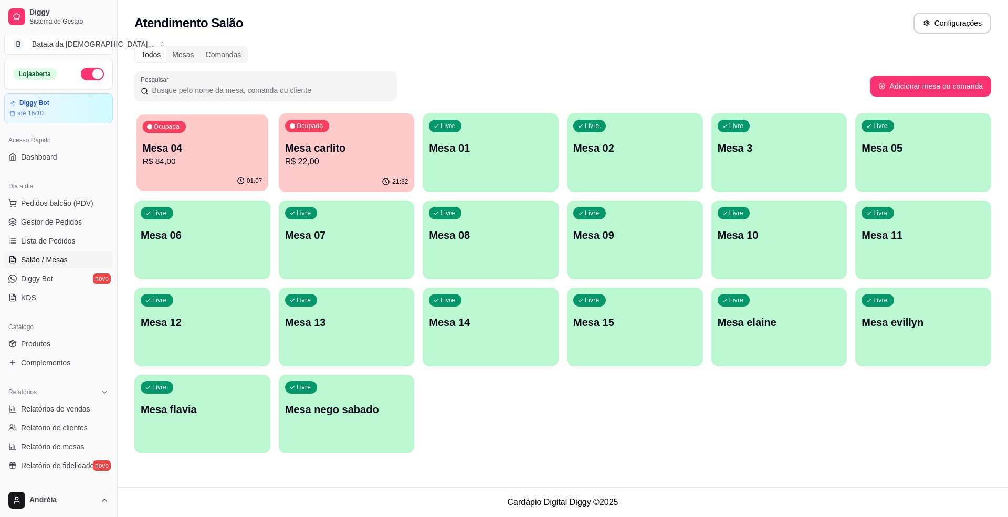
click at [230, 143] on p "Mesa 04" at bounding box center [203, 148] width 120 height 14
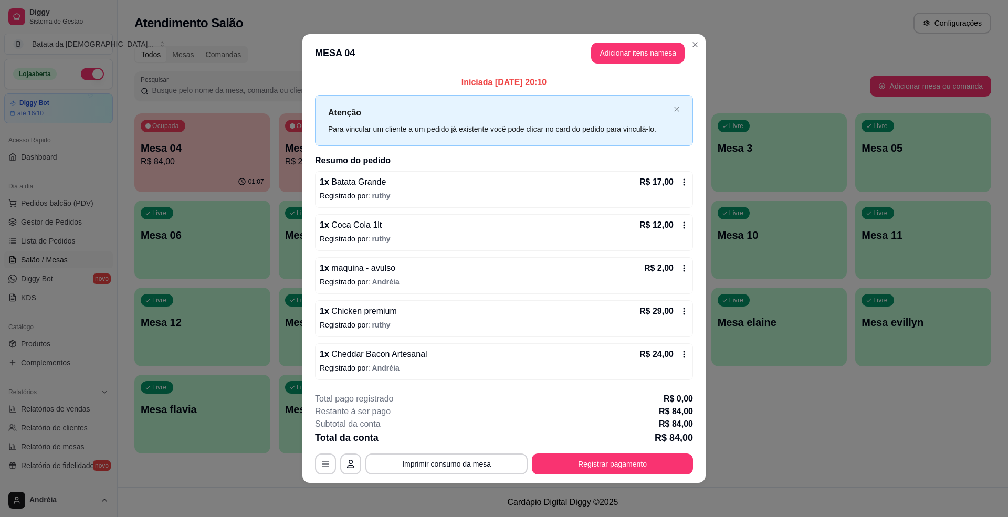
scroll to position [1, 0]
click at [612, 54] on button "Adicionar itens na mesa" at bounding box center [637, 53] width 93 height 21
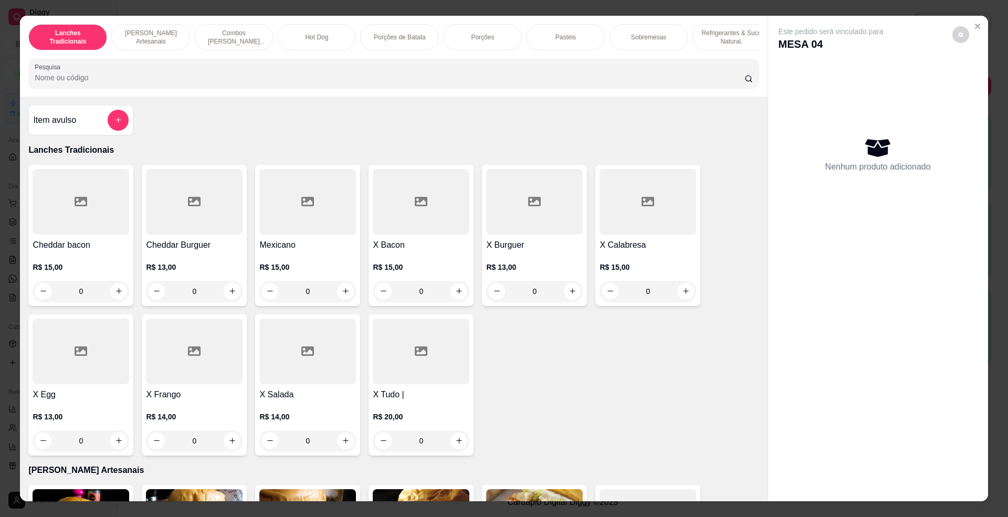
click at [414, 62] on div "Lanches Tradicionais Burguer's Artesanais Combos Burguer's Artesanais Hot Dog P…" at bounding box center [393, 56] width 747 height 81
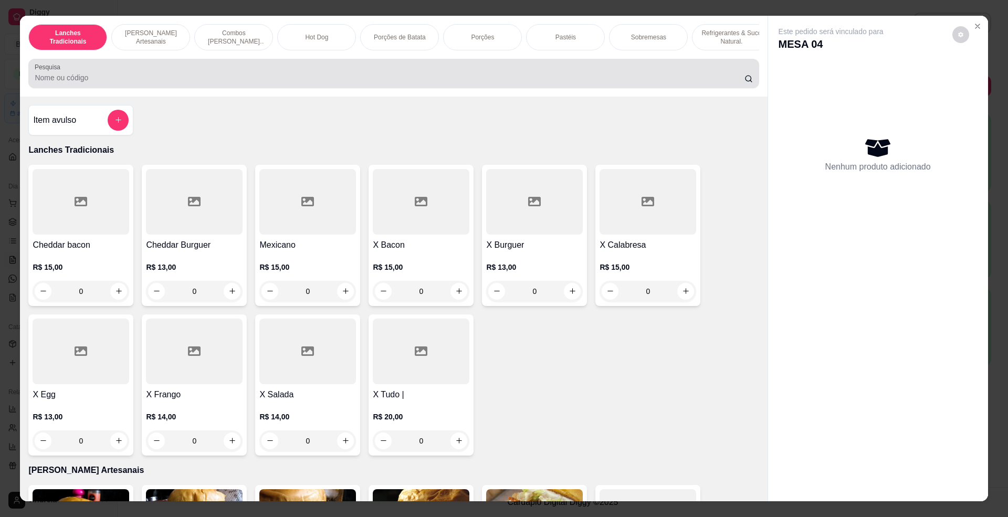
click at [421, 74] on div at bounding box center [394, 73] width 718 height 21
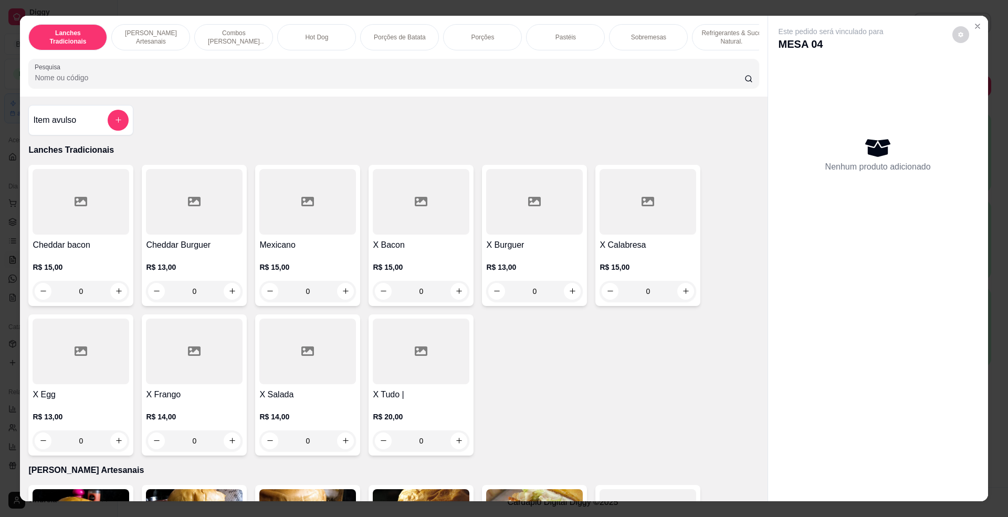
click at [227, 83] on input "Pesquisa" at bounding box center [389, 77] width 709 height 10
click at [233, 83] on input "Pesquisa" at bounding box center [389, 77] width 709 height 10
click at [255, 83] on input "Pesquisa" at bounding box center [389, 77] width 709 height 10
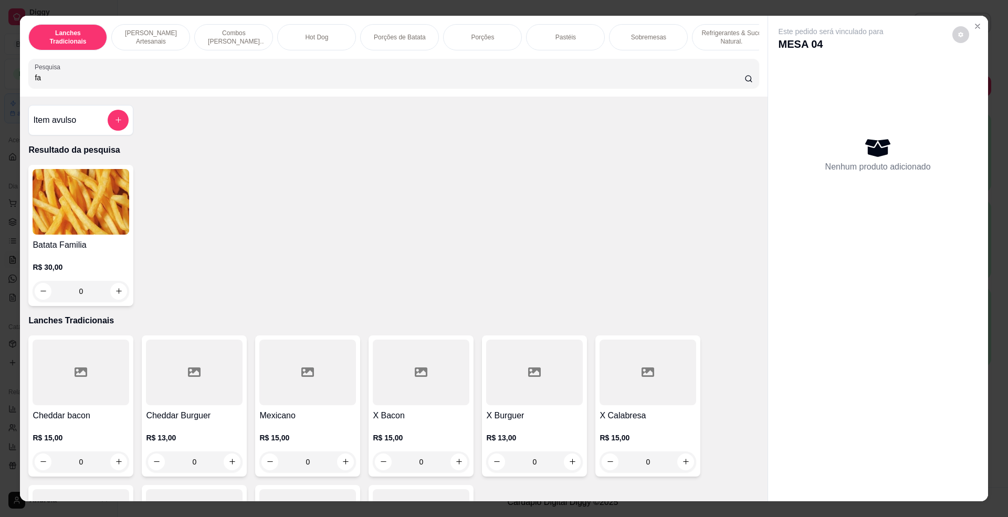
type input "f"
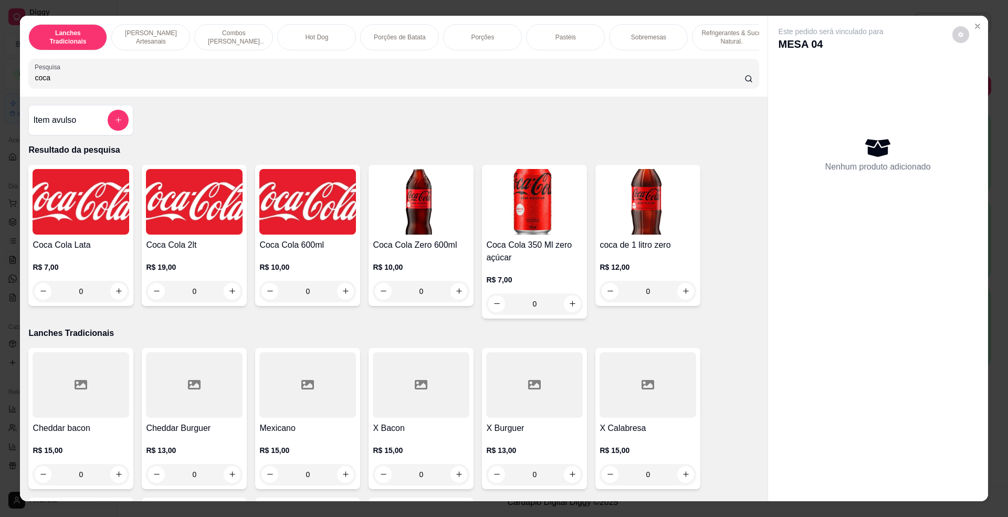
type input "coca"
click at [108, 215] on img at bounding box center [81, 202] width 97 height 66
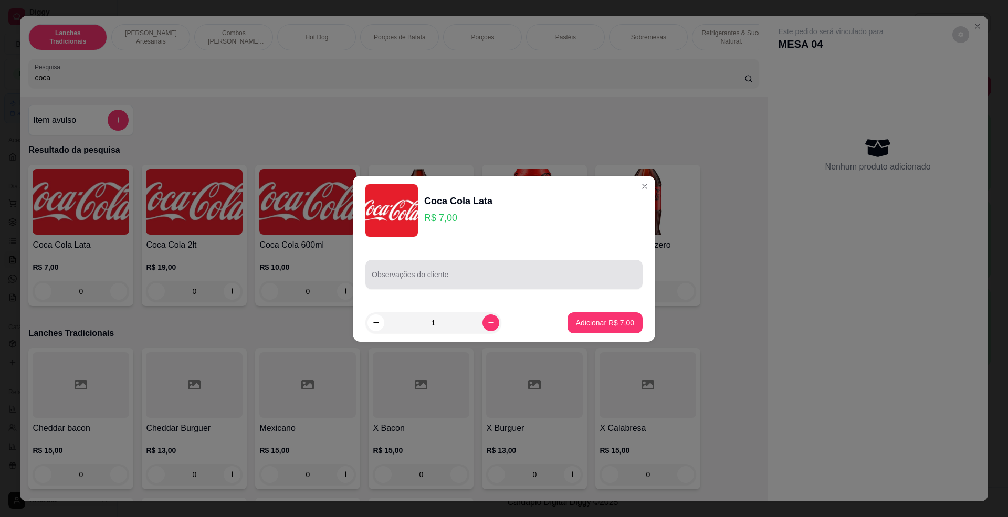
click at [408, 282] on input "Observações do cliente" at bounding box center [504, 278] width 265 height 10
type input "fanta uva"
click at [576, 323] on p "Adicionar R$ 7,00" at bounding box center [604, 323] width 57 height 10
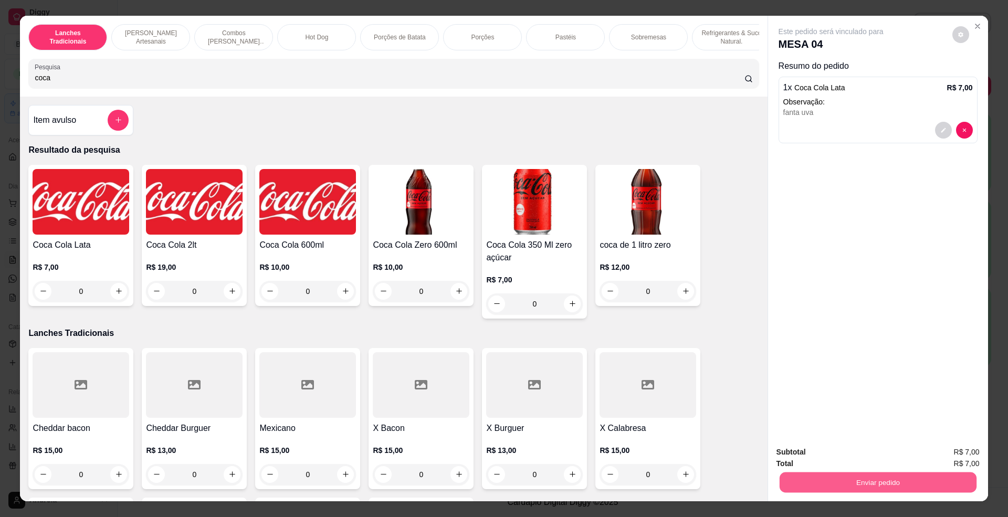
click at [796, 478] on button "Enviar pedido" at bounding box center [877, 482] width 197 height 20
click at [937, 456] on button "Enviar pedido" at bounding box center [951, 456] width 58 height 19
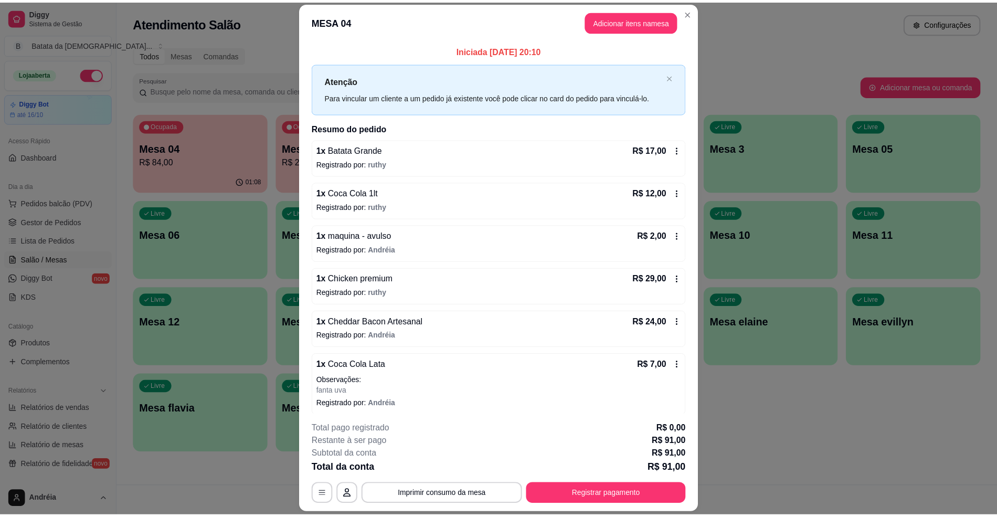
scroll to position [0, 0]
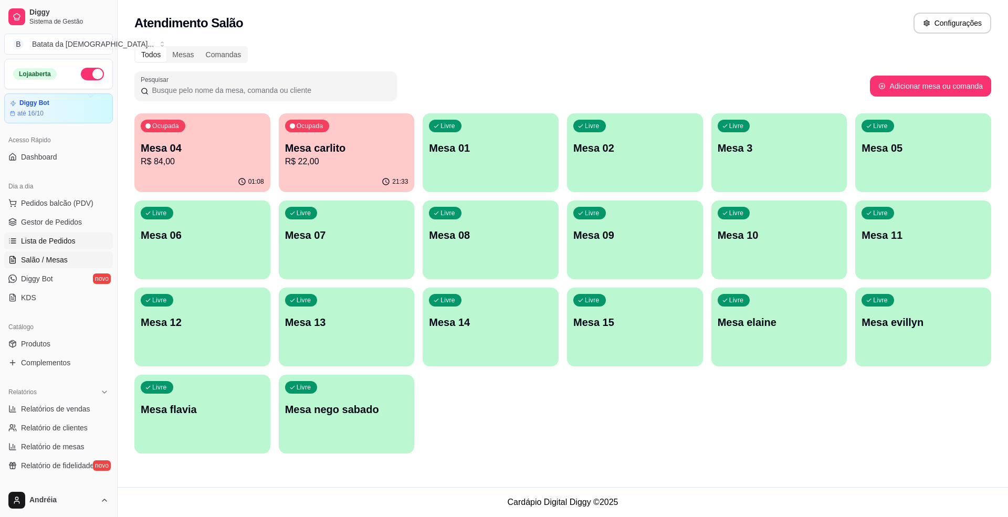
click at [76, 245] on link "Lista de Pedidos" at bounding box center [58, 241] width 109 height 17
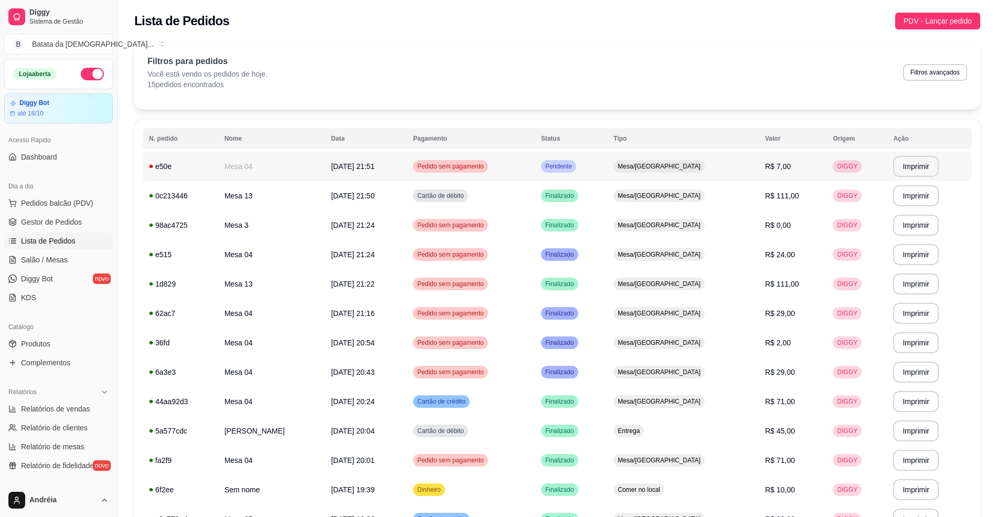
click at [667, 165] on td "Mesa/[GEOGRAPHIC_DATA]" at bounding box center [683, 166] width 152 height 29
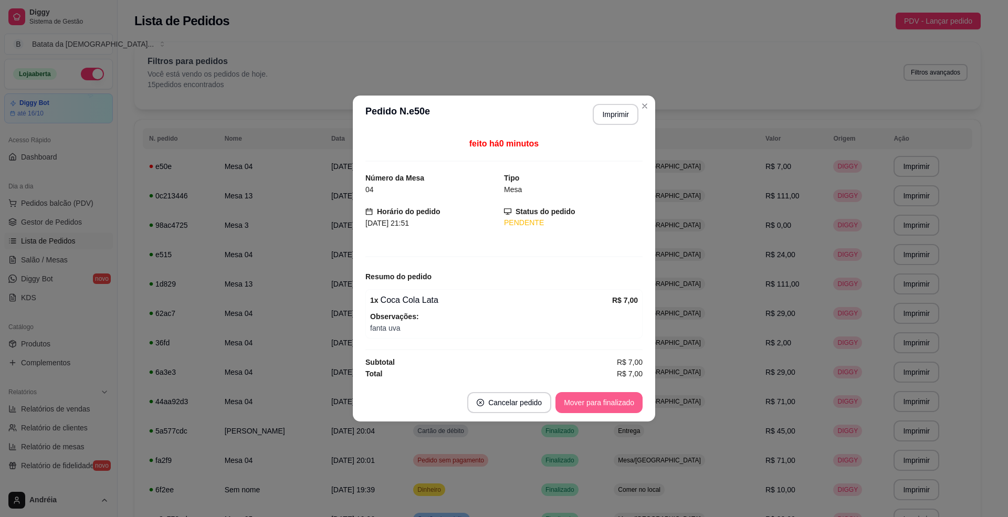
click at [595, 402] on button "Mover para finalizado" at bounding box center [598, 402] width 87 height 21
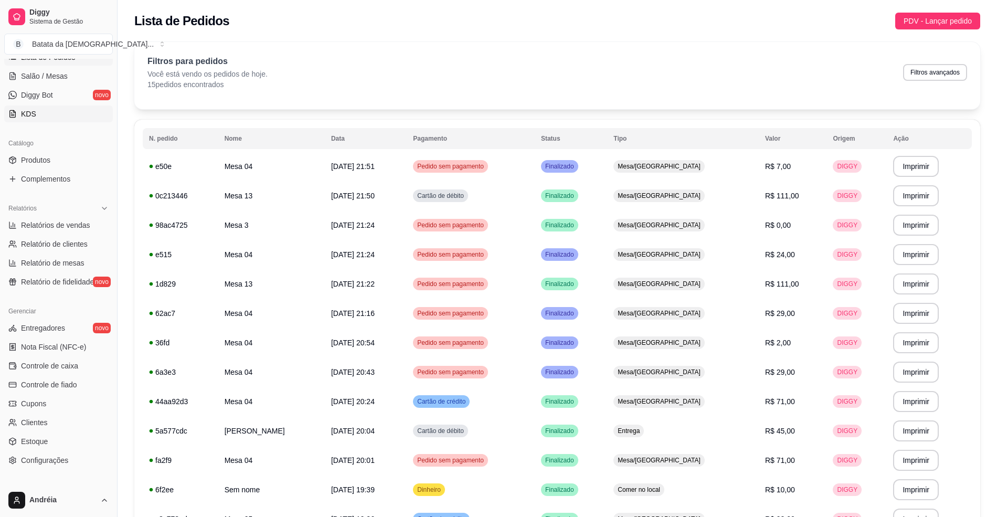
scroll to position [238, 0]
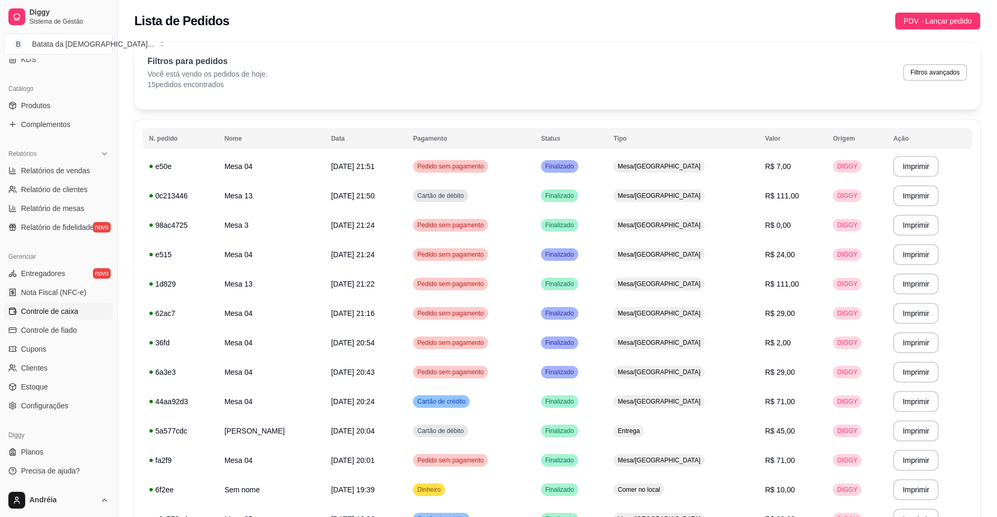
click at [43, 303] on link "Controle de caixa" at bounding box center [58, 311] width 109 height 17
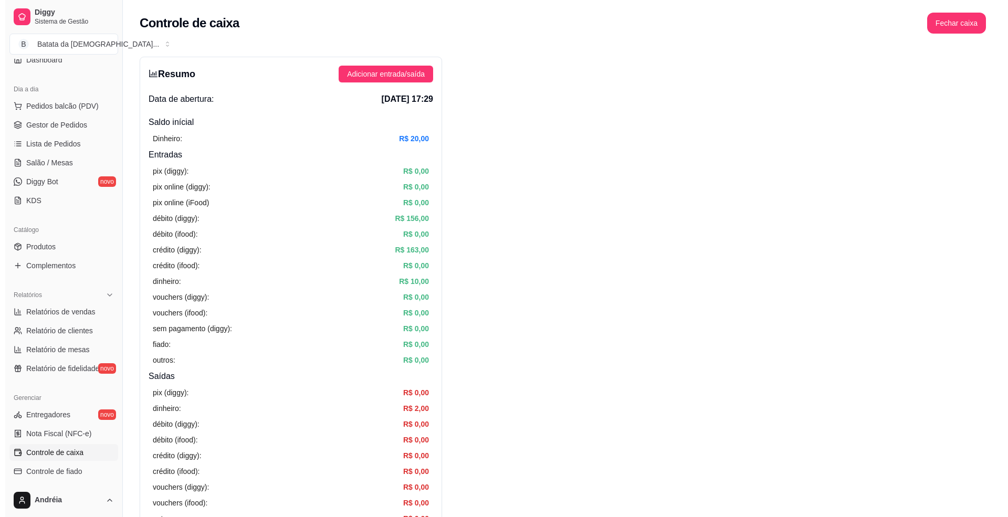
scroll to position [28, 0]
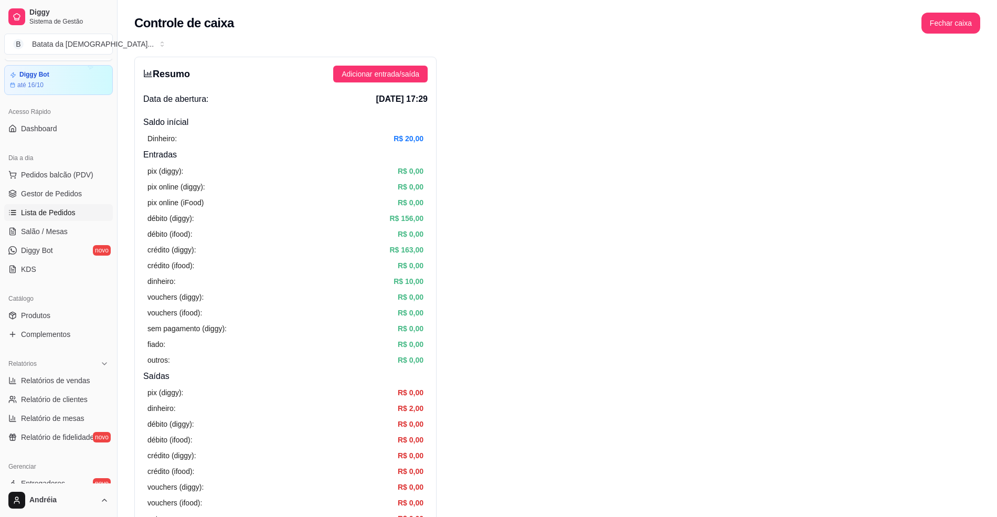
drag, startPoint x: 80, startPoint y: 203, endPoint x: 72, endPoint y: 209, distance: 9.7
click at [80, 204] on ul "Pedidos balcão (PDV) Gestor de Pedidos Lista de Pedidos Salão / Mesas Diggy Bot…" at bounding box center [58, 221] width 109 height 111
click at [68, 213] on span "Lista de Pedidos" at bounding box center [48, 212] width 55 height 10
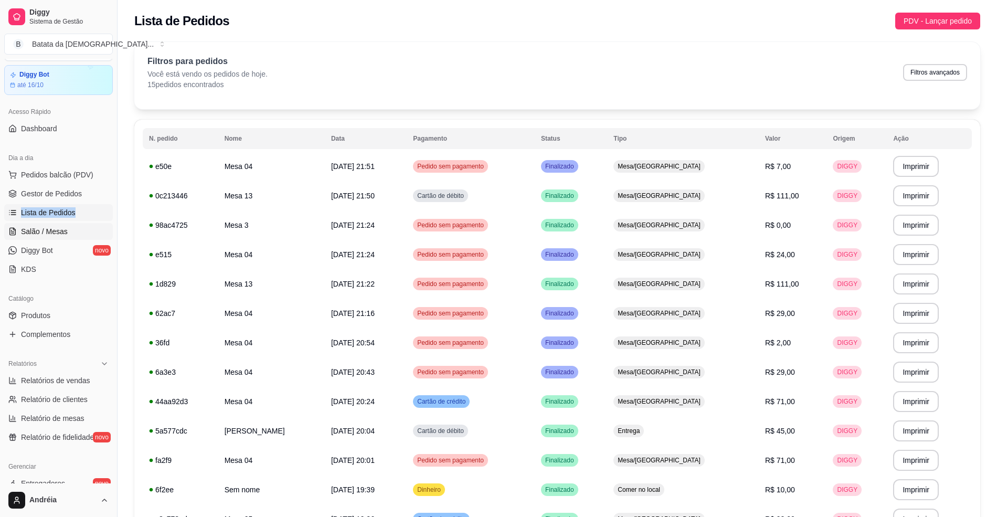
click at [45, 227] on span "Salão / Mesas" at bounding box center [44, 231] width 47 height 10
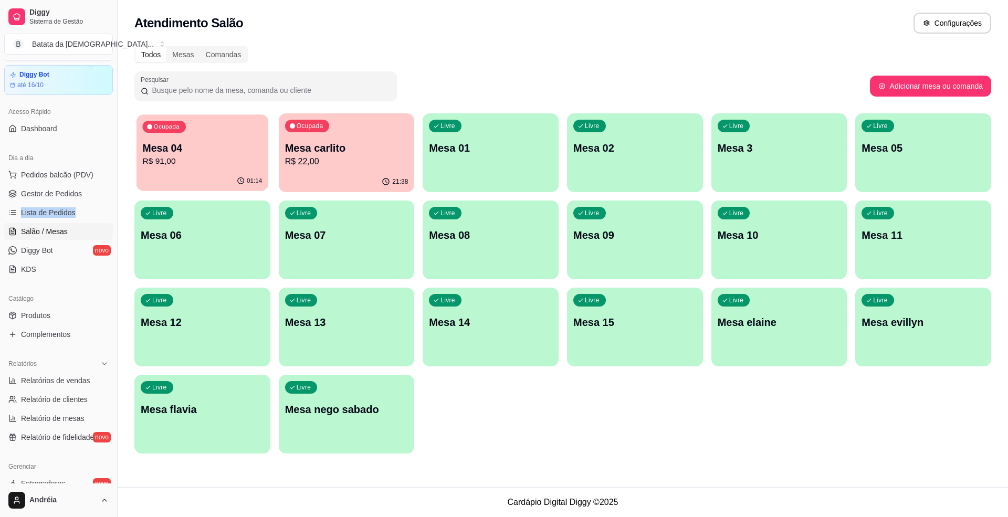
click at [160, 181] on div "01:14" at bounding box center [202, 181] width 132 height 20
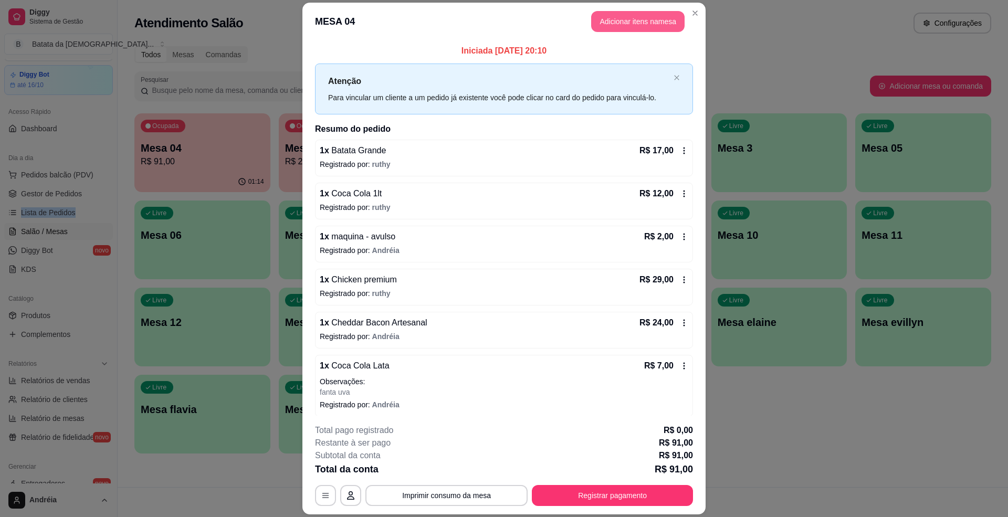
click at [603, 25] on button "Adicionar itens na mesa" at bounding box center [637, 21] width 93 height 21
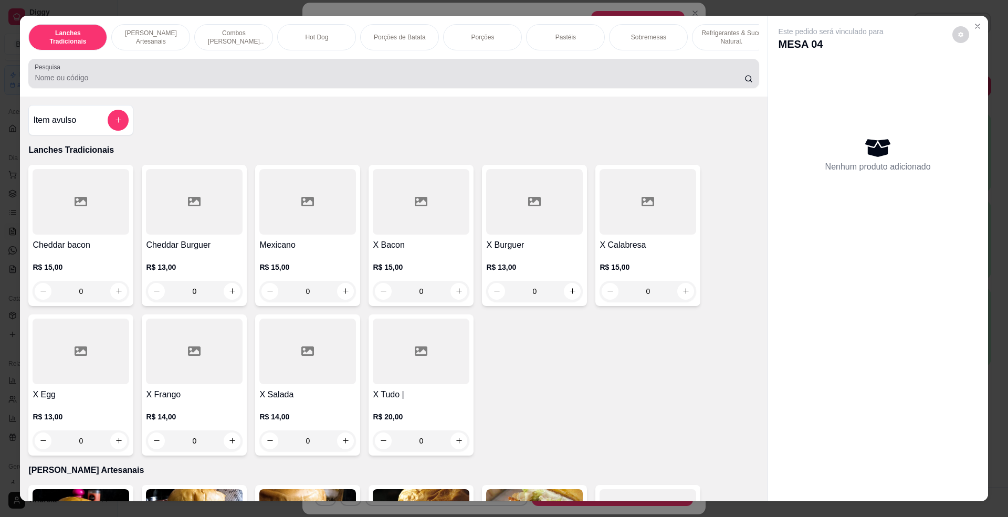
click at [236, 77] on div at bounding box center [394, 73] width 718 height 21
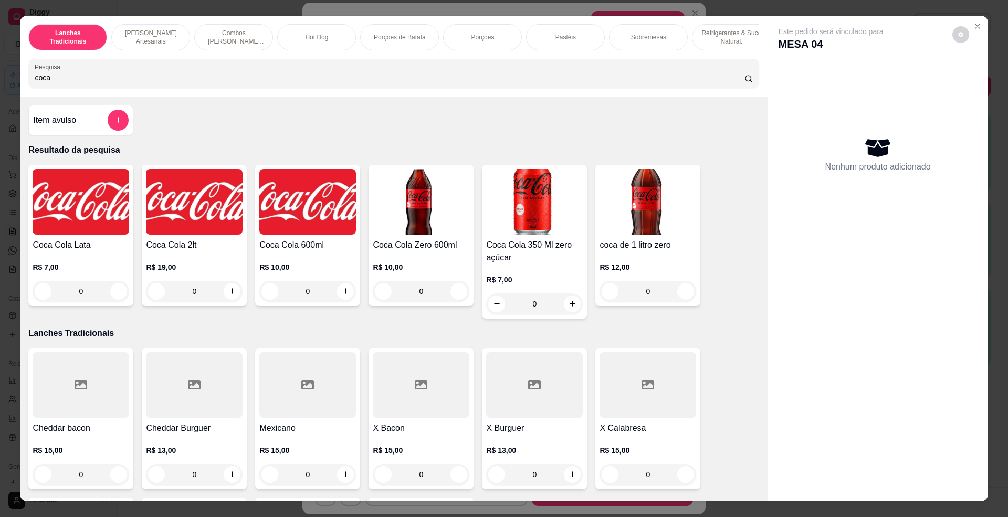
type input "coca"
click at [61, 251] on h4 "Coca Cola Lata" at bounding box center [81, 245] width 97 height 13
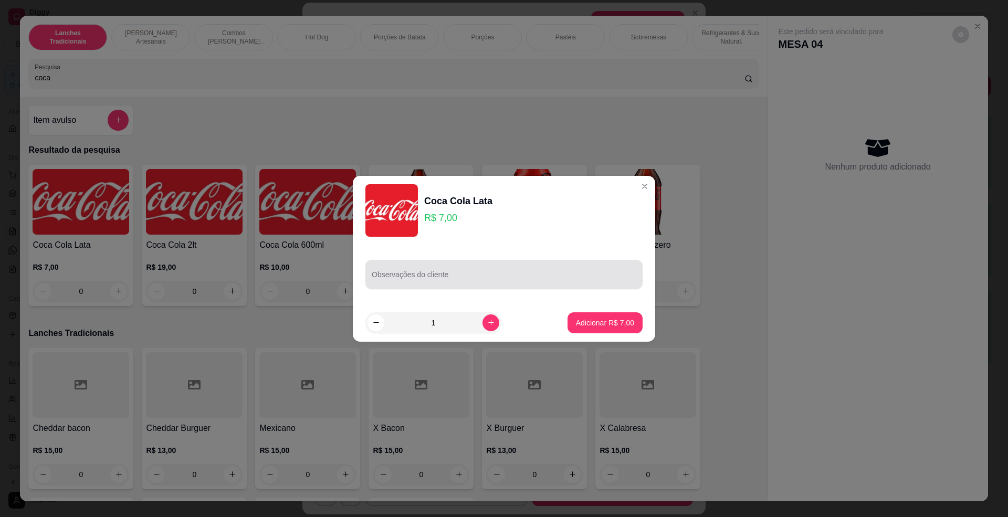
click at [452, 282] on input "Observações do cliente" at bounding box center [504, 278] width 265 height 10
type input "p"
click at [609, 323] on p "Adicionar R$ 7,00" at bounding box center [605, 323] width 58 height 10
type input "1"
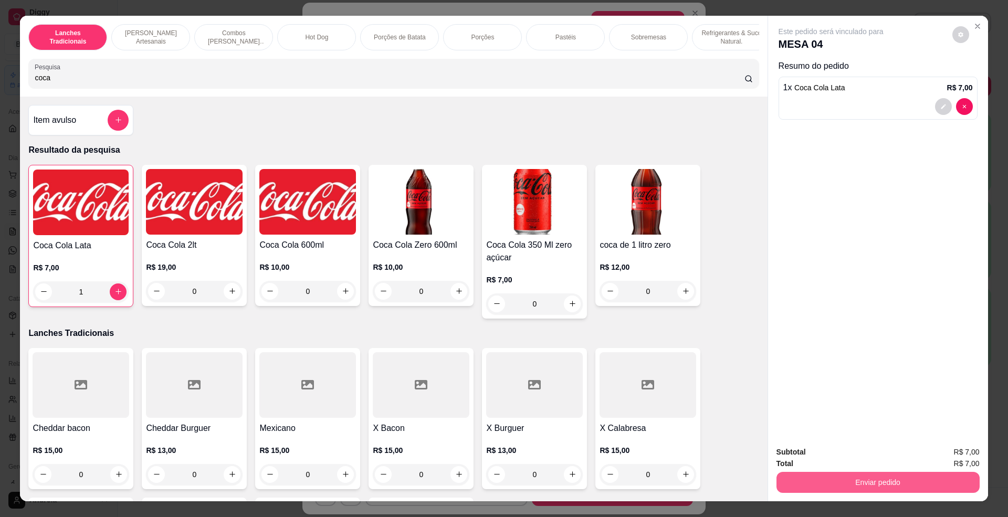
click at [835, 487] on button "Enviar pedido" at bounding box center [877, 482] width 203 height 21
click at [935, 447] on button "Enviar pedido" at bounding box center [951, 456] width 58 height 19
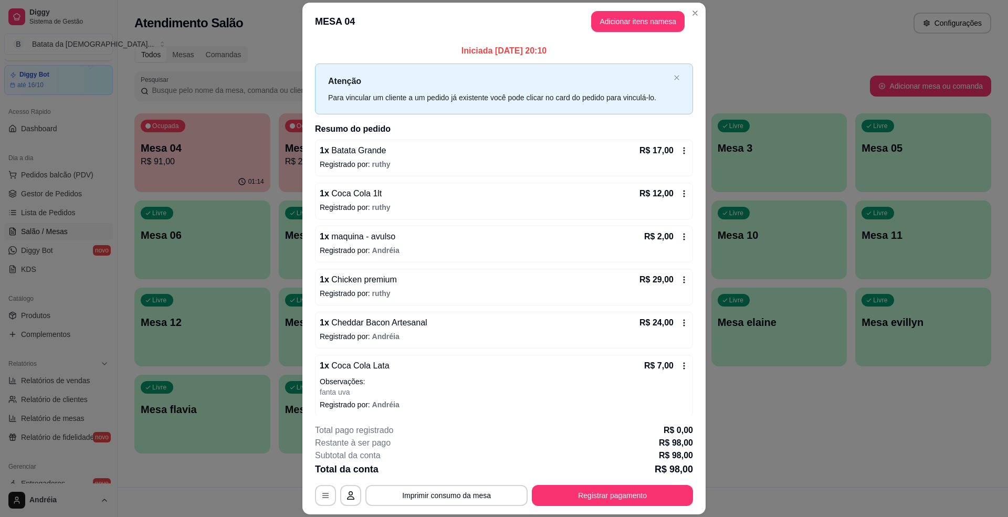
scroll to position [50, 0]
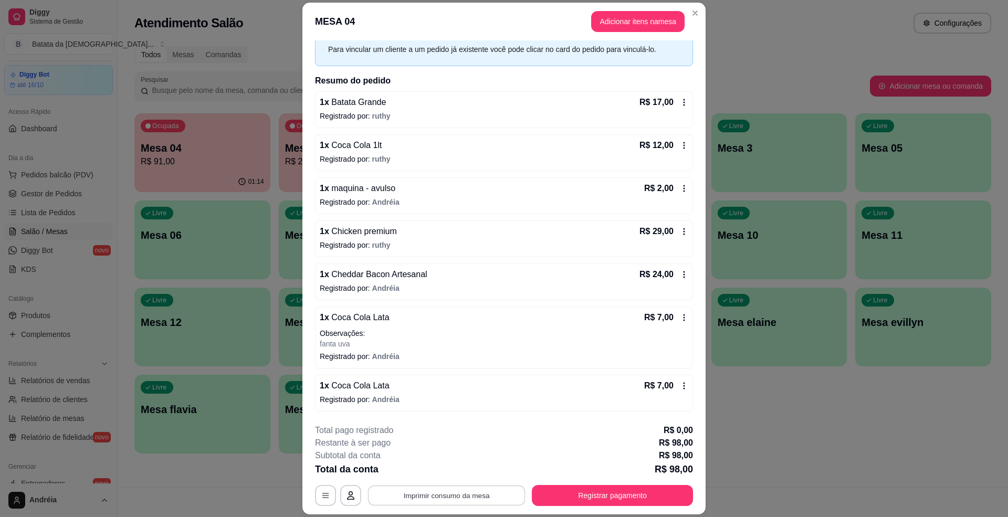
click at [465, 487] on button "Imprimir consumo da mesa" at bounding box center [446, 496] width 157 height 20
click at [459, 486] on button "Imprimir consumo da mesa" at bounding box center [446, 496] width 157 height 20
click at [626, 486] on button "Registrar pagamento" at bounding box center [612, 496] width 156 height 20
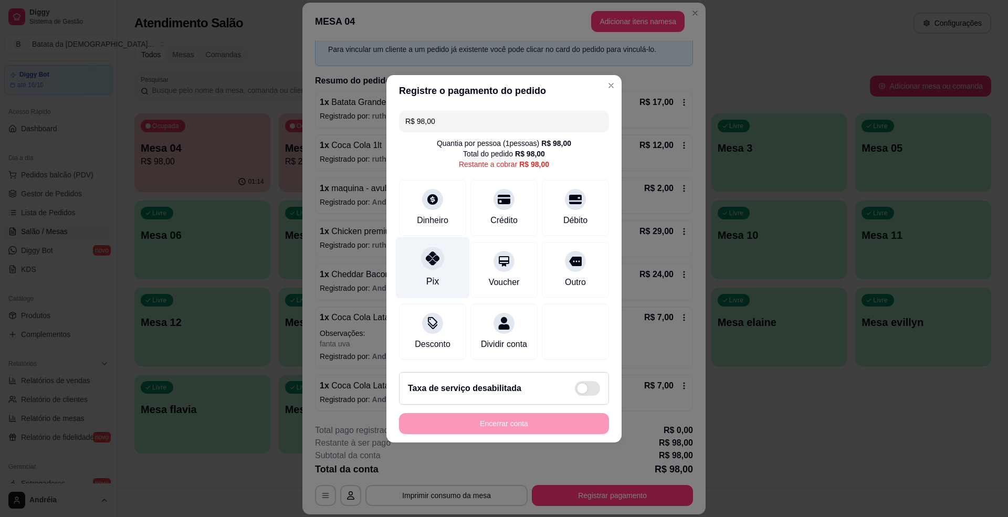
click at [445, 270] on div "Pix" at bounding box center [433, 267] width 74 height 61
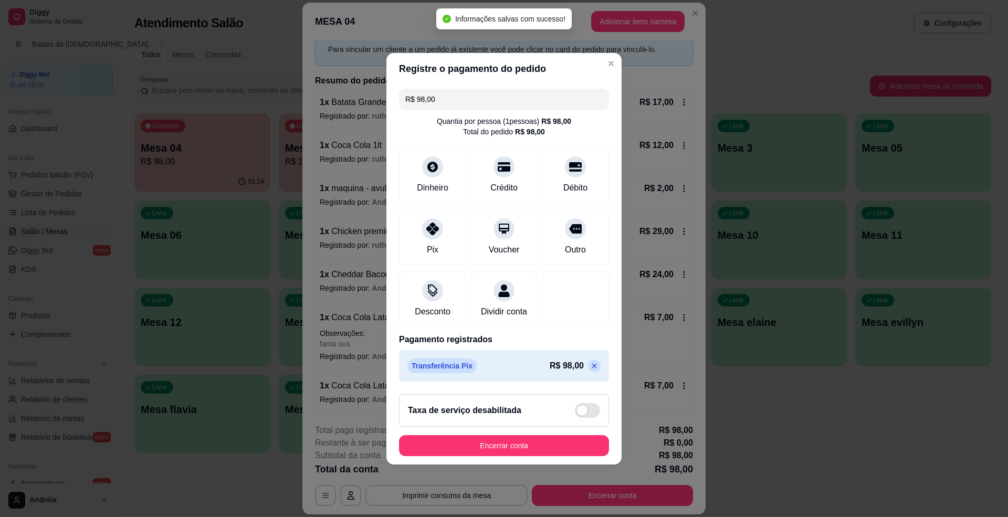
type input "R$ 0,00"
click at [523, 445] on button "Encerrar conta" at bounding box center [504, 445] width 210 height 21
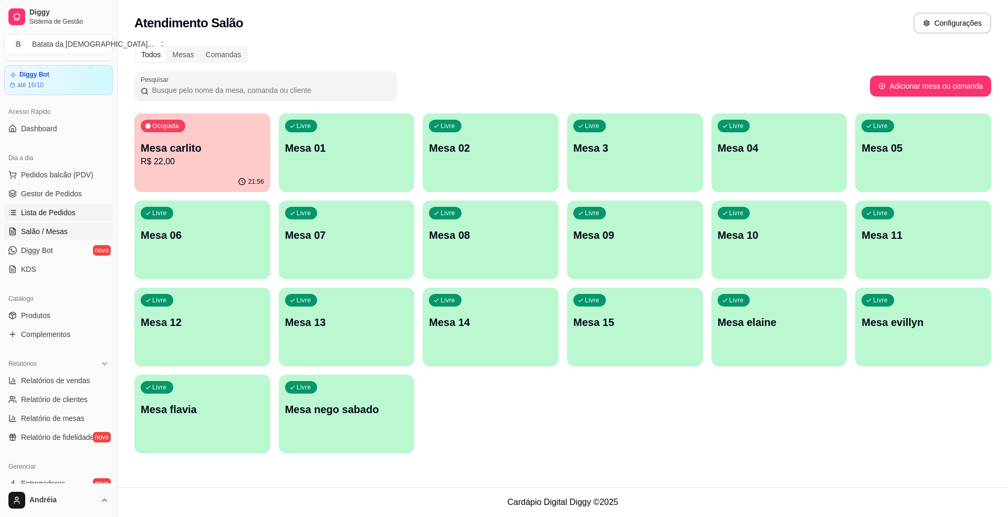
click at [44, 206] on link "Lista de Pedidos" at bounding box center [58, 212] width 109 height 17
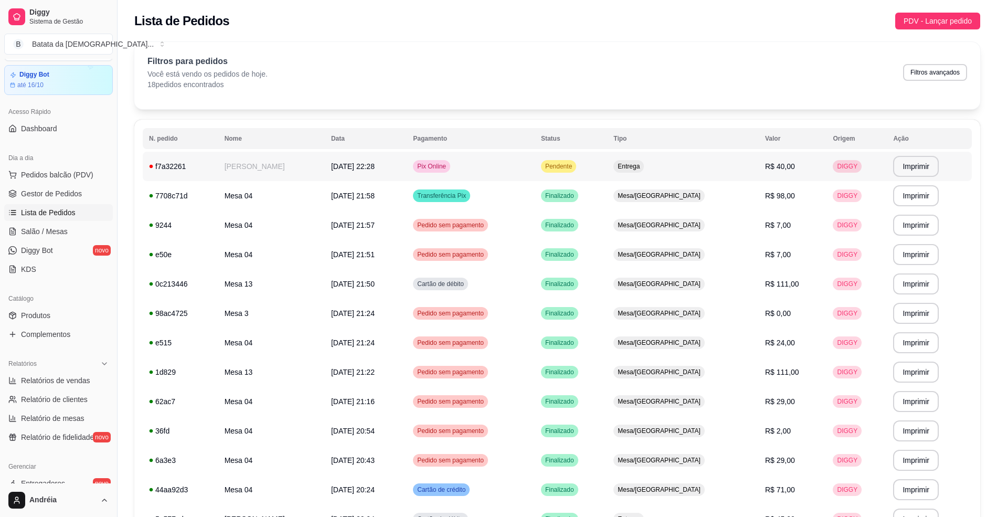
click at [535, 164] on td "Pix Online" at bounding box center [471, 166] width 128 height 29
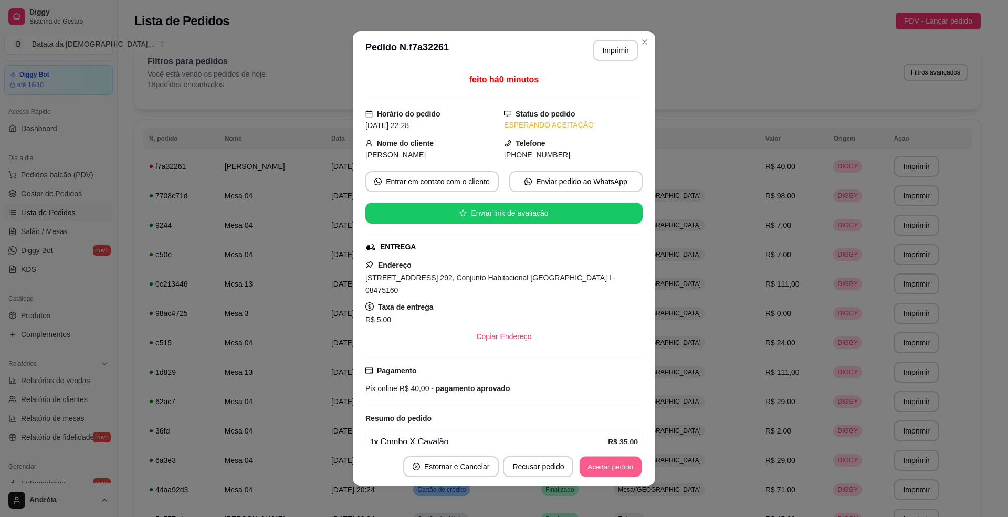
click at [589, 466] on button "Aceitar pedido" at bounding box center [611, 467] width 62 height 20
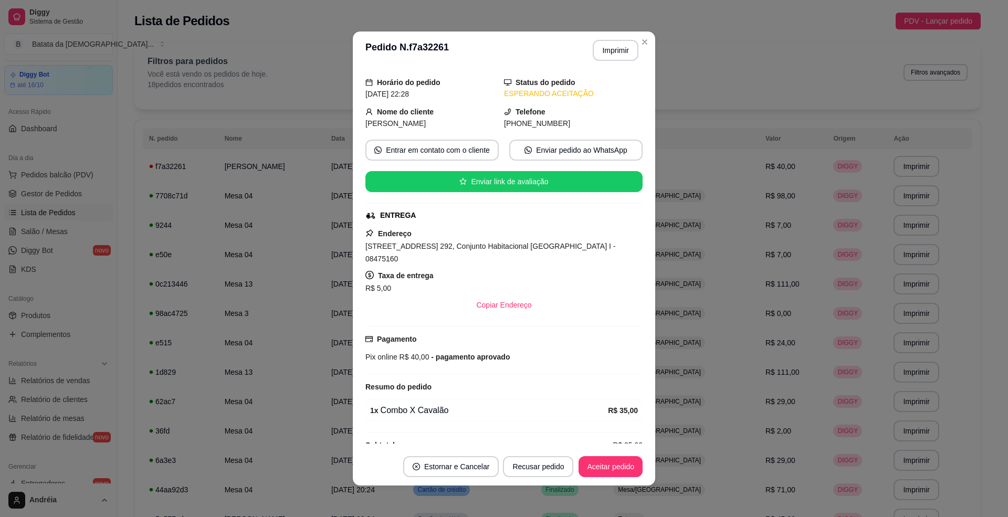
scroll to position [56, 0]
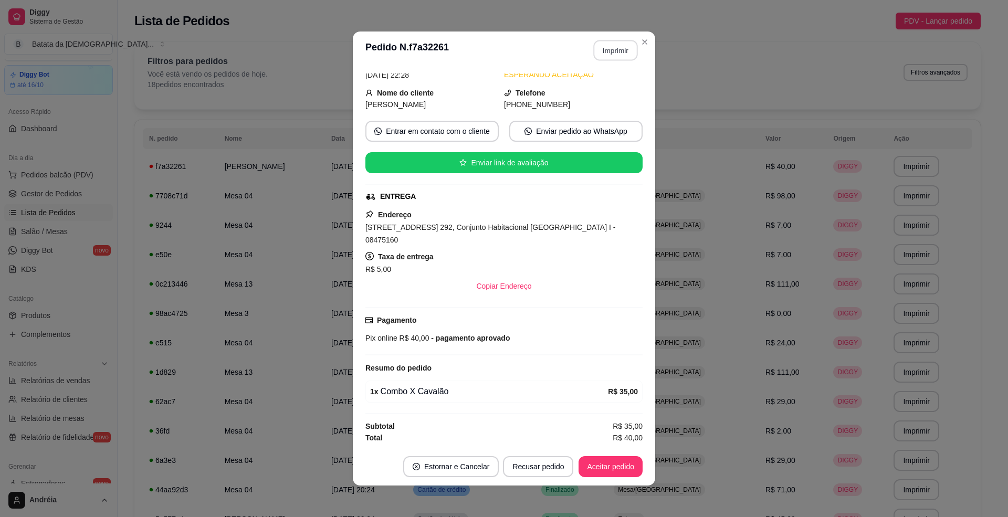
click at [599, 47] on button "Imprimir" at bounding box center [616, 50] width 44 height 20
click at [593, 458] on button "Aceitar pedido" at bounding box center [610, 466] width 64 height 21
click at [601, 469] on button "Mover para preparo" at bounding box center [601, 467] width 79 height 20
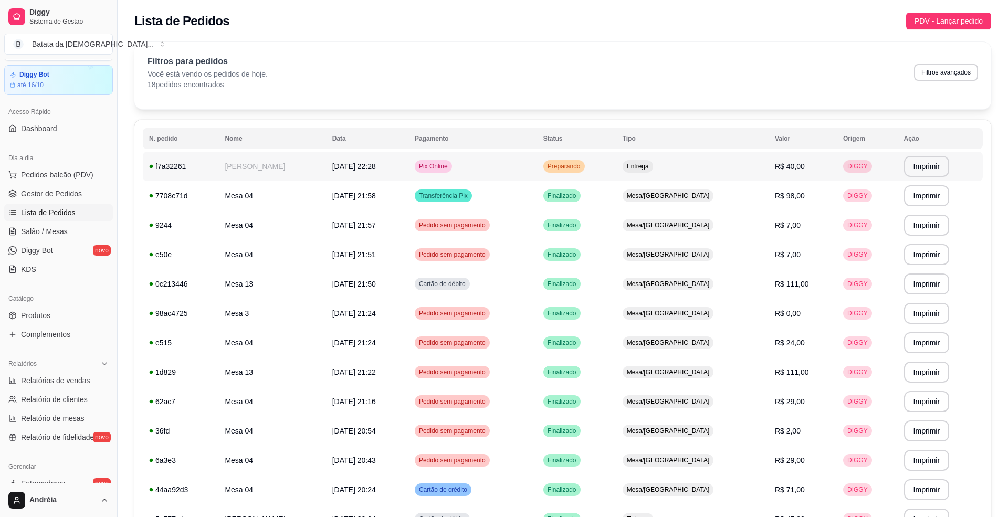
click at [408, 162] on td "[DATE] 22:28" at bounding box center [367, 166] width 82 height 29
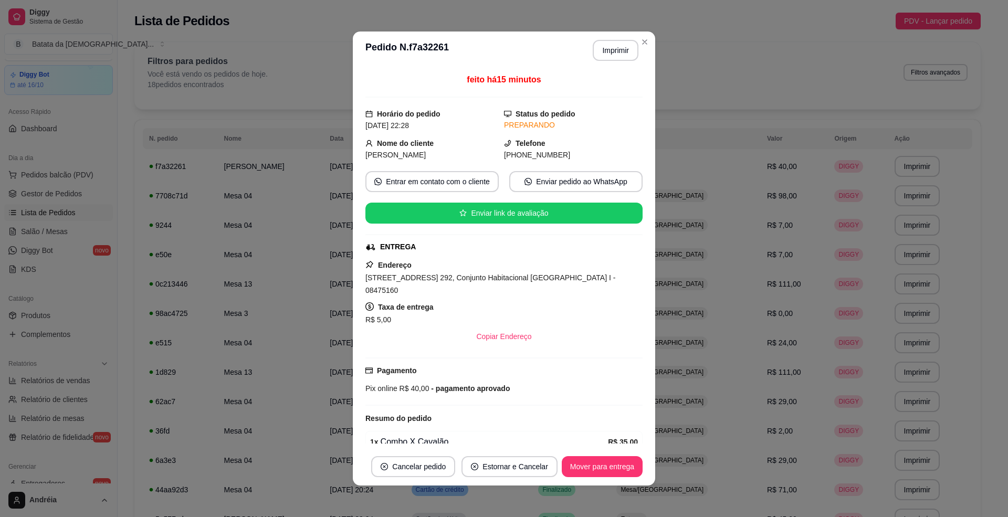
drag, startPoint x: 472, startPoint y: 276, endPoint x: 357, endPoint y: 274, distance: 115.0
click at [357, 274] on div "feito há 15 minutos Horário do pedido [DATE] 22:28 Status do pedido PREPARANDO …" at bounding box center [504, 258] width 302 height 378
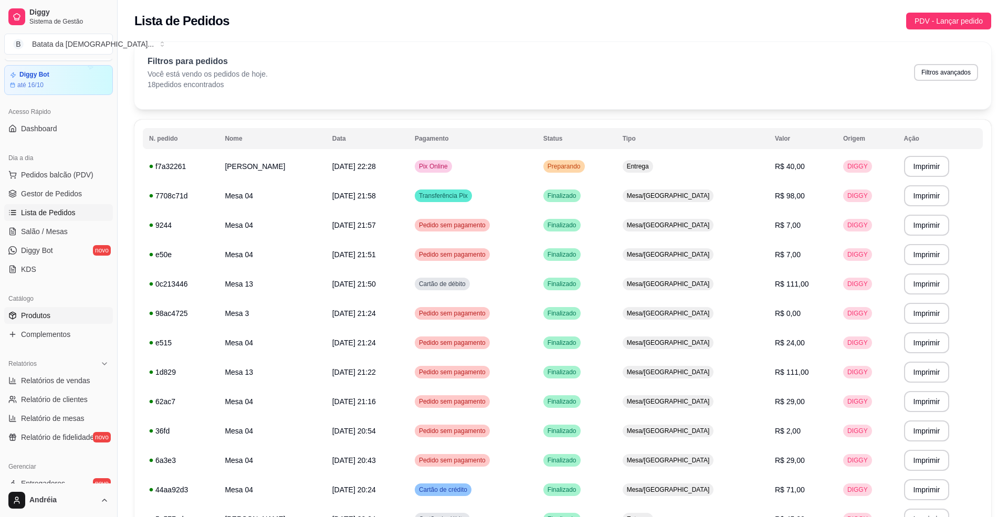
click at [74, 307] on link "Produtos" at bounding box center [58, 315] width 109 height 17
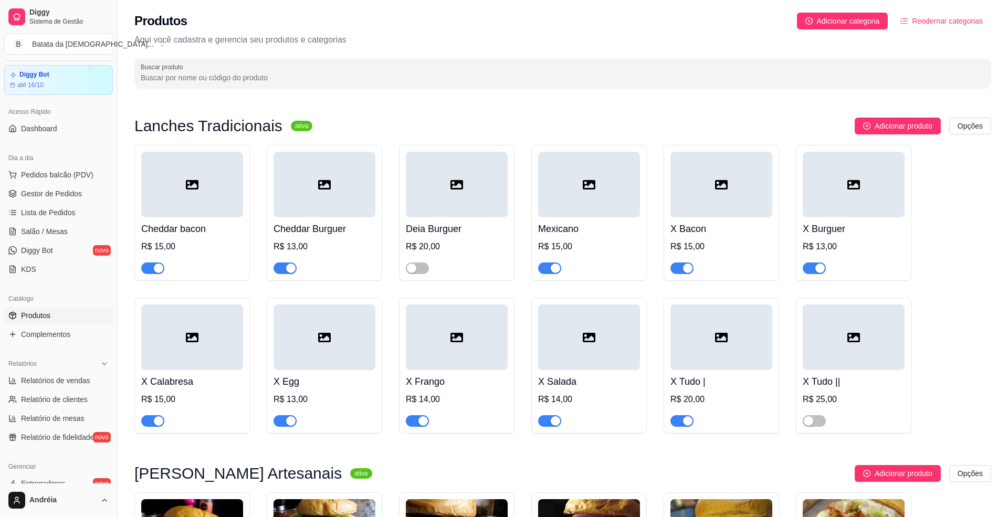
click at [72, 218] on span "Lista de Pedidos" at bounding box center [48, 212] width 55 height 10
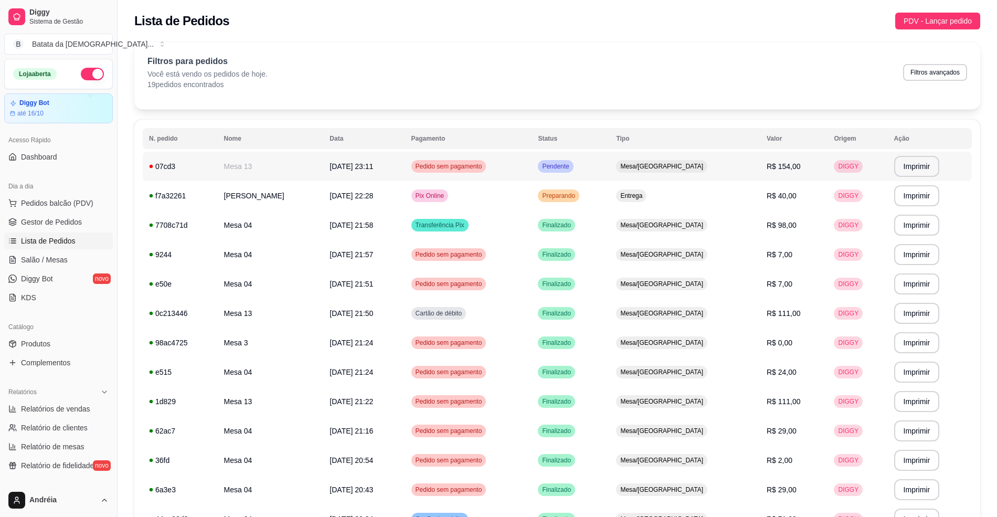
click at [573, 166] on div "Pendente" at bounding box center [555, 166] width 35 height 13
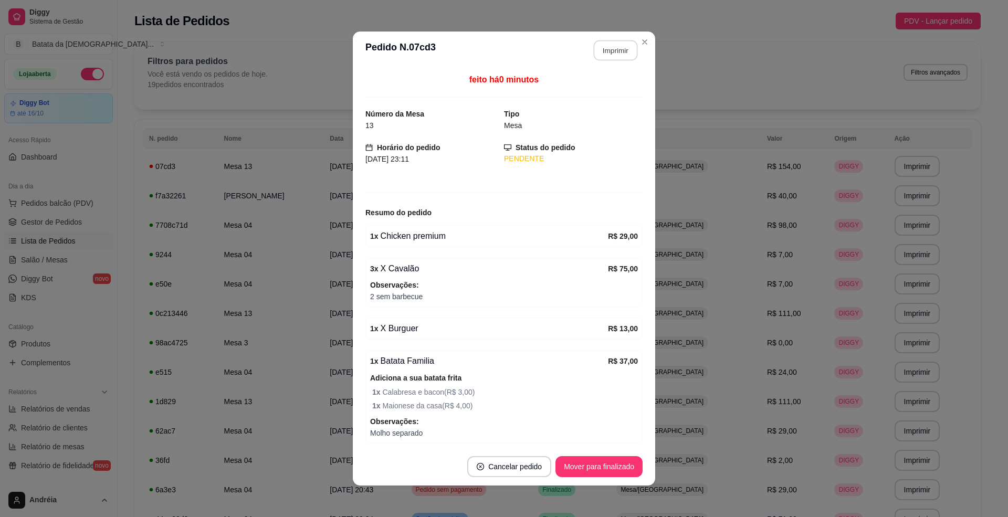
click at [616, 51] on button "Imprimir" at bounding box center [616, 50] width 44 height 20
click at [618, 460] on button "Mover para finalizado" at bounding box center [598, 466] width 87 height 21
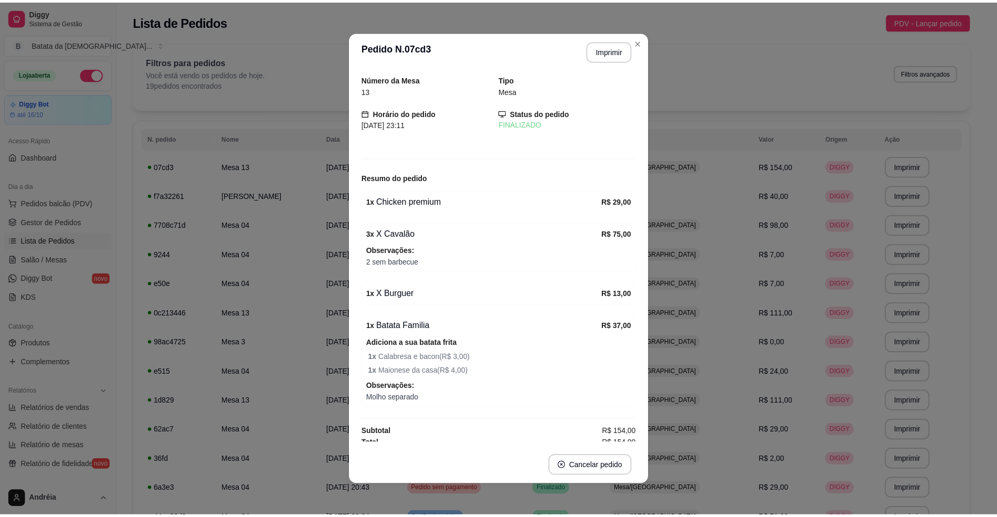
scroll to position [11, 0]
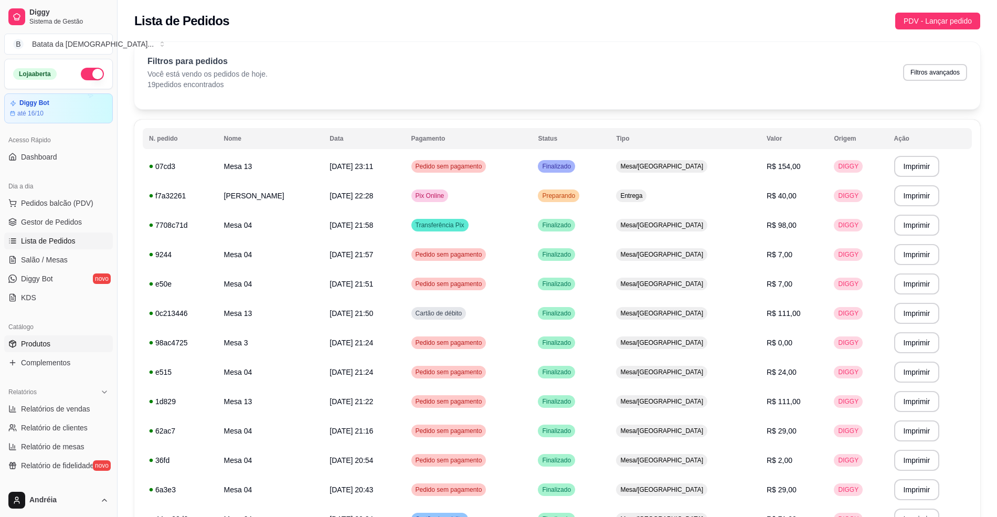
click at [81, 345] on link "Produtos" at bounding box center [58, 343] width 109 height 17
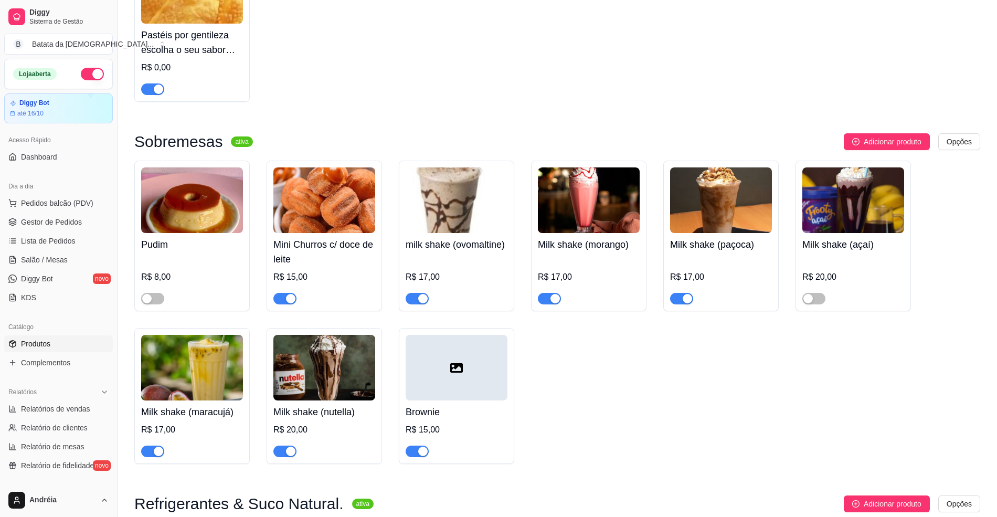
scroll to position [2239, 0]
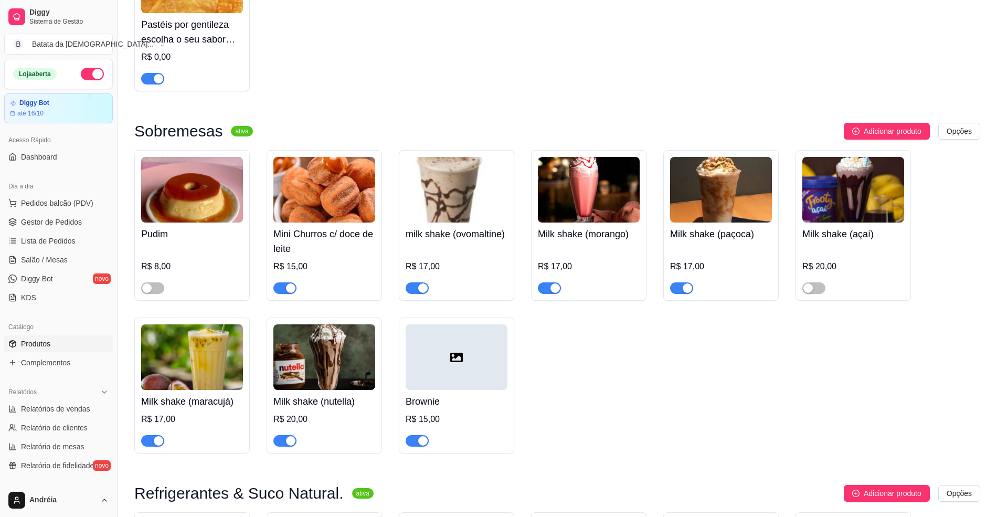
click at [547, 286] on span "button" at bounding box center [549, 288] width 23 height 12
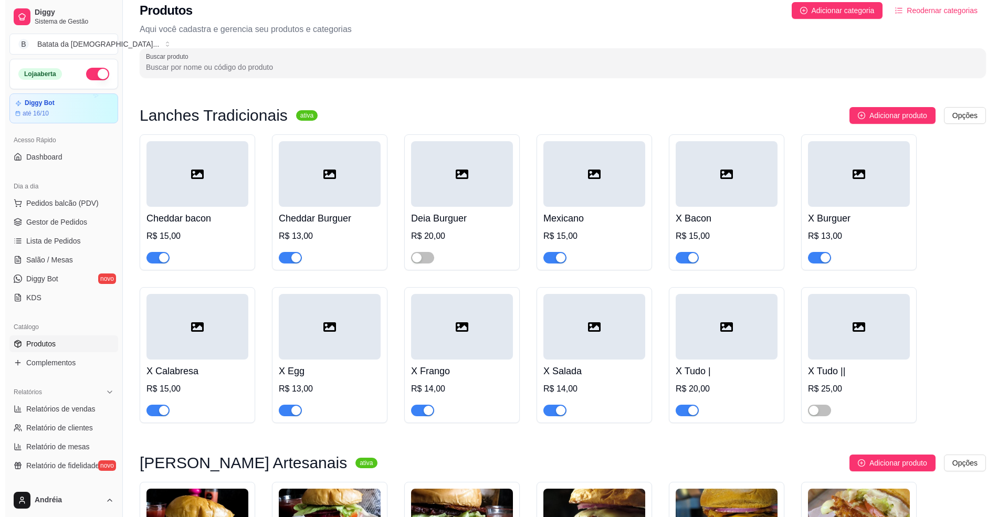
scroll to position [0, 0]
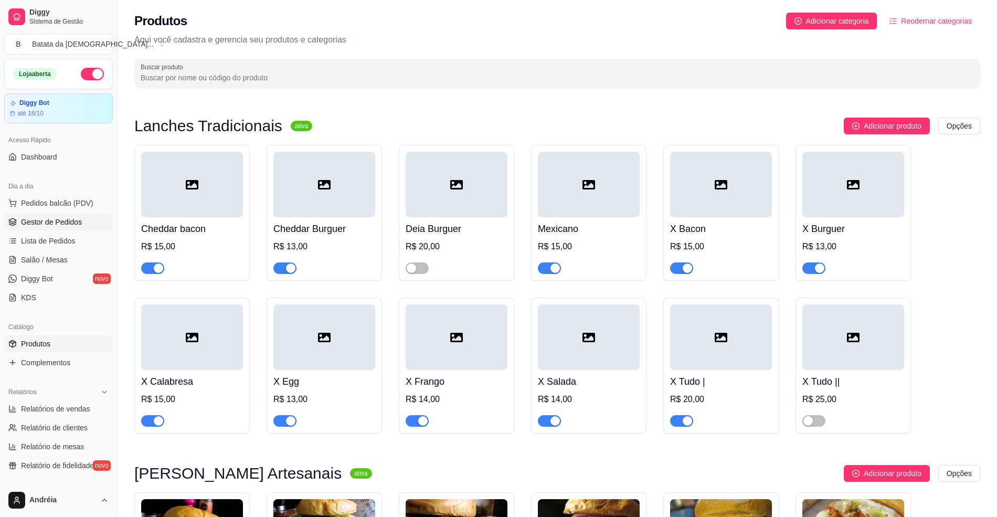
click at [57, 222] on span "Gestor de Pedidos" at bounding box center [51, 222] width 61 height 10
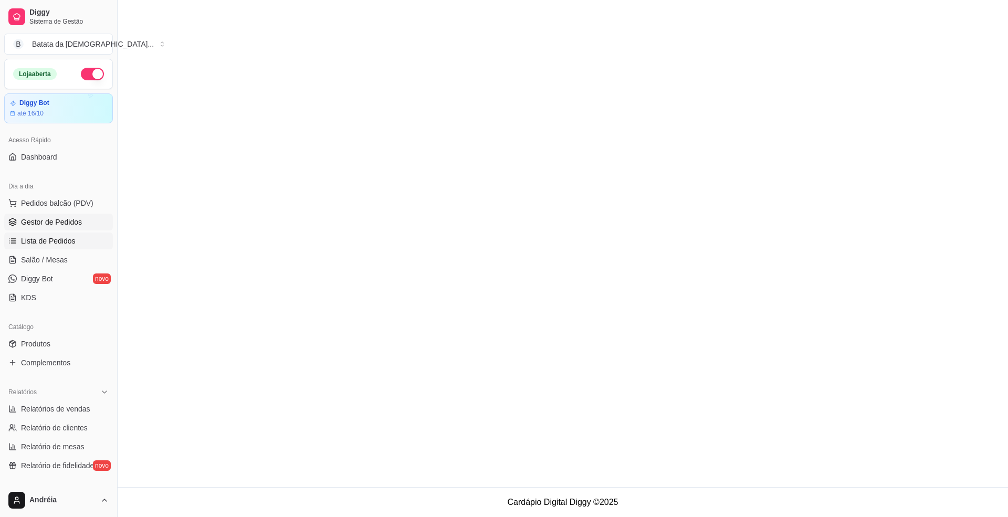
click at [68, 238] on span "Lista de Pedidos" at bounding box center [48, 241] width 55 height 10
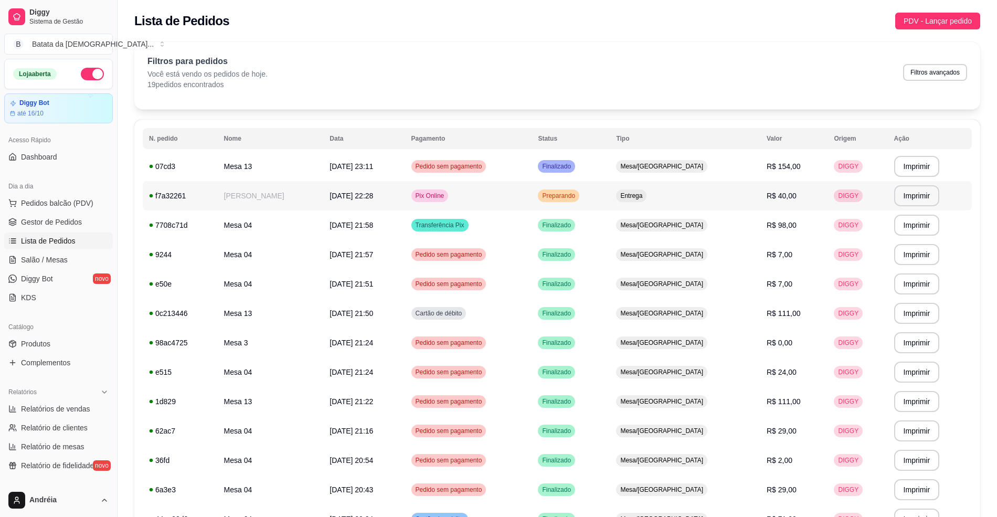
click at [610, 189] on td "Preparando" at bounding box center [571, 195] width 78 height 29
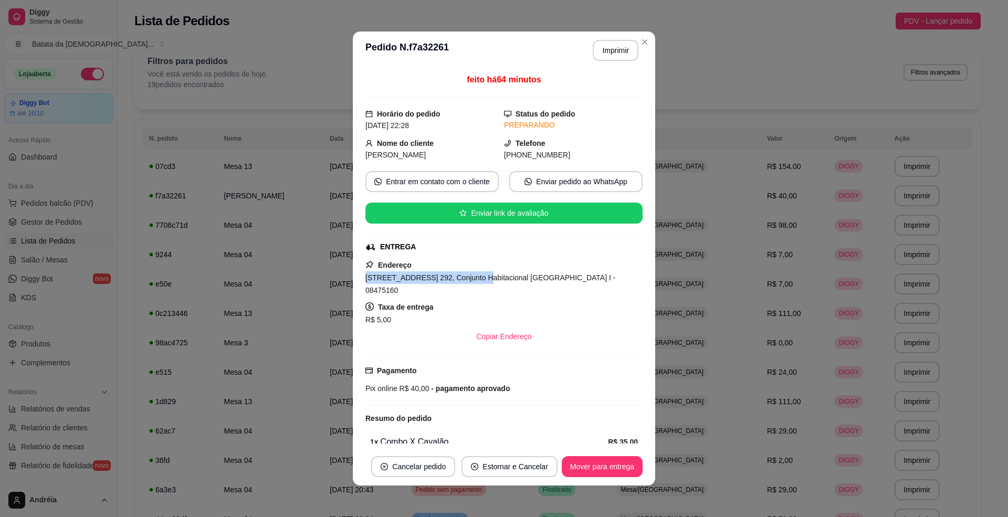
drag, startPoint x: 468, startPoint y: 280, endPoint x: 326, endPoint y: 280, distance: 142.3
click at [326, 280] on div "**********" at bounding box center [504, 258] width 1008 height 517
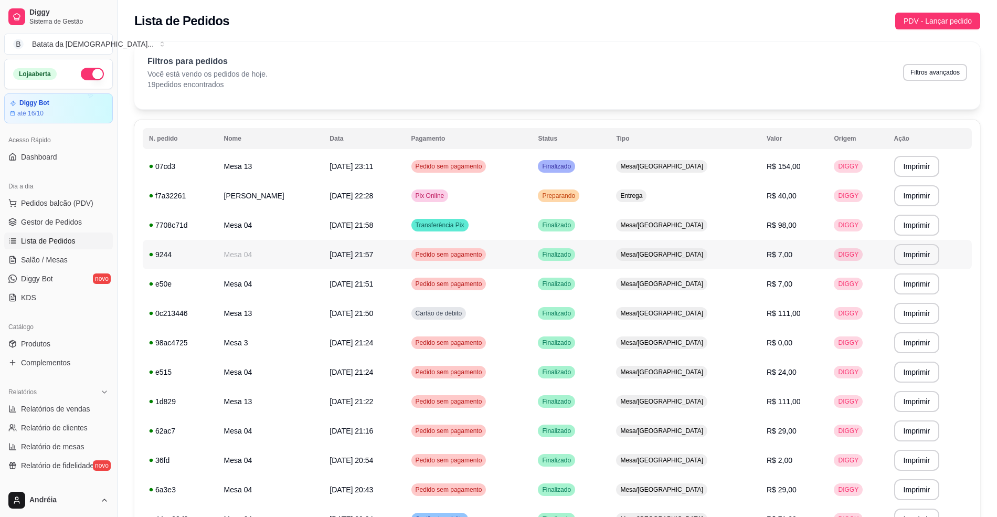
copy span "[STREET_ADDRESS] 29"
click at [523, 201] on td "Pix Online" at bounding box center [468, 195] width 127 height 29
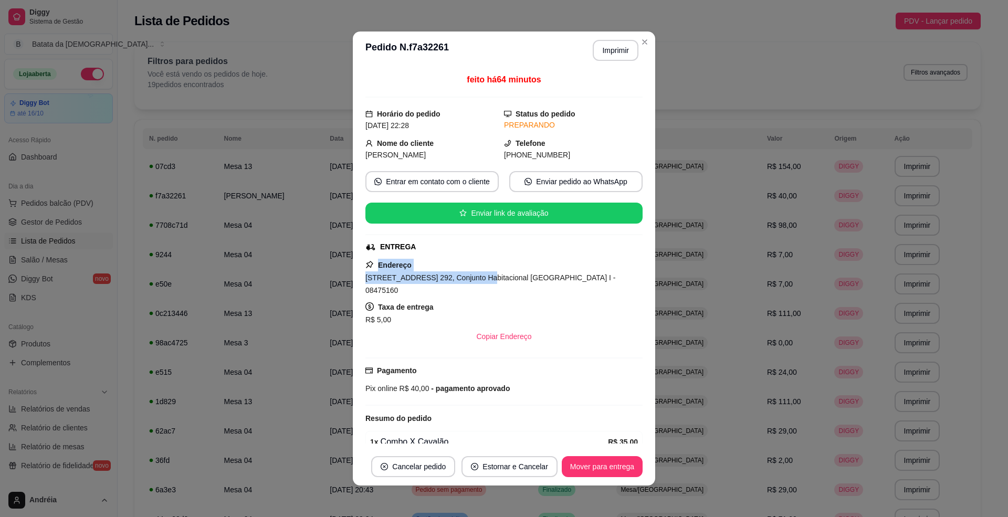
drag, startPoint x: 471, startPoint y: 280, endPoint x: 351, endPoint y: 272, distance: 120.5
click at [353, 272] on div "feito há 64 minutos Horário do pedido [DATE] 22:28 Status do pedido PREPARANDO …" at bounding box center [504, 258] width 302 height 378
copy div "Endereço [STREET_ADDRESS] 292"
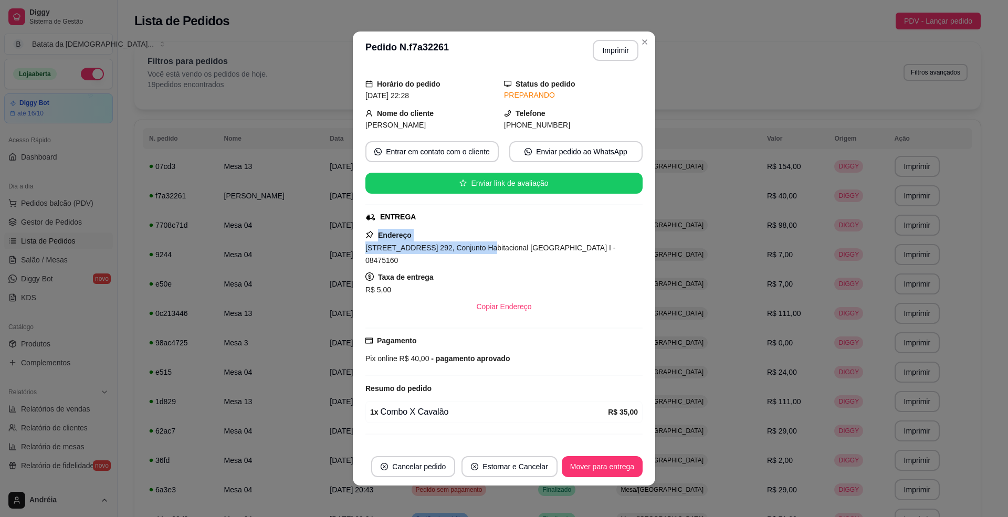
scroll to position [56, 0]
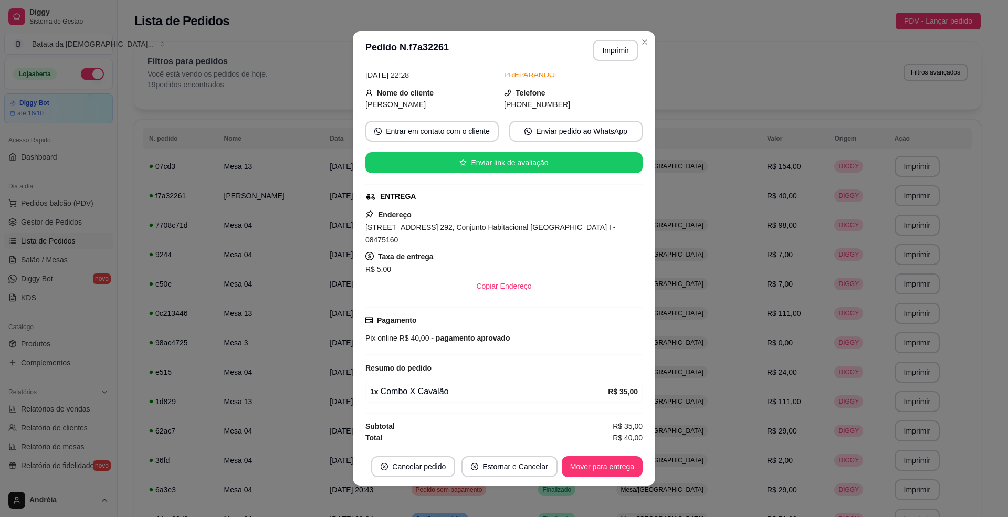
click at [548, 279] on div "Copiar Endereço" at bounding box center [503, 286] width 277 height 21
drag, startPoint x: 468, startPoint y: 226, endPoint x: 355, endPoint y: 219, distance: 113.6
click at [355, 219] on div "feito há 64 minutos Horário do pedido [DATE] 22:28 Status do pedido PREPARANDO …" at bounding box center [504, 258] width 302 height 378
copy span "[STREET_ADDRESS] 29"
click at [599, 378] on div "feito há 64 minutos Horário do pedido [DATE] 22:28 Status do pedido PREPARANDO …" at bounding box center [503, 258] width 277 height 370
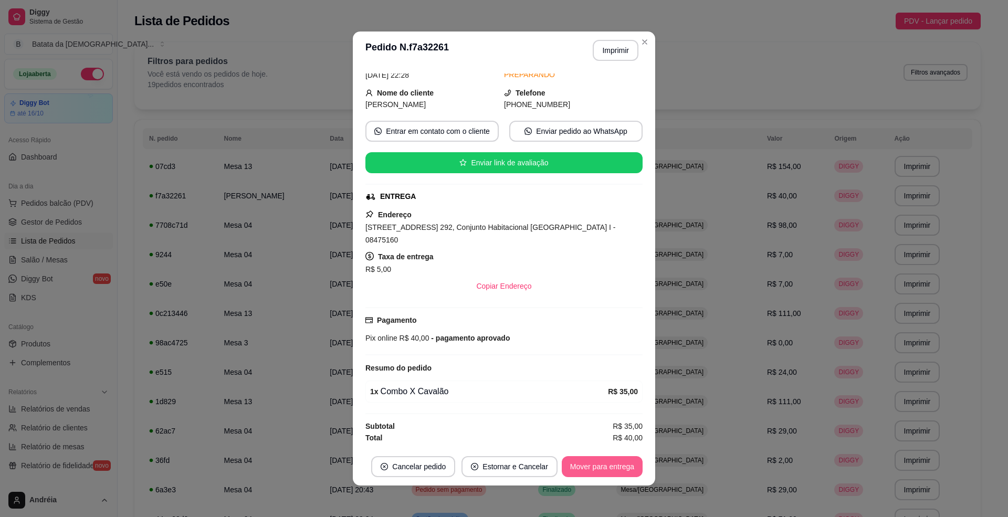
click at [626, 467] on button "Mover para entrega" at bounding box center [602, 466] width 81 height 21
click at [624, 471] on button "Mover para finalizado" at bounding box center [599, 467] width 85 height 20
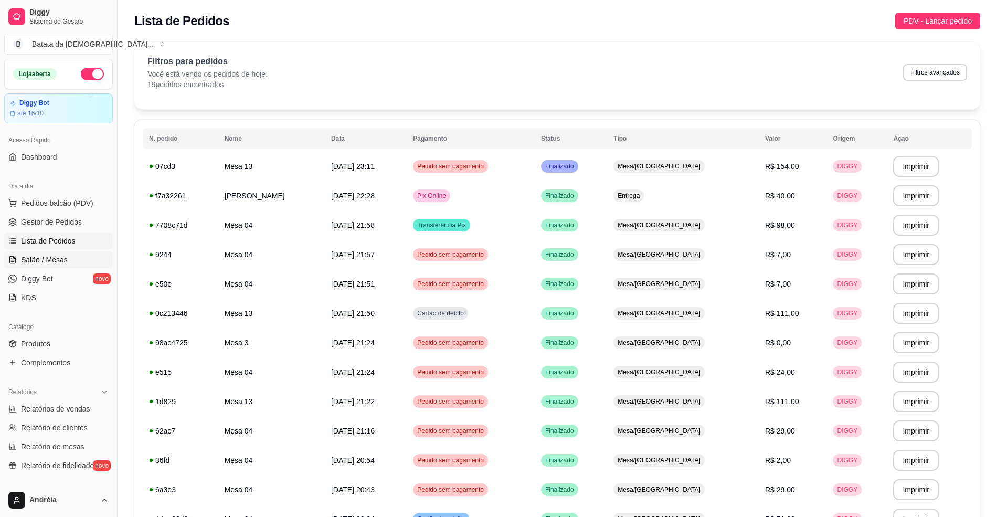
click at [61, 257] on span "Salão / Mesas" at bounding box center [44, 260] width 47 height 10
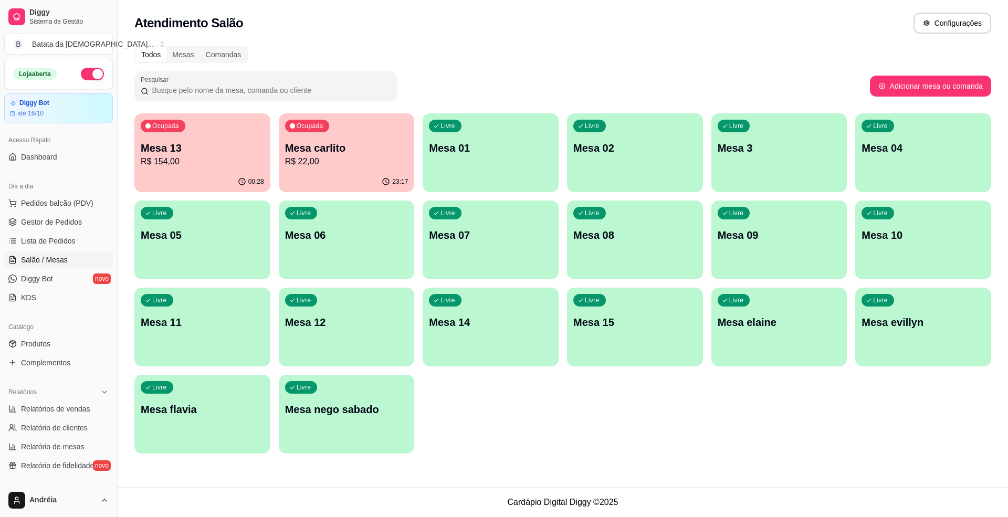
click at [224, 165] on p "R$ 154,00" at bounding box center [202, 161] width 123 height 13
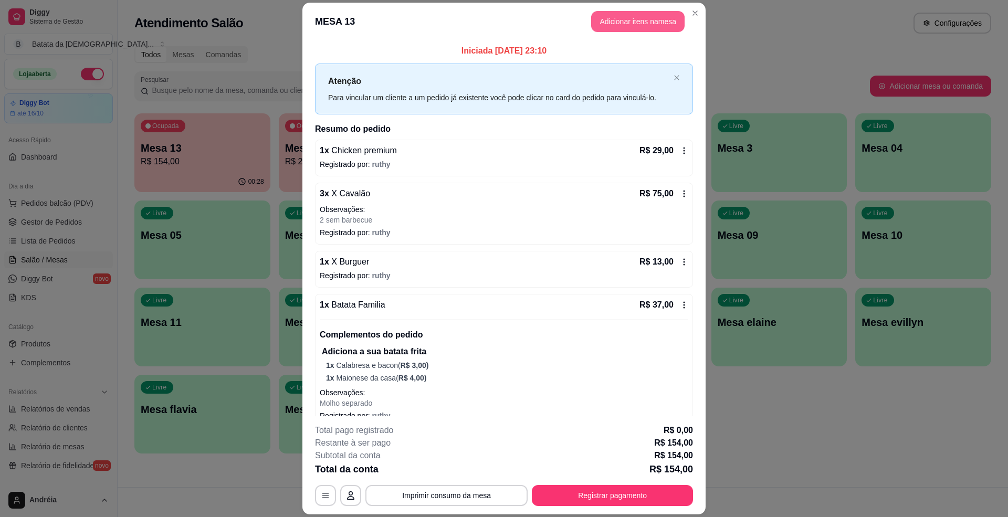
click at [620, 18] on button "Adicionar itens na mesa" at bounding box center [637, 21] width 93 height 21
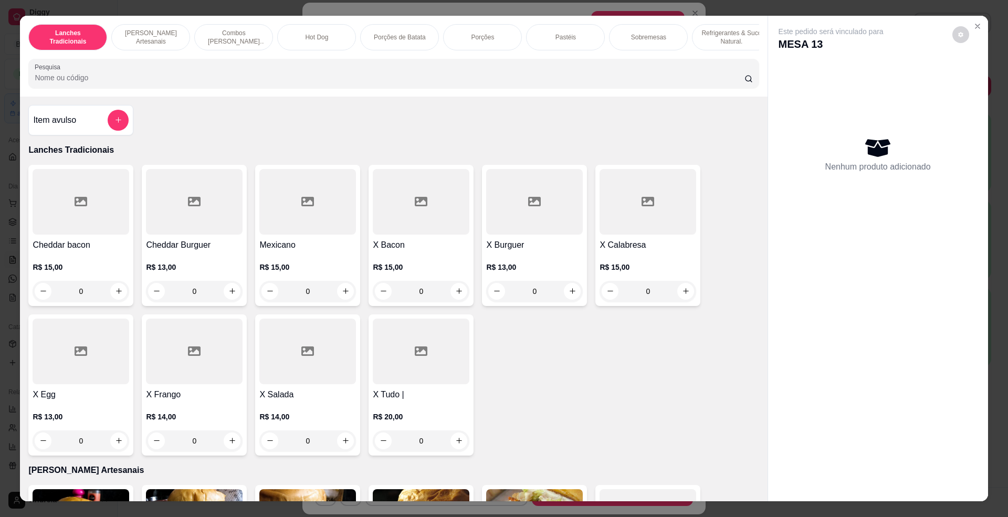
scroll to position [140, 0]
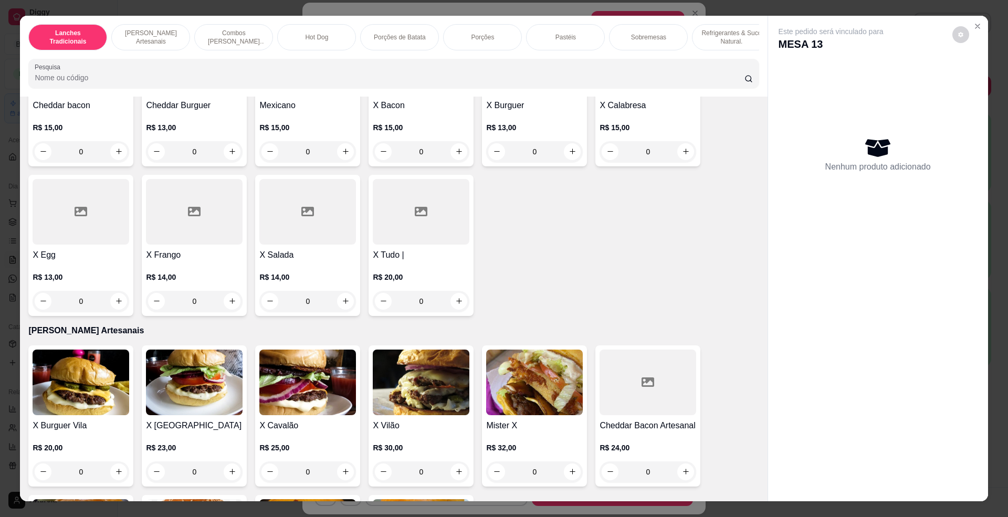
click at [312, 403] on img at bounding box center [307, 383] width 97 height 66
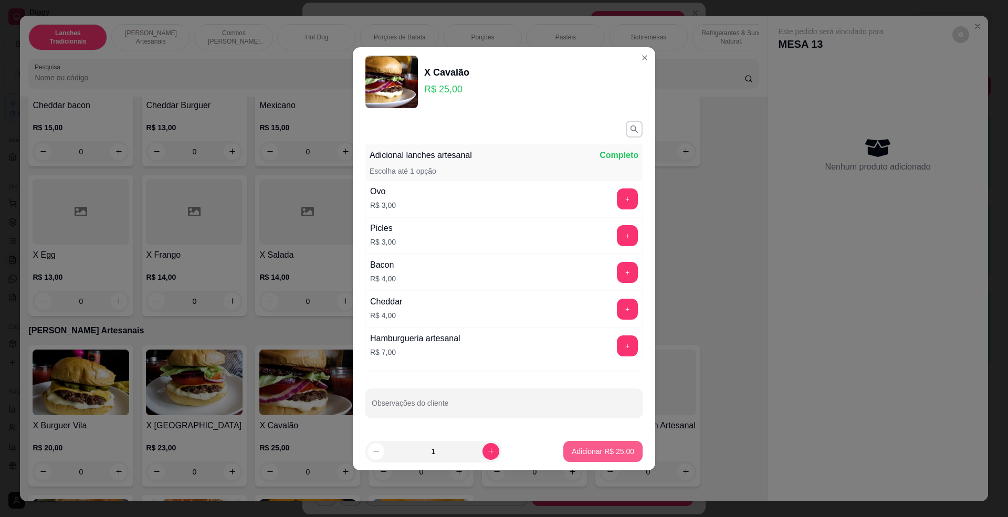
click at [614, 450] on p "Adicionar R$ 25,00" at bounding box center [603, 451] width 62 height 10
type input "1"
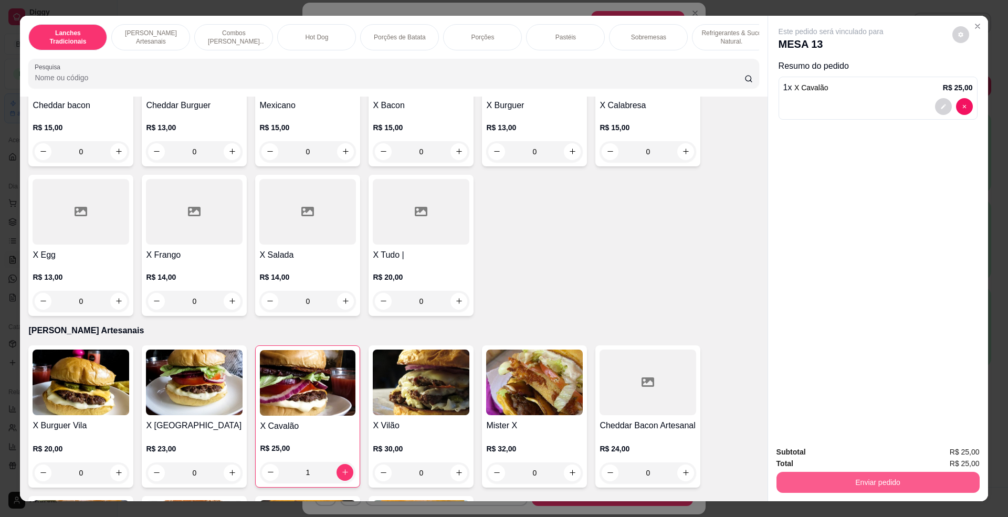
click at [817, 475] on button "Enviar pedido" at bounding box center [877, 482] width 203 height 21
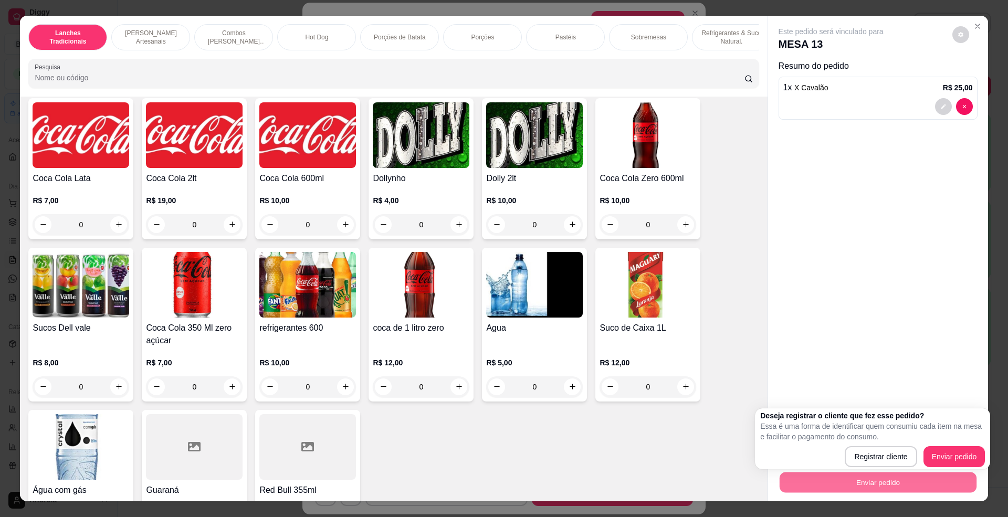
scroll to position [1890, 0]
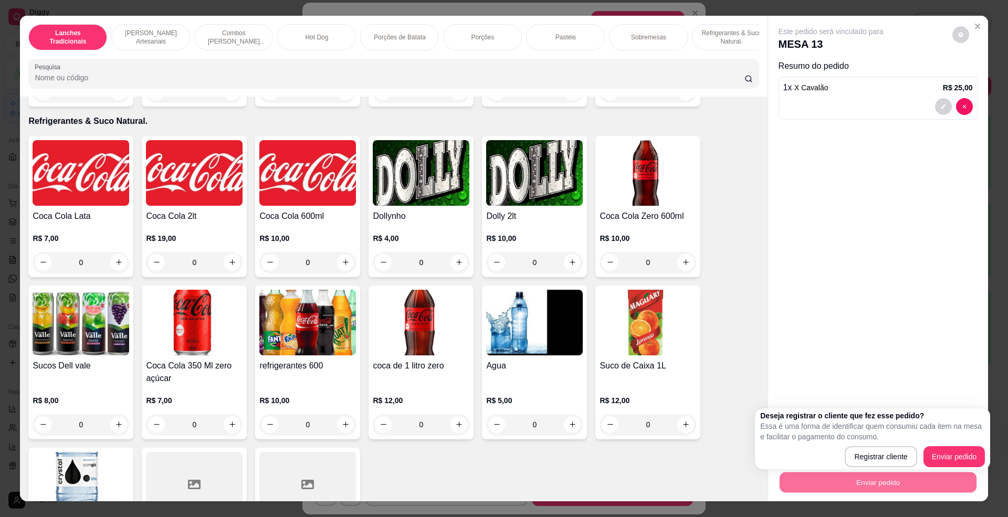
click at [164, 204] on img at bounding box center [194, 173] width 97 height 66
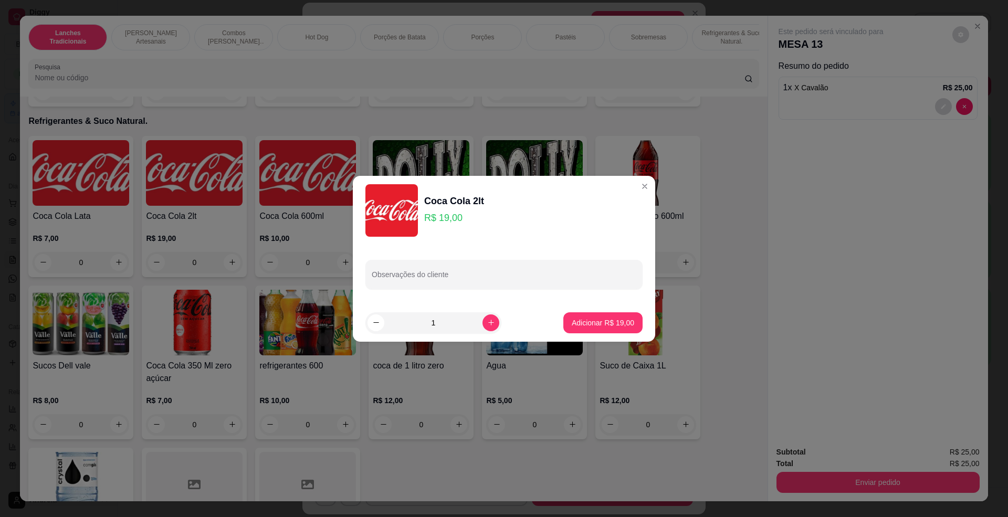
click at [598, 332] on button "Adicionar R$ 19,00" at bounding box center [602, 322] width 79 height 21
type input "1"
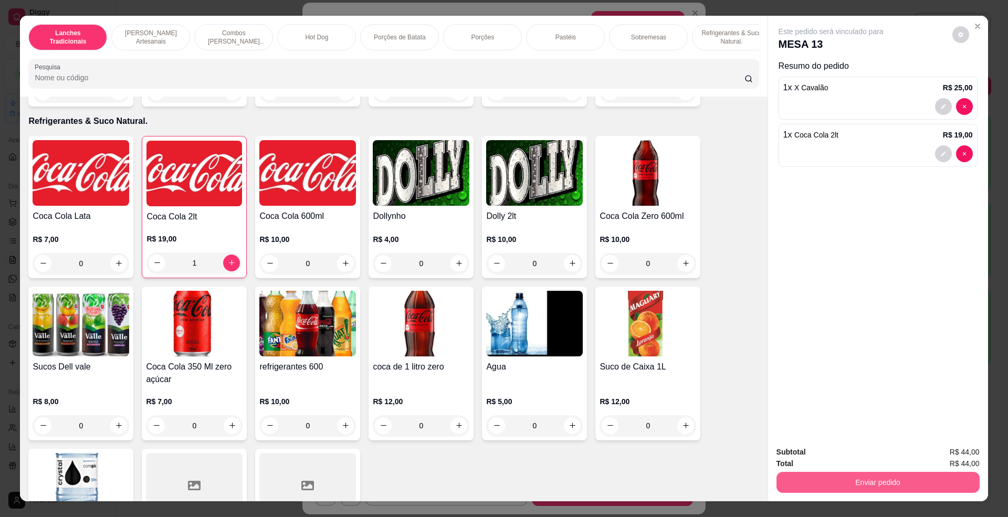
click at [881, 488] on button "Enviar pedido" at bounding box center [877, 482] width 203 height 21
click at [931, 455] on button "Enviar pedido" at bounding box center [951, 456] width 58 height 19
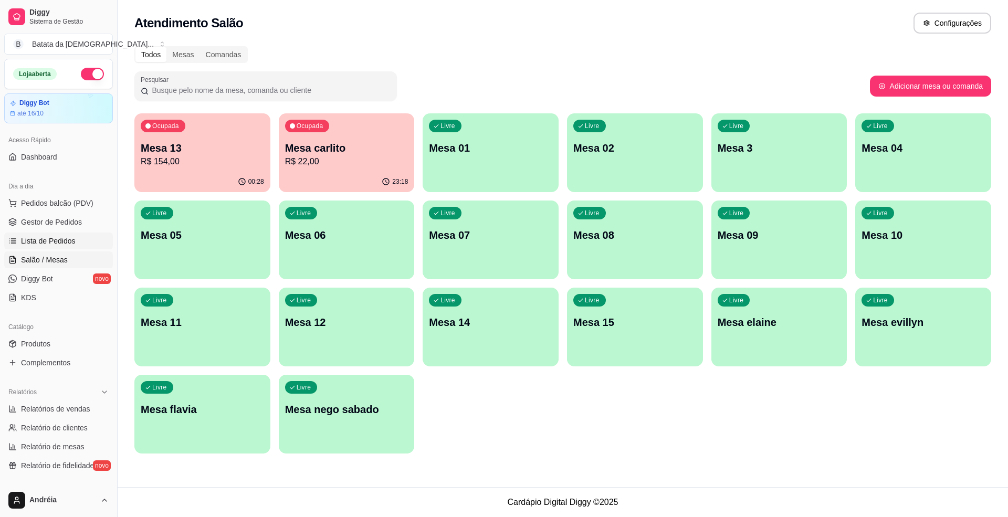
click at [91, 236] on link "Lista de Pedidos" at bounding box center [58, 241] width 109 height 17
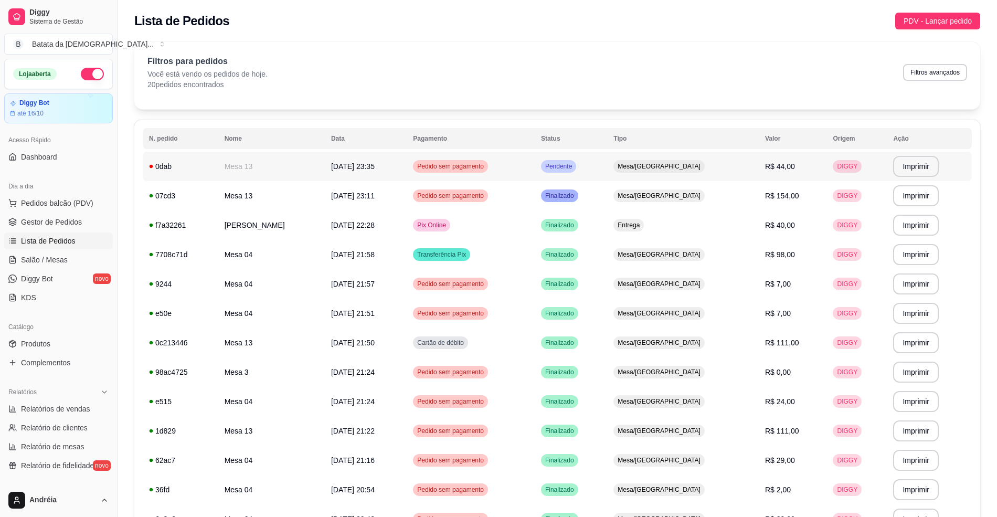
click at [607, 163] on td "Pendente" at bounding box center [571, 166] width 72 height 29
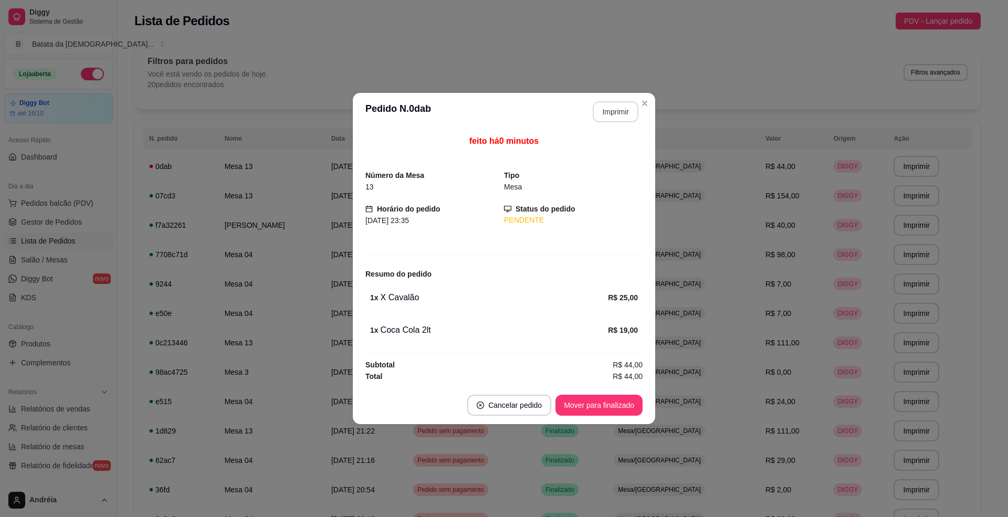
click at [625, 106] on button "Imprimir" at bounding box center [616, 111] width 46 height 21
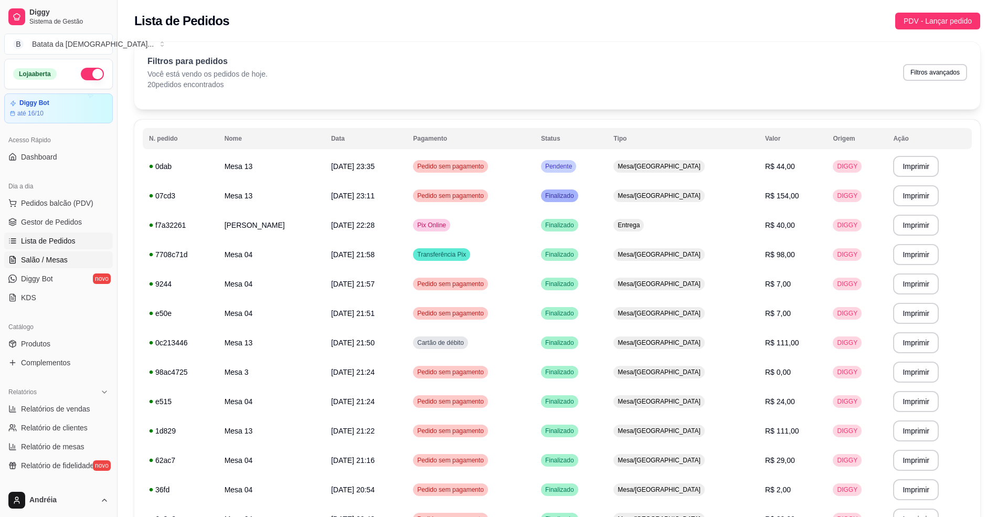
click at [81, 256] on link "Salão / Mesas" at bounding box center [58, 259] width 109 height 17
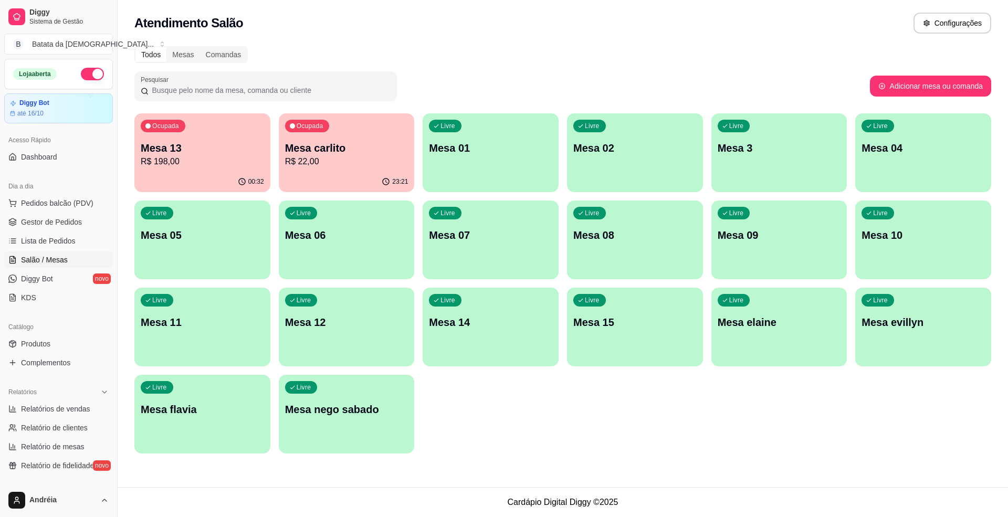
click at [243, 167] on p "R$ 198,00" at bounding box center [202, 161] width 123 height 13
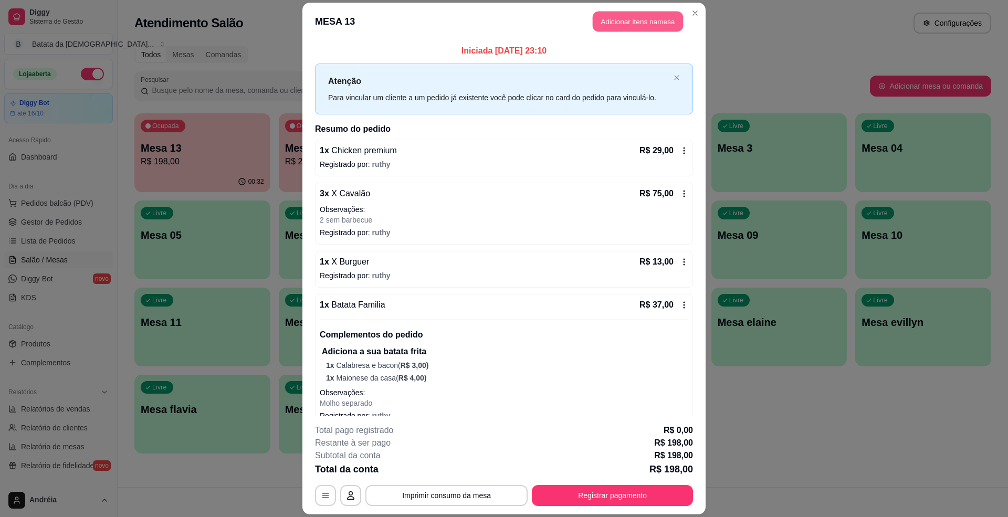
click at [645, 10] on header "MESA 13 Adicionar itens na mesa" at bounding box center [503, 22] width 403 height 38
click at [658, 17] on button "Adicionar itens na mesa" at bounding box center [637, 21] width 93 height 21
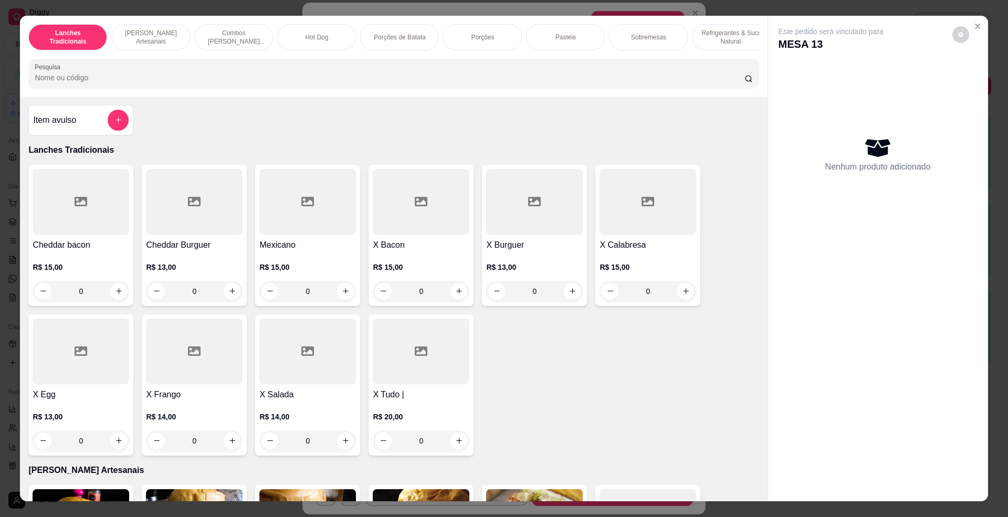
click at [561, 83] on input "Pesquisa" at bounding box center [389, 77] width 709 height 10
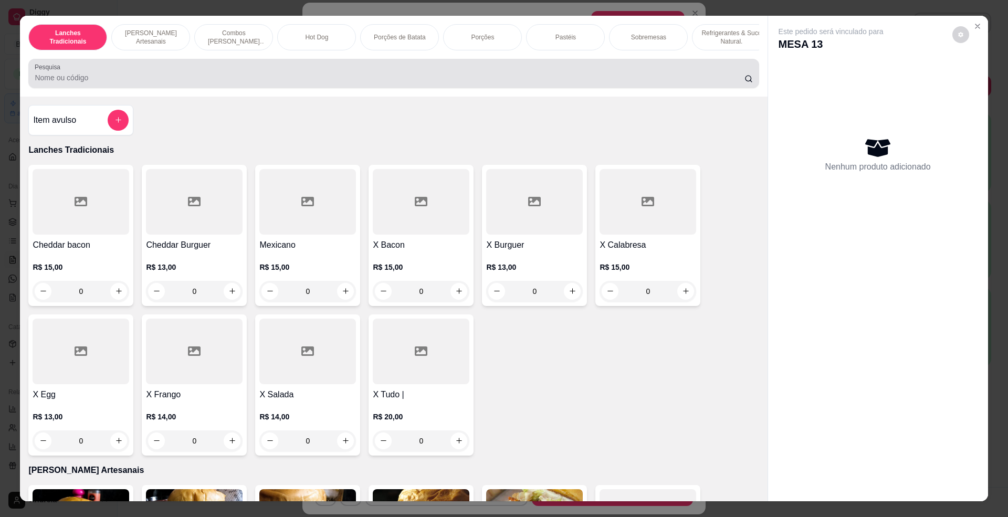
click at [566, 72] on div "Pesquisa" at bounding box center [393, 73] width 730 height 29
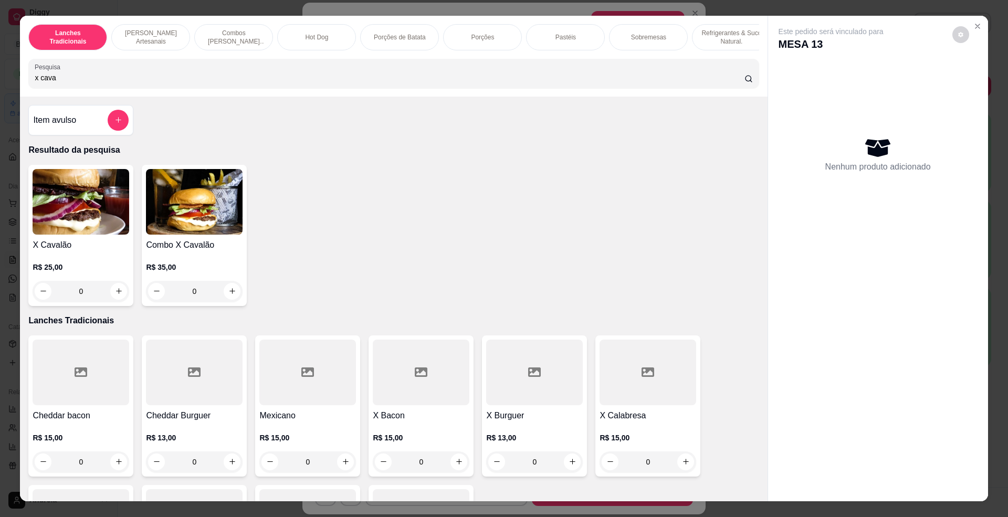
type input "x cava"
click at [87, 235] on img at bounding box center [81, 202] width 97 height 66
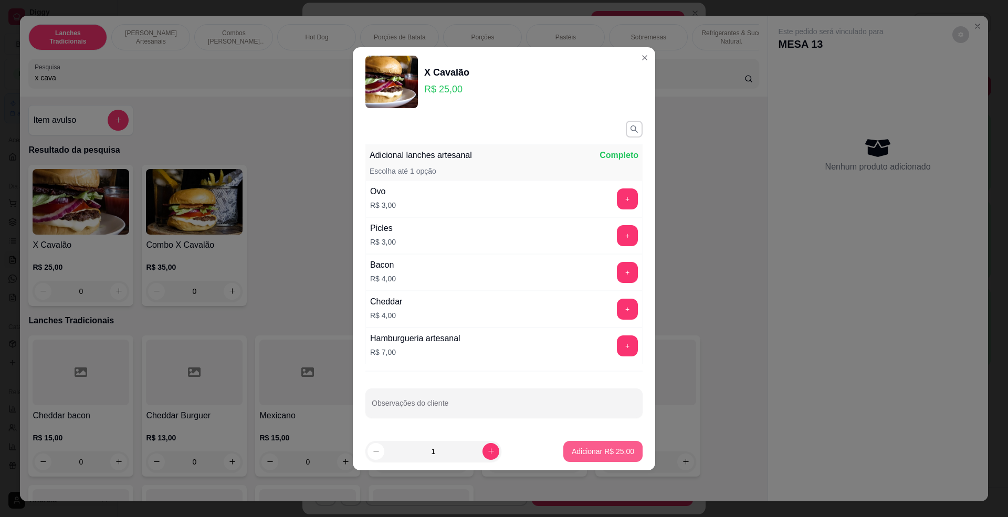
click at [618, 446] on button "Adicionar R$ 25,00" at bounding box center [602, 451] width 79 height 21
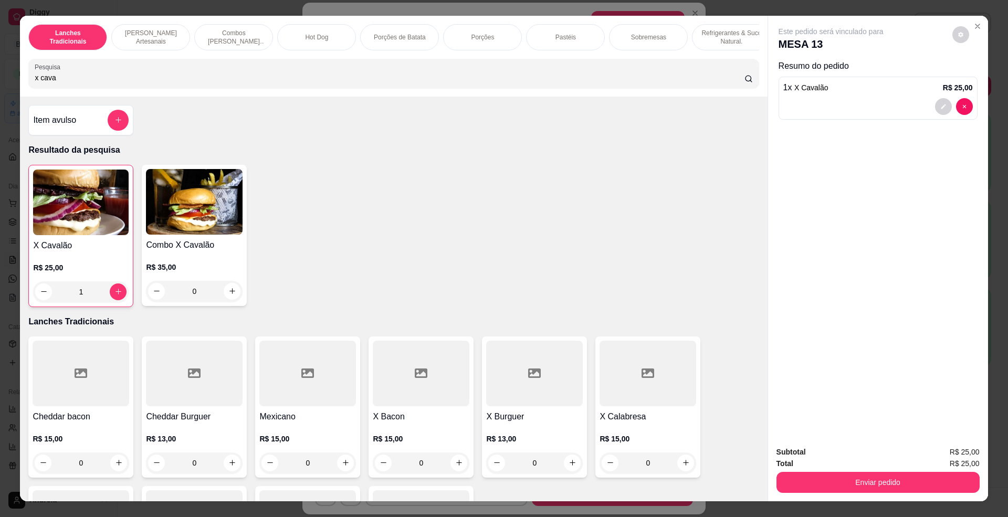
type input "1"
click at [841, 483] on button "Enviar pedido" at bounding box center [877, 482] width 197 height 20
click at [934, 452] on button "Enviar pedido" at bounding box center [951, 456] width 58 height 19
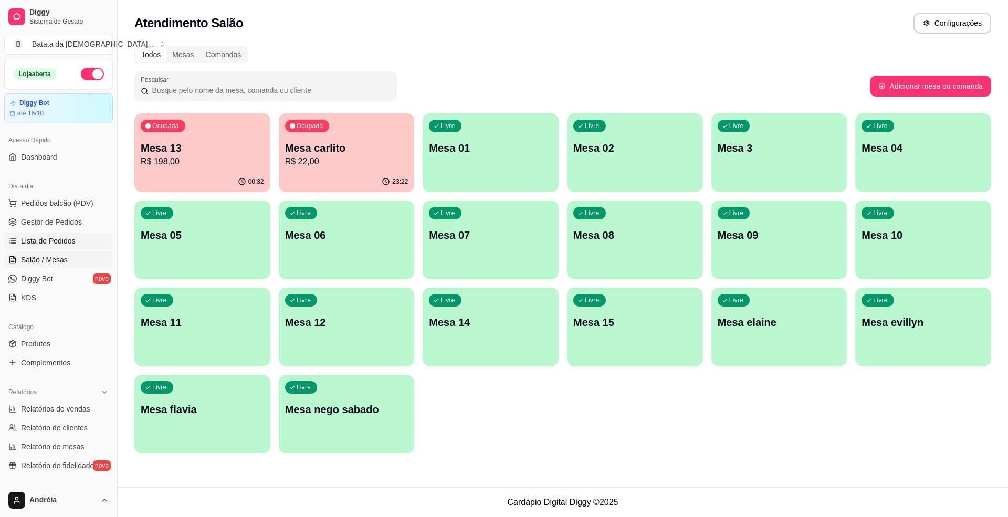
click at [62, 248] on link "Lista de Pedidos" at bounding box center [58, 241] width 109 height 17
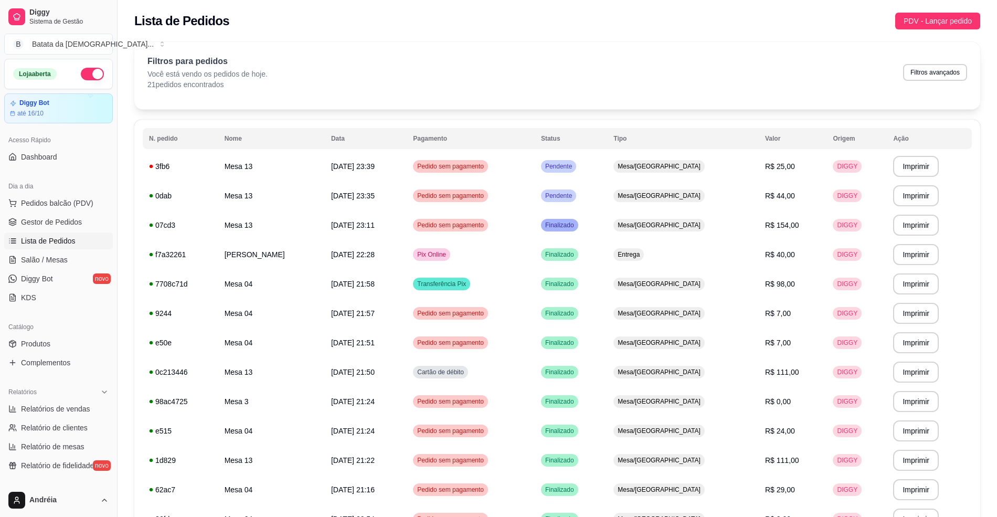
click at [673, 151] on table "**********" at bounding box center [557, 448] width 829 height 641
click at [677, 164] on span "Mesa/[GEOGRAPHIC_DATA]" at bounding box center [659, 166] width 87 height 8
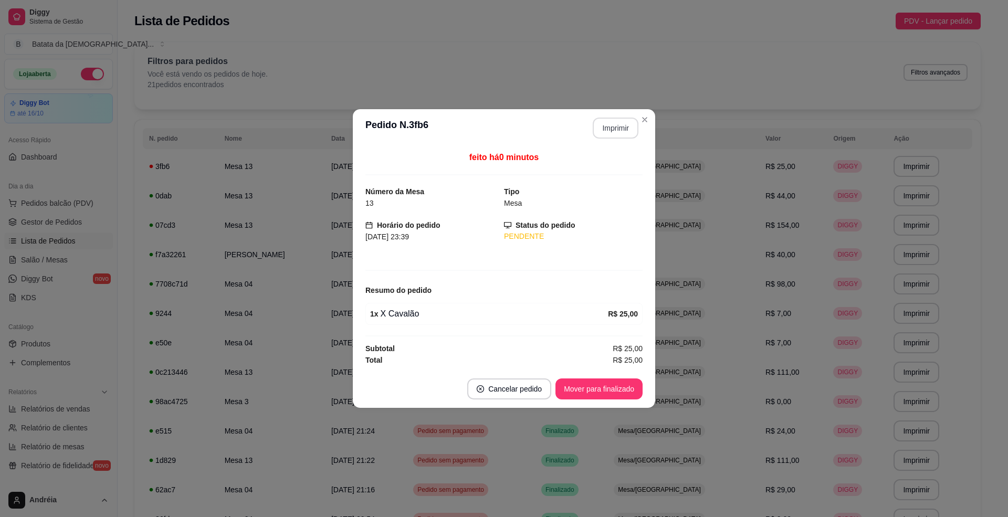
click at [618, 119] on button "Imprimir" at bounding box center [616, 128] width 46 height 21
click at [604, 383] on button "Mover para finalizado" at bounding box center [599, 389] width 85 height 20
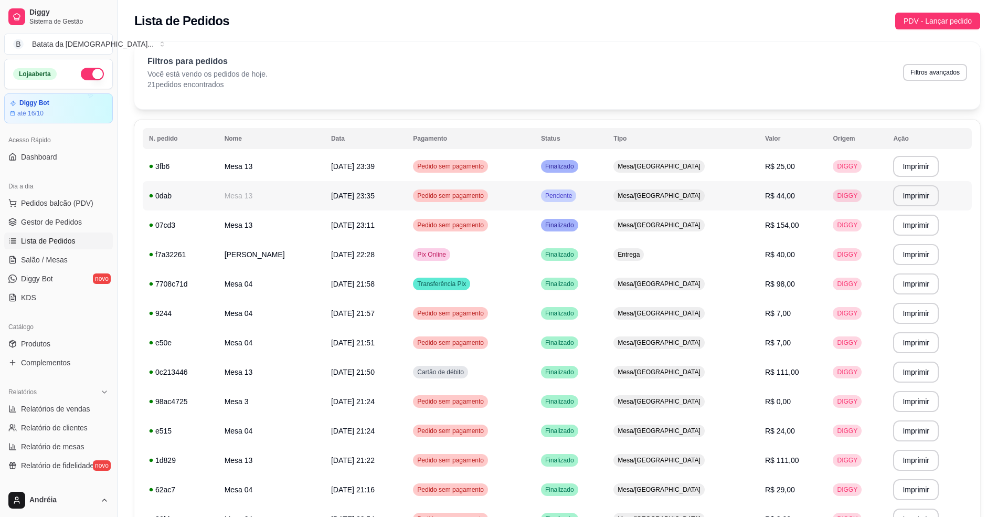
click at [607, 194] on td "Pendente" at bounding box center [571, 195] width 72 height 29
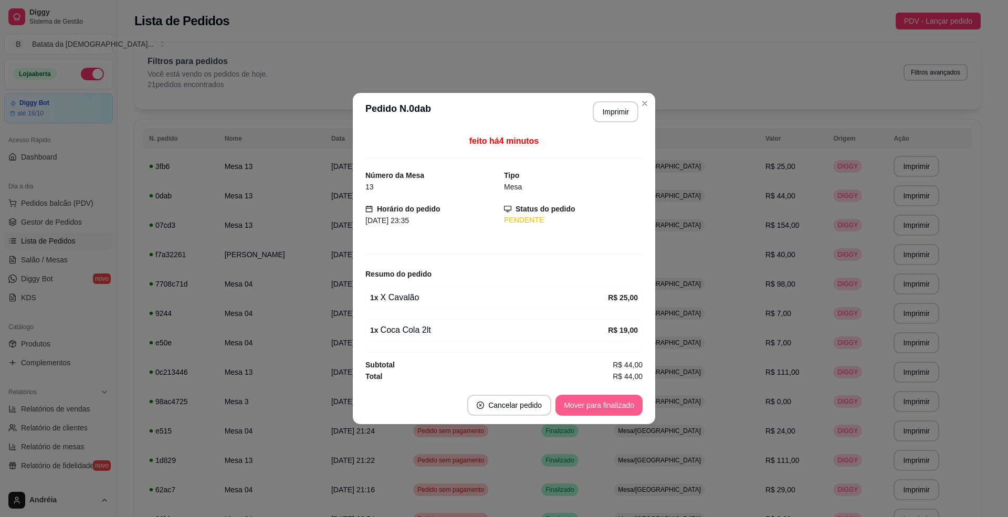
click at [603, 414] on button "Mover para finalizado" at bounding box center [598, 405] width 87 height 21
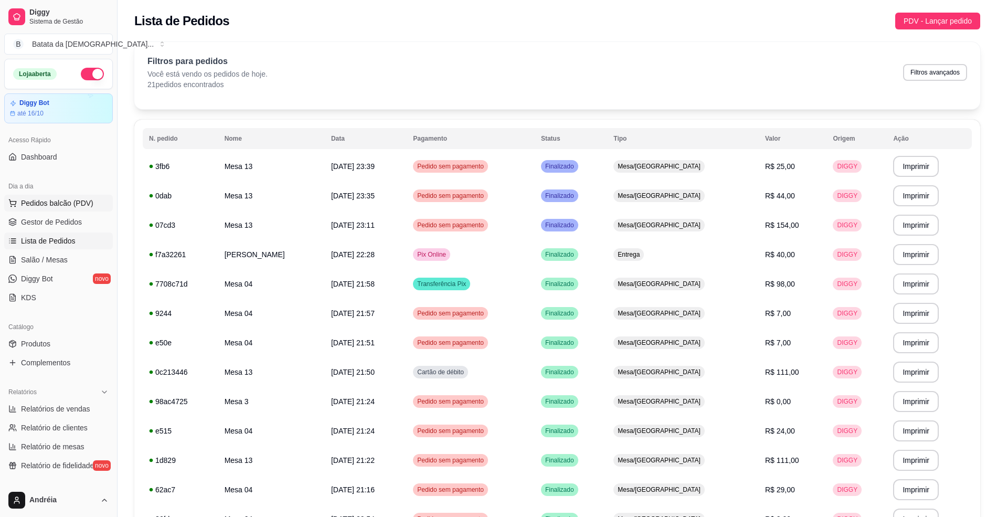
click at [77, 200] on span "Pedidos balcão (PDV)" at bounding box center [57, 203] width 72 height 10
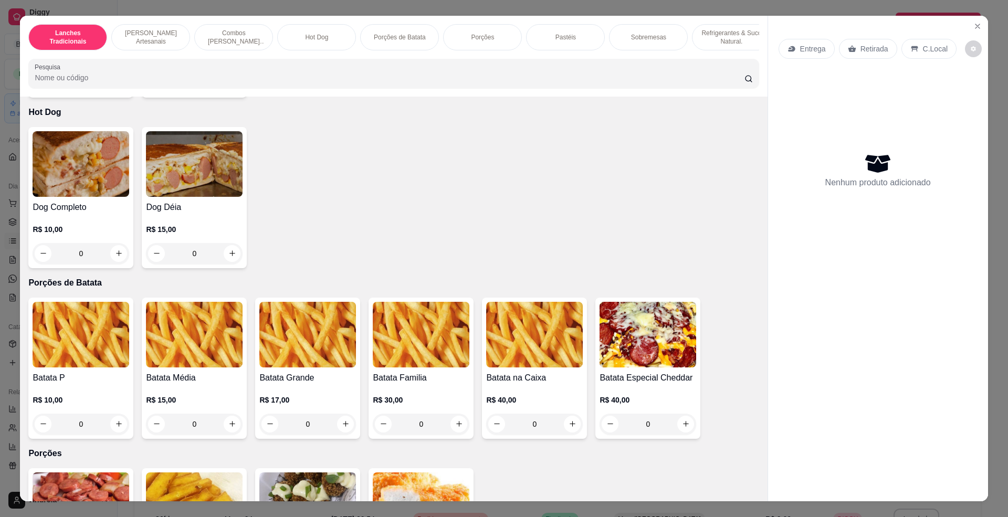
scroll to position [1050, 0]
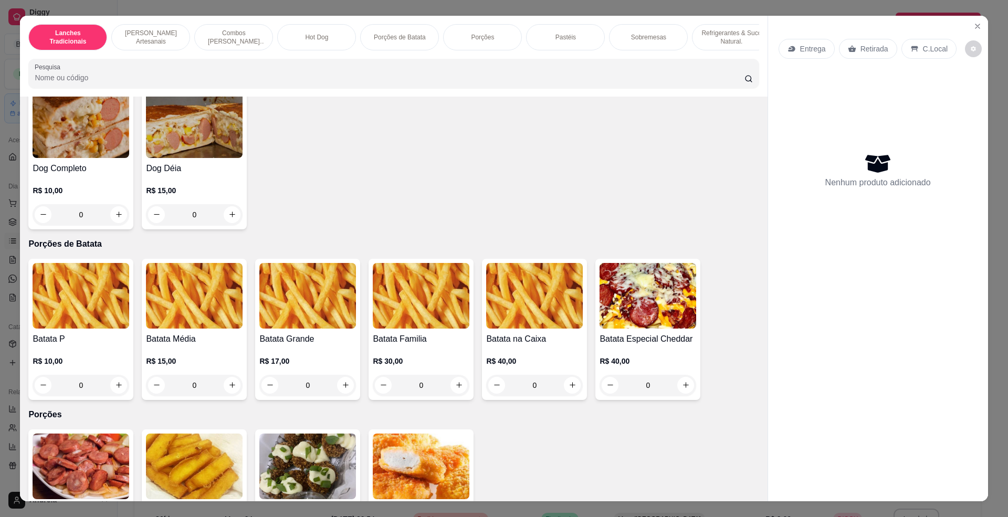
click at [376, 329] on img at bounding box center [421, 296] width 97 height 66
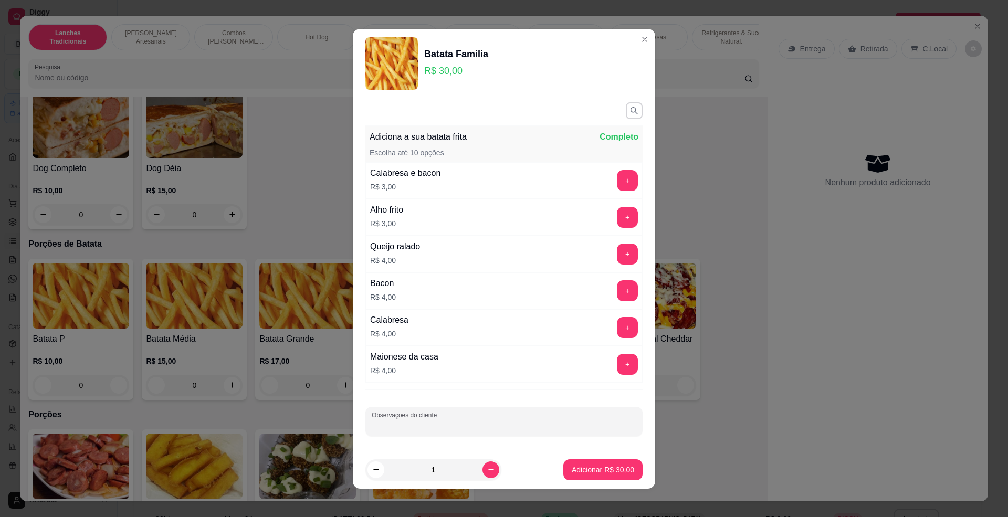
click at [510, 431] on input "Observações do cliente" at bounding box center [504, 425] width 265 height 10
type input "sem barbecue"
click at [617, 287] on button "+" at bounding box center [627, 290] width 20 height 20
click at [610, 475] on p "Adicionar R$ 34,00" at bounding box center [603, 470] width 62 height 10
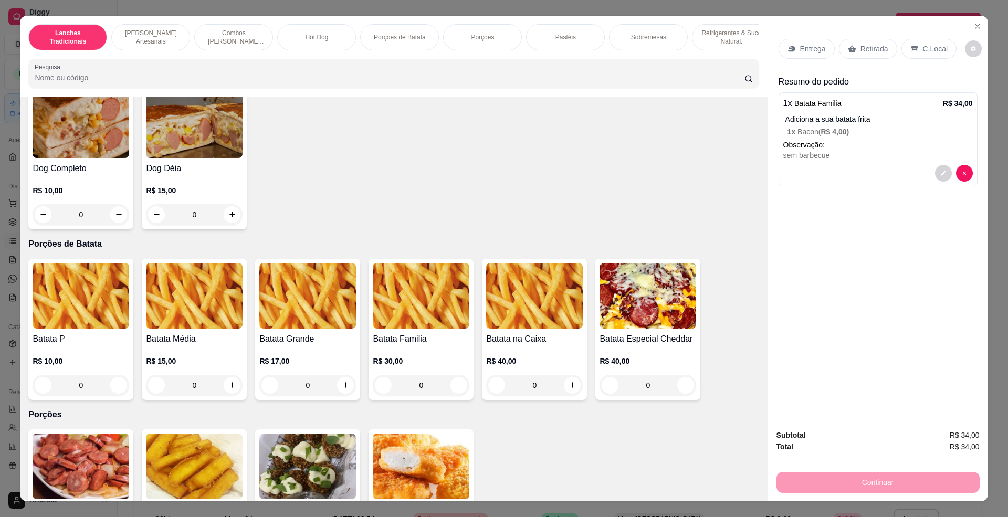
click at [911, 45] on icon at bounding box center [914, 49] width 8 height 8
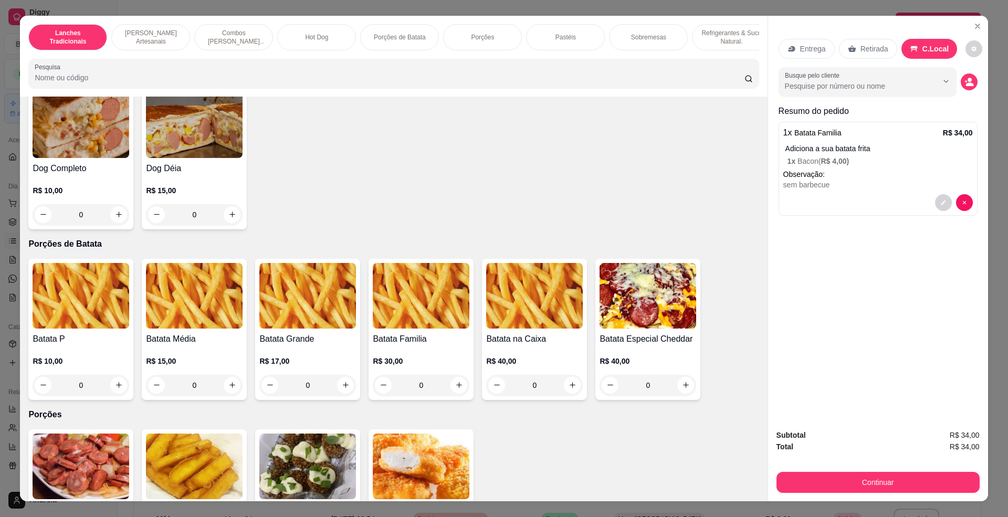
click at [929, 468] on div "Subtotal R$ 34,00 Total R$ 34,00 Continuar" at bounding box center [877, 461] width 203 height 64
click at [939, 486] on button "Continuar" at bounding box center [877, 482] width 203 height 21
click at [979, 25] on button "Close" at bounding box center [977, 26] width 17 height 17
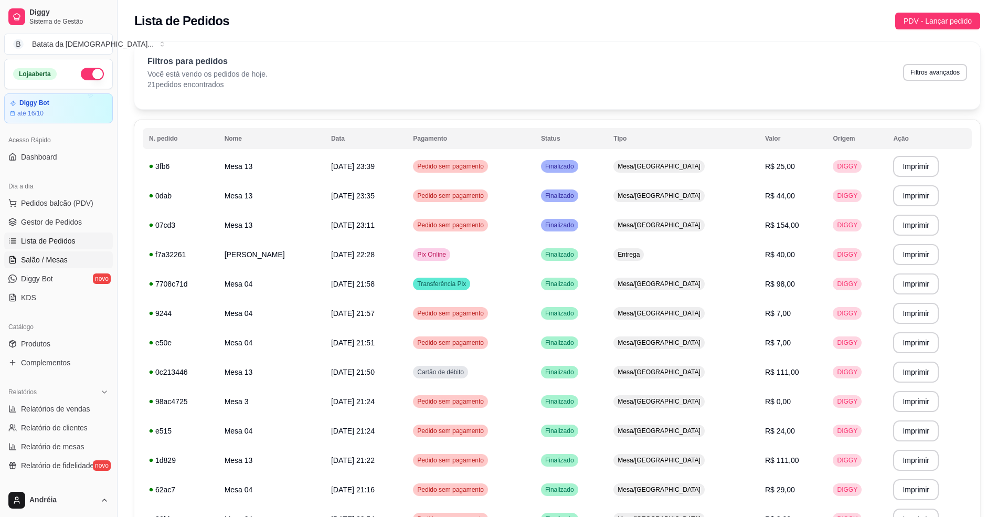
click at [47, 253] on link "Salão / Mesas" at bounding box center [58, 259] width 109 height 17
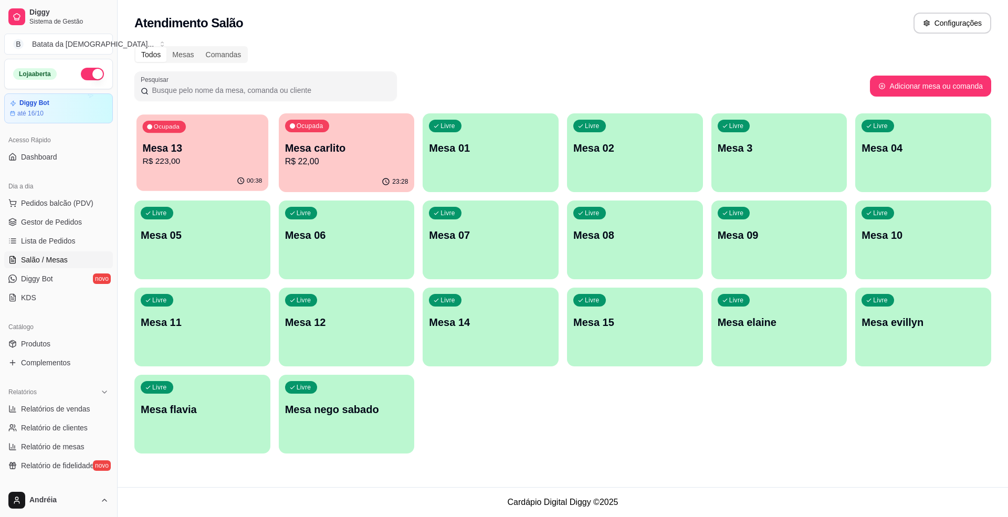
click at [214, 159] on p "R$ 223,00" at bounding box center [203, 161] width 120 height 12
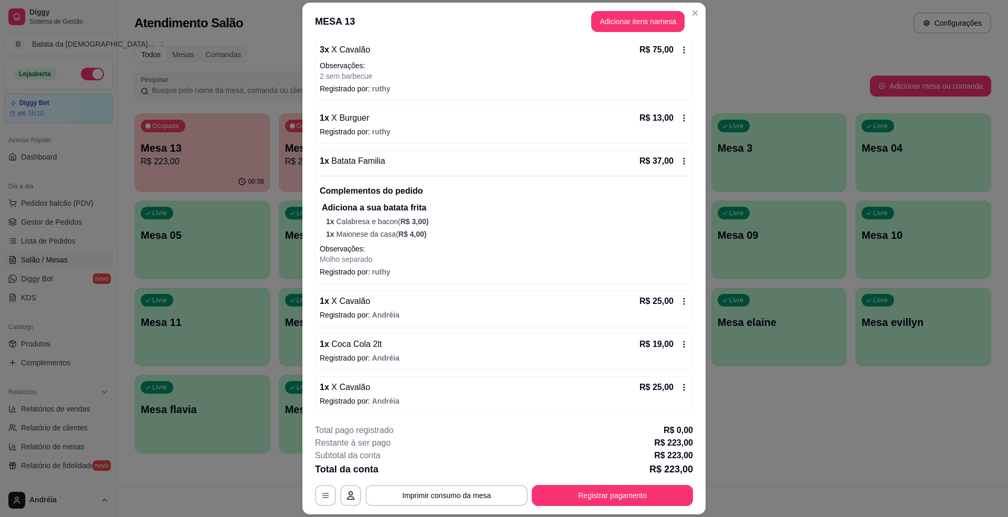
scroll to position [148, 0]
click at [631, 22] on button "Adicionar itens na mesa" at bounding box center [638, 22] width 90 height 20
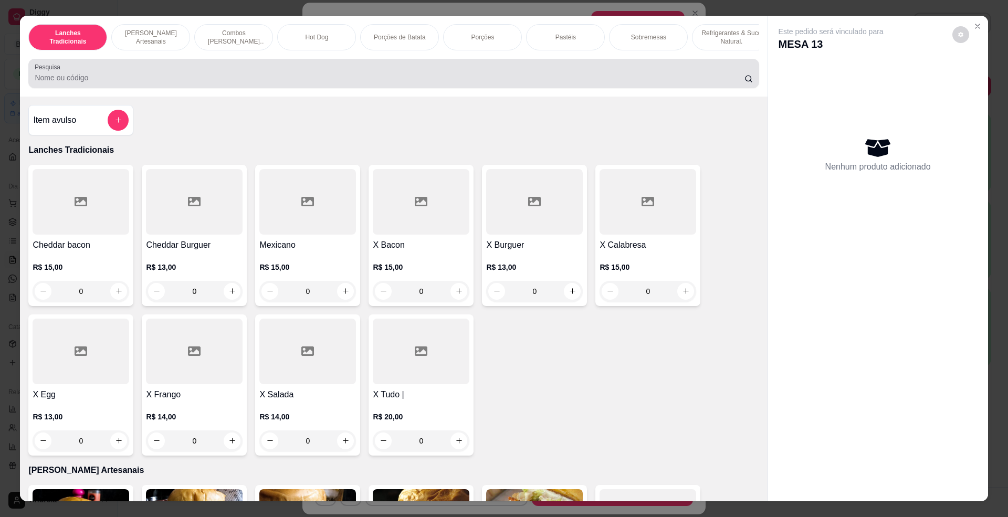
click at [345, 78] on div at bounding box center [394, 73] width 718 height 21
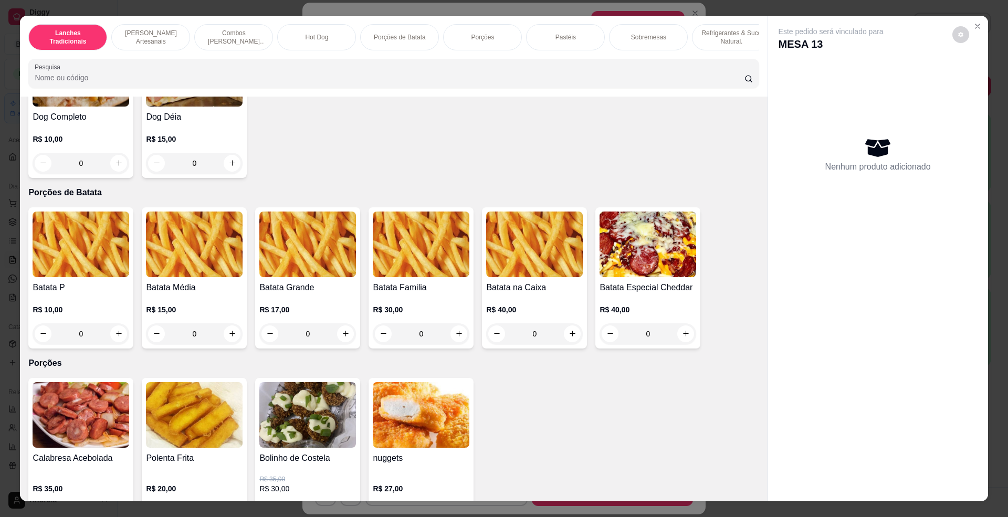
scroll to position [1189, 0]
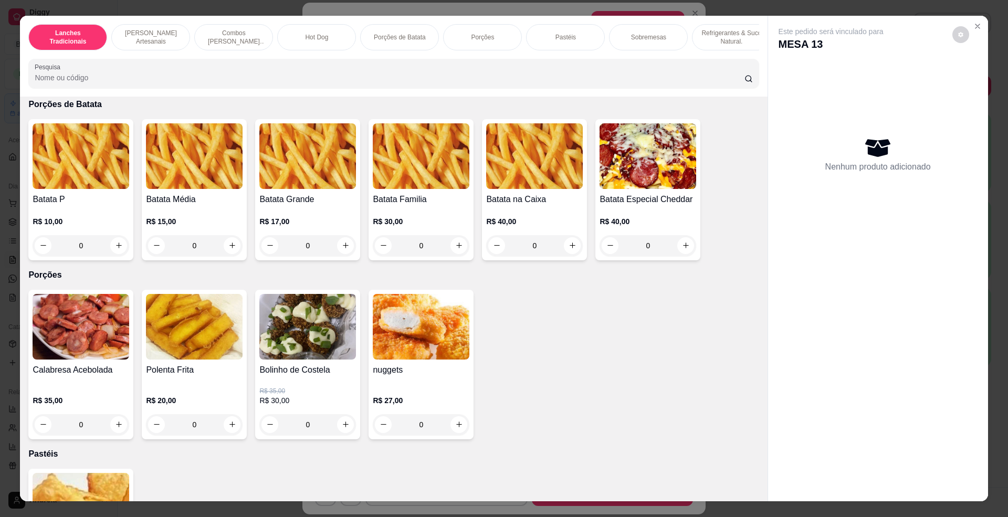
click at [408, 206] on h4 "Batata Familia" at bounding box center [421, 199] width 97 height 13
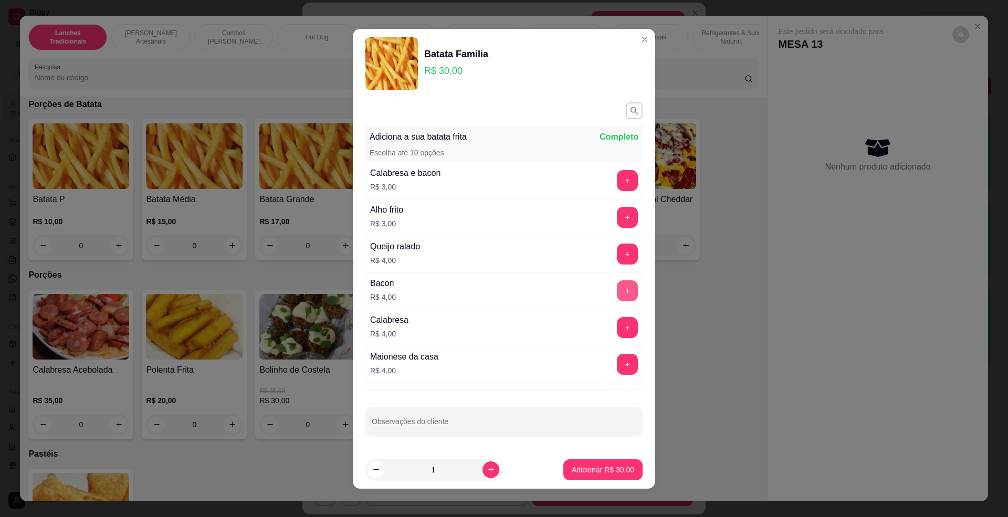
click at [617, 289] on button "+" at bounding box center [627, 290] width 21 height 21
click at [557, 432] on div at bounding box center [504, 421] width 265 height 21
type input "sem barbecue"
click at [572, 469] on p "Adicionar R$ 34,00" at bounding box center [603, 470] width 62 height 10
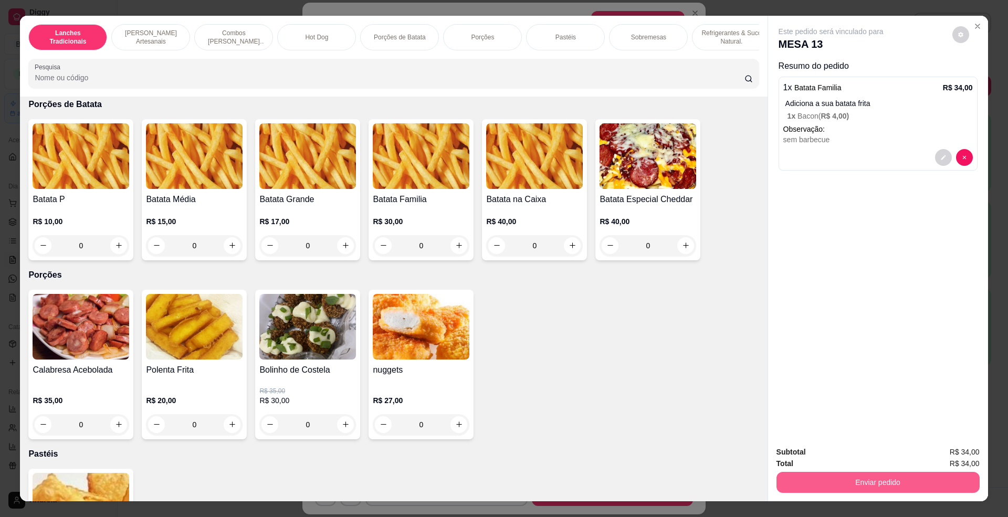
click at [866, 483] on button "Enviar pedido" at bounding box center [877, 482] width 203 height 21
click at [971, 455] on button "Enviar pedido" at bounding box center [950, 457] width 59 height 20
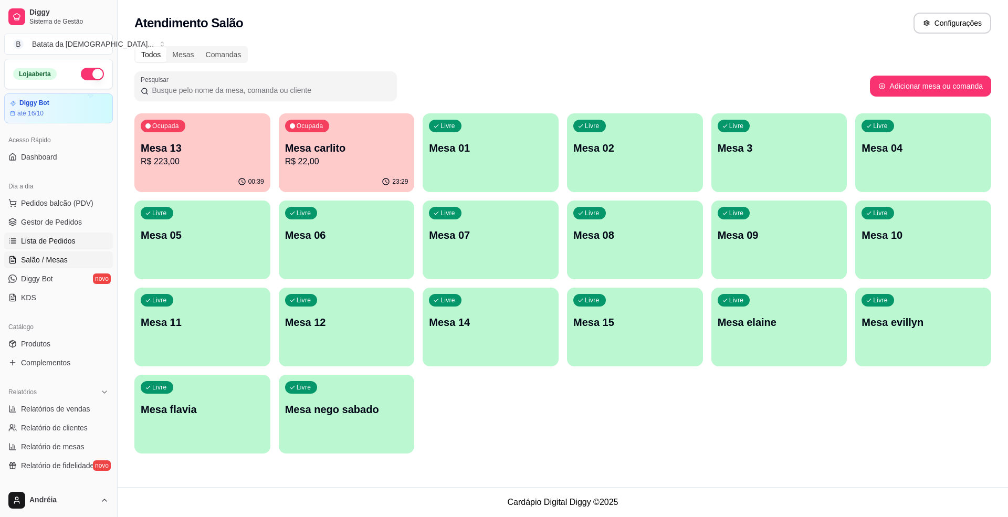
click at [79, 242] on link "Lista de Pedidos" at bounding box center [58, 241] width 109 height 17
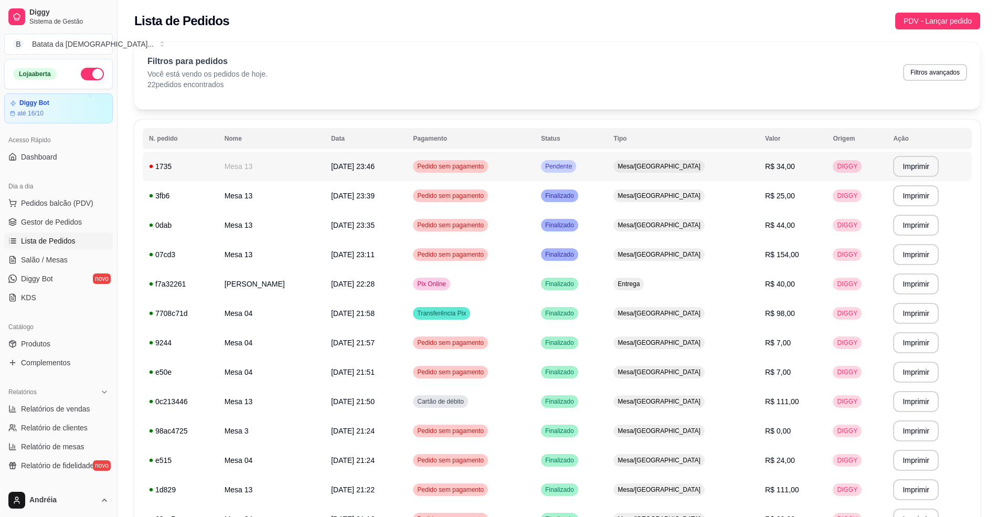
click at [607, 160] on td "Pendente" at bounding box center [571, 166] width 72 height 29
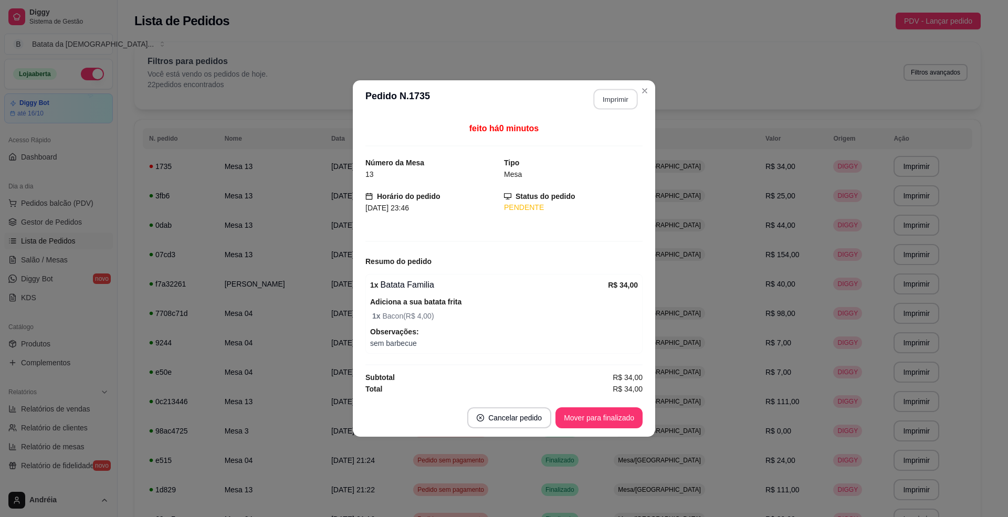
click at [609, 104] on button "Imprimir" at bounding box center [616, 99] width 44 height 20
click at [603, 410] on button "Mover para finalizado" at bounding box center [599, 418] width 85 height 20
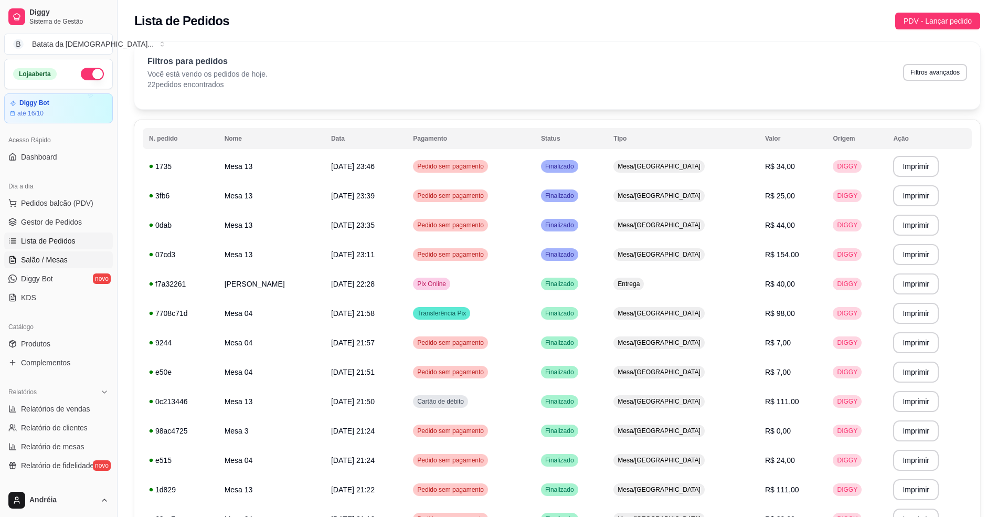
click at [60, 265] on span "Salão / Mesas" at bounding box center [44, 260] width 47 height 10
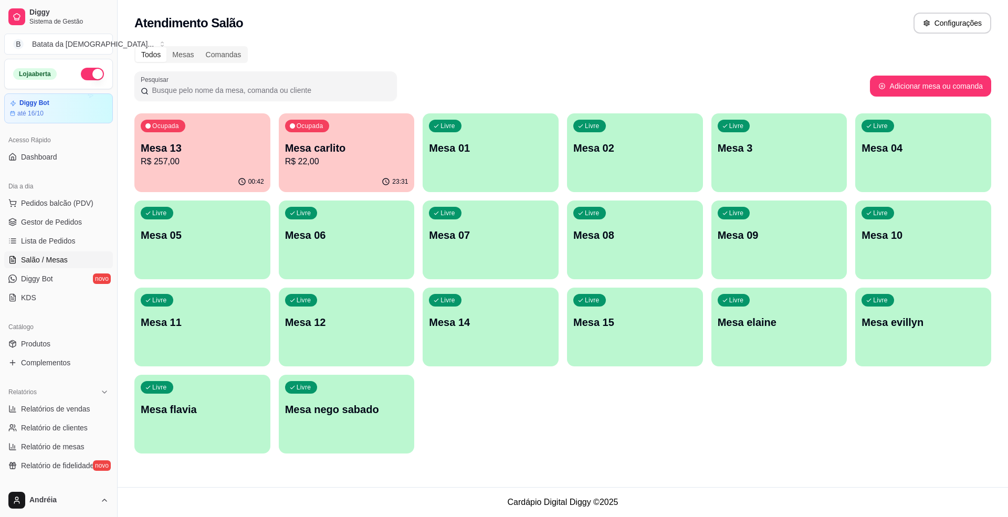
click at [193, 160] on p "R$ 257,00" at bounding box center [202, 161] width 123 height 13
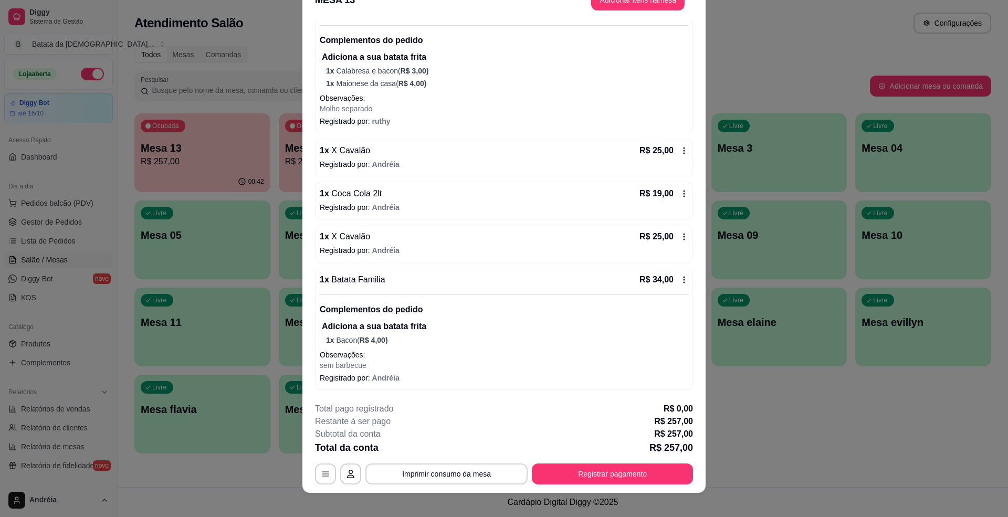
scroll to position [30, 0]
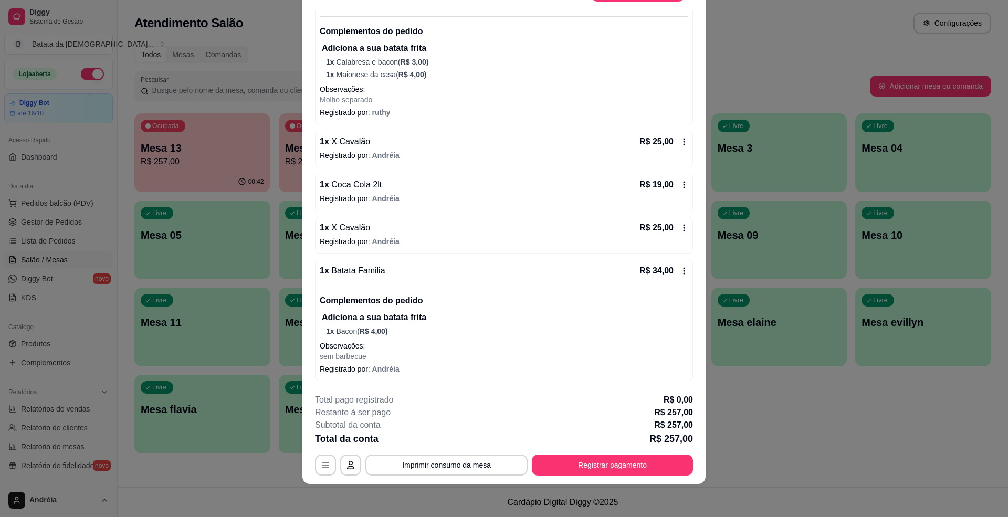
click at [670, 263] on div "1 x Batata Familia R$ 34,00 Complementos do pedido Adiciona a sua batata frita …" at bounding box center [504, 320] width 378 height 121
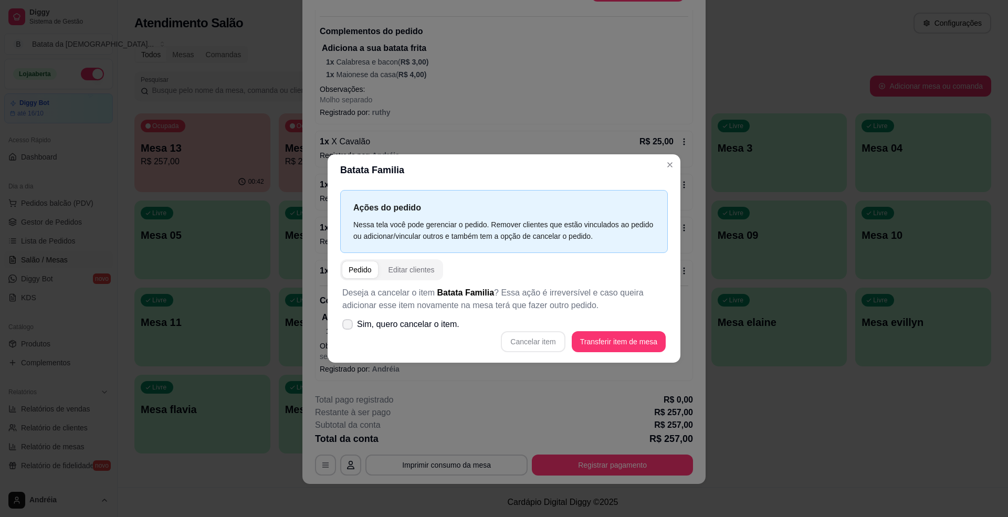
click at [379, 320] on span "Sim, quero cancelar o item." at bounding box center [408, 324] width 102 height 13
click at [349, 326] on input "Sim, quero cancelar o item." at bounding box center [345, 329] width 7 height 7
checkbox input "true"
click at [549, 347] on button "Cancelar item" at bounding box center [533, 341] width 62 height 20
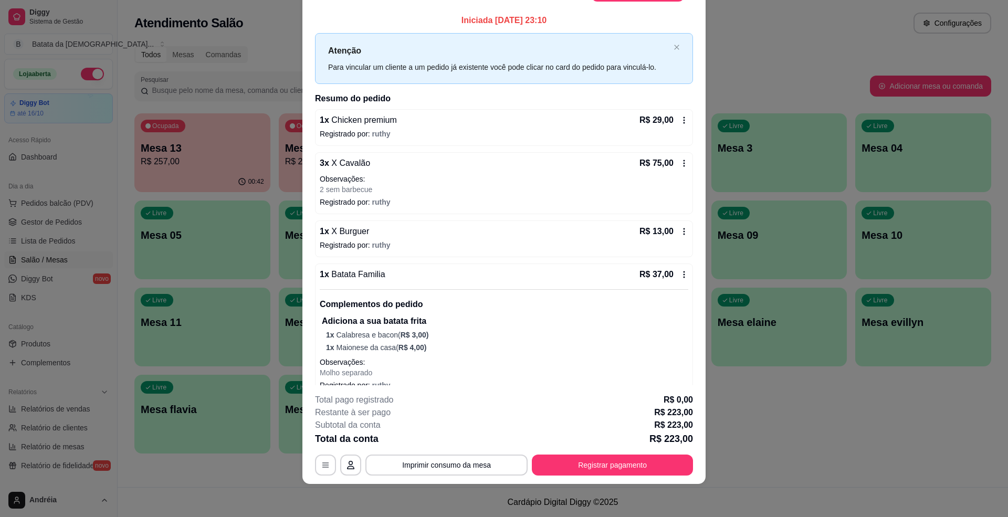
scroll to position [0, 0]
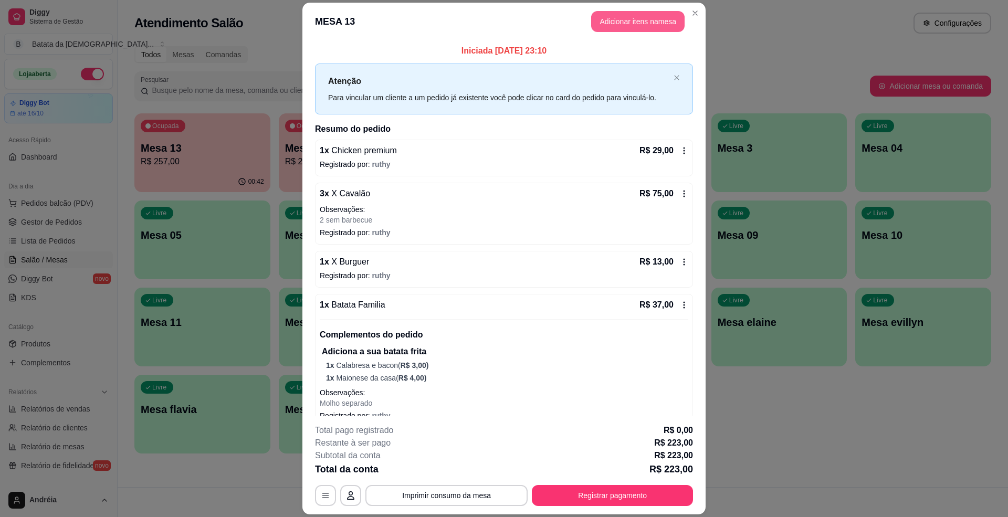
click at [650, 19] on button "Adicionar itens na mesa" at bounding box center [637, 21] width 93 height 21
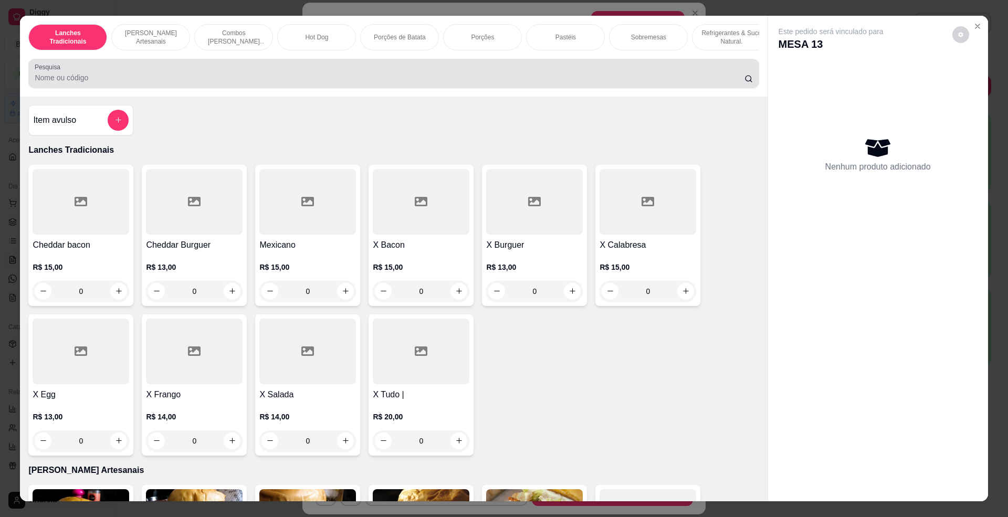
click at [201, 83] on input "Pesquisa" at bounding box center [389, 77] width 709 height 10
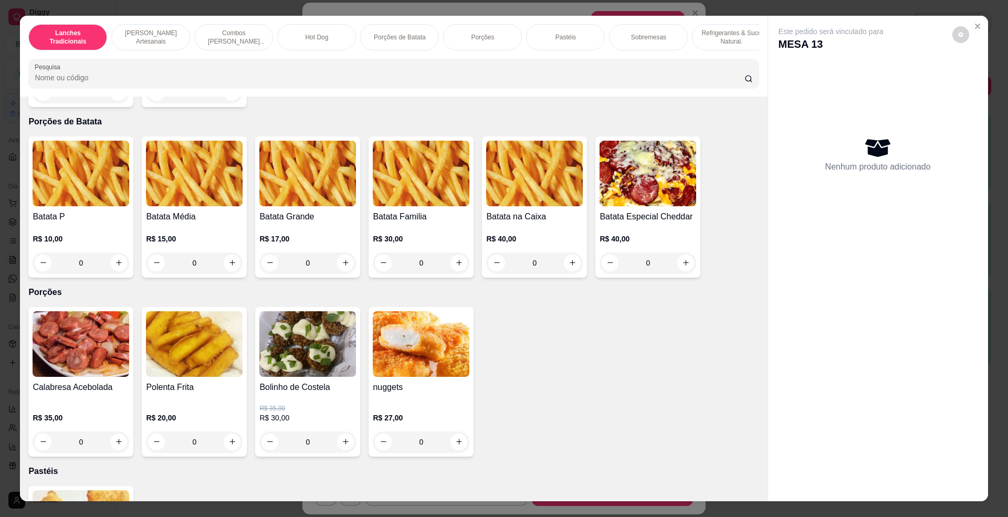
scroll to position [1189, 0]
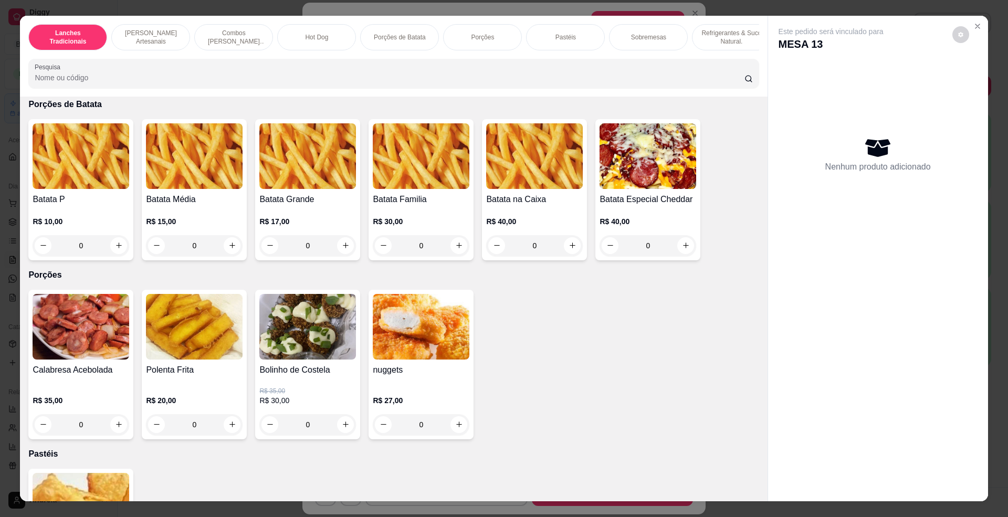
click at [394, 165] on img at bounding box center [421, 156] width 97 height 66
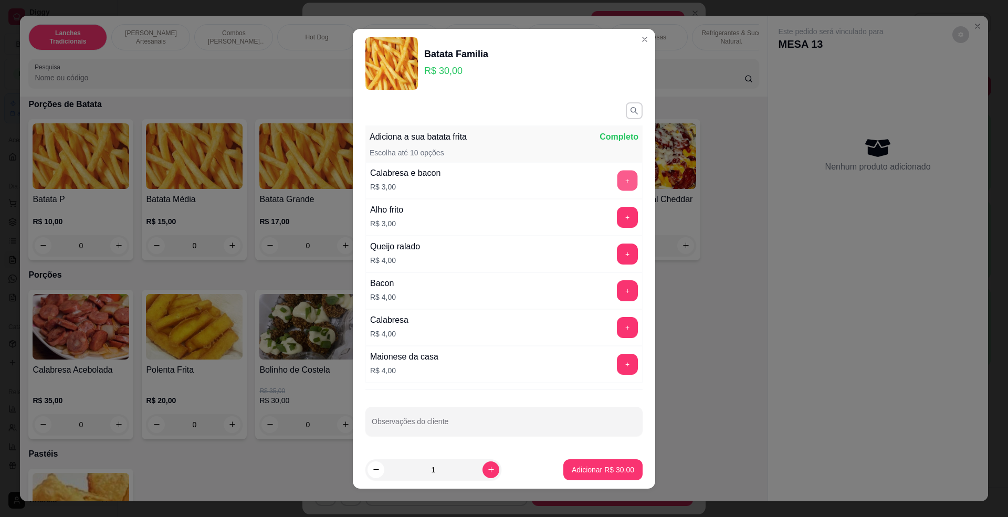
click at [617, 175] on button "+" at bounding box center [627, 180] width 20 height 20
click at [576, 472] on p "Adicionar R$ 33,00" at bounding box center [603, 470] width 61 height 10
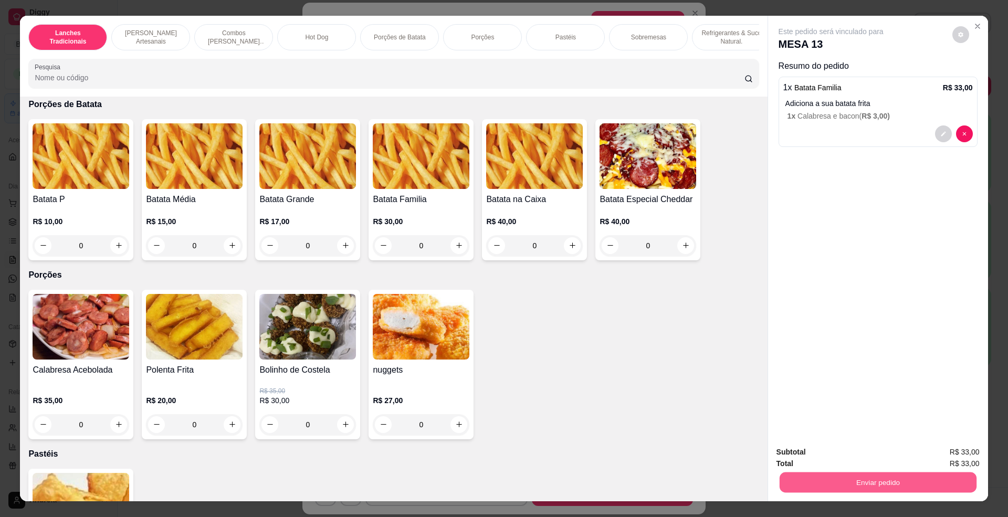
click at [839, 472] on button "Enviar pedido" at bounding box center [877, 482] width 197 height 20
click at [945, 454] on button "Enviar pedido" at bounding box center [950, 457] width 59 height 20
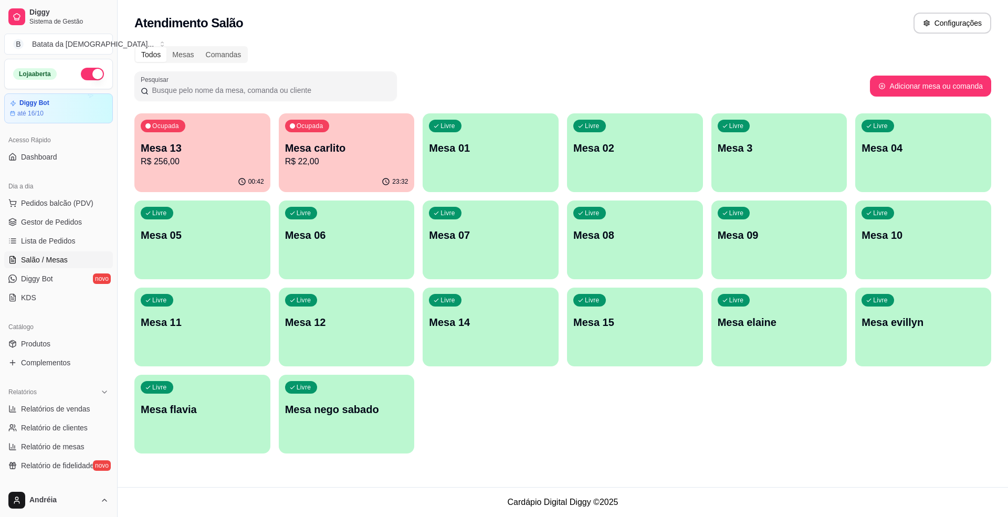
click at [85, 77] on button "button" at bounding box center [92, 74] width 23 height 13
click at [172, 169] on div "Ocupada Mesa 13 R$ 256,00" at bounding box center [202, 142] width 132 height 57
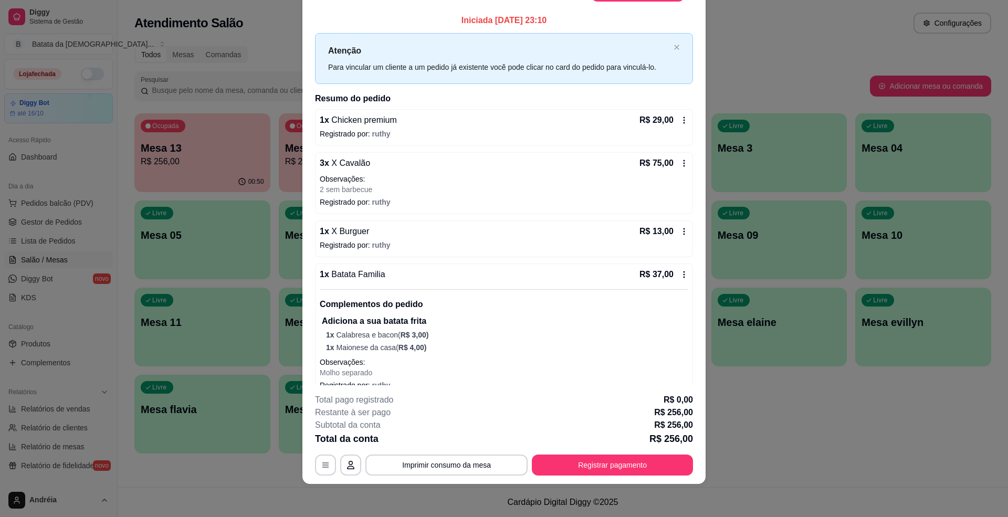
scroll to position [0, 0]
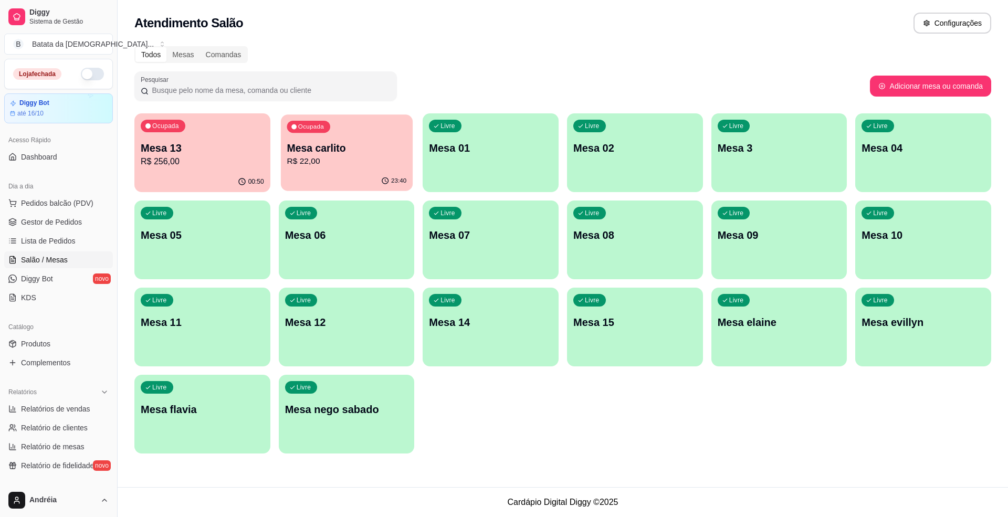
click at [325, 148] on p "Mesa carlito" at bounding box center [347, 148] width 120 height 14
click at [547, 0] on html "Diggy Sistema de Gestão B Batata da Dei ... Loja fechada Diggy Bot até 16/10 Ac…" at bounding box center [504, 258] width 1008 height 517
click at [175, 146] on p "Mesa 13" at bounding box center [203, 148] width 120 height 14
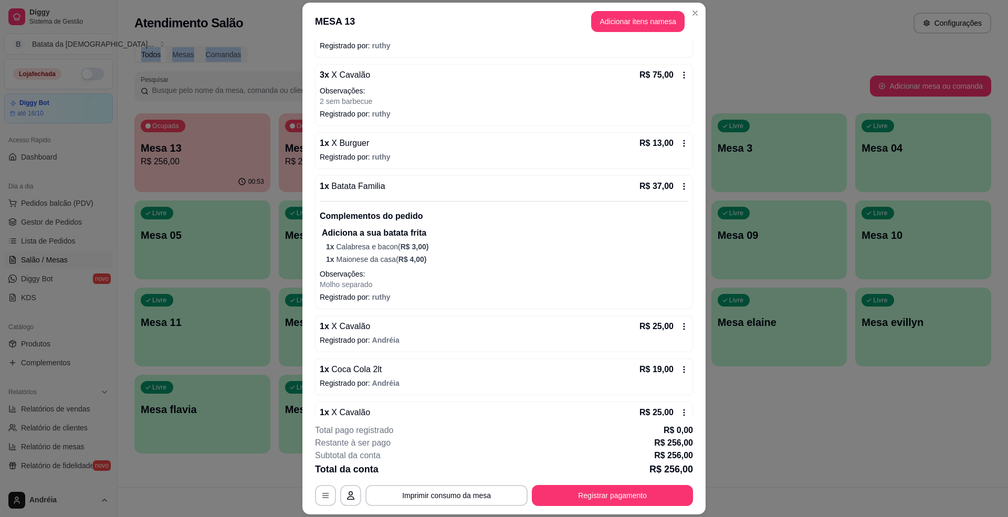
scroll to position [115, 0]
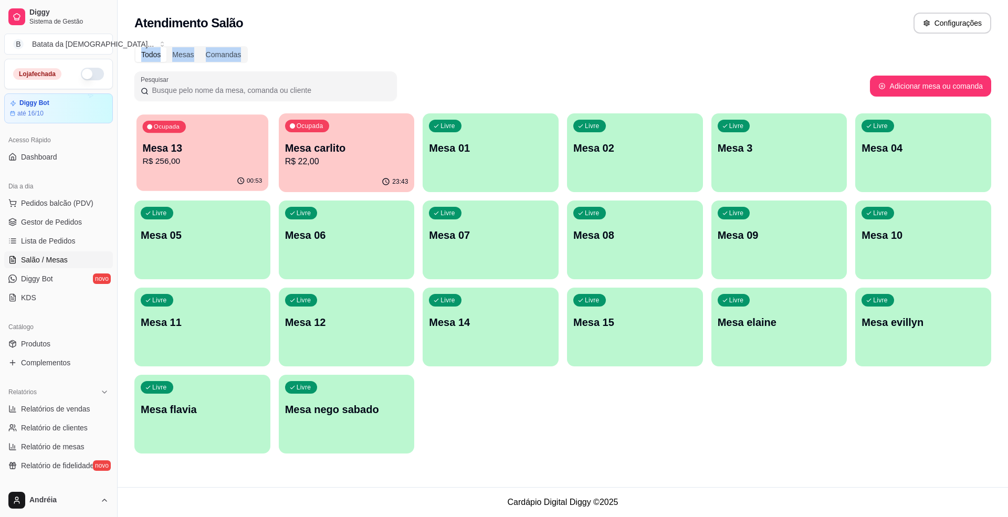
click at [228, 143] on p "Mesa 13" at bounding box center [203, 148] width 120 height 14
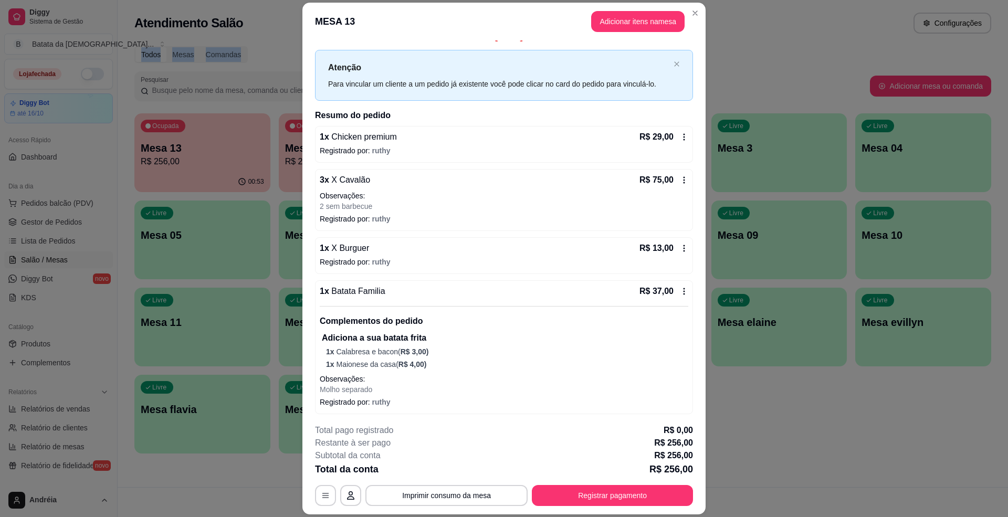
scroll to position [0, 0]
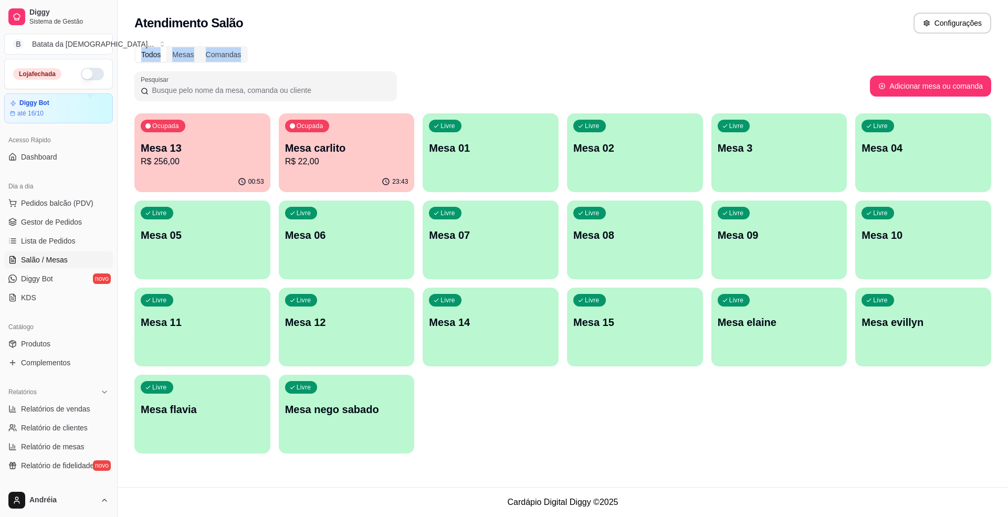
click at [223, 149] on p "Mesa 13" at bounding box center [202, 148] width 123 height 15
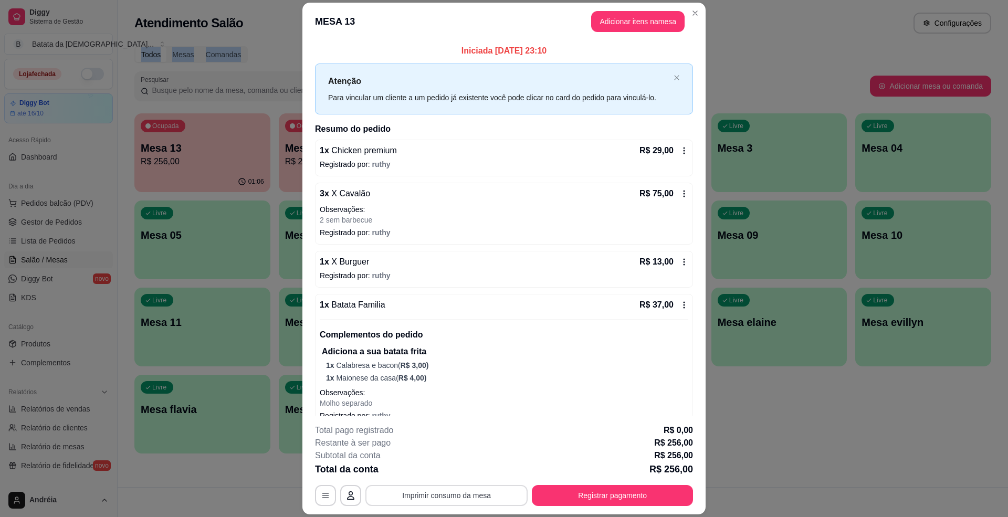
click at [444, 491] on button "Imprimir consumo da mesa" at bounding box center [446, 495] width 162 height 21
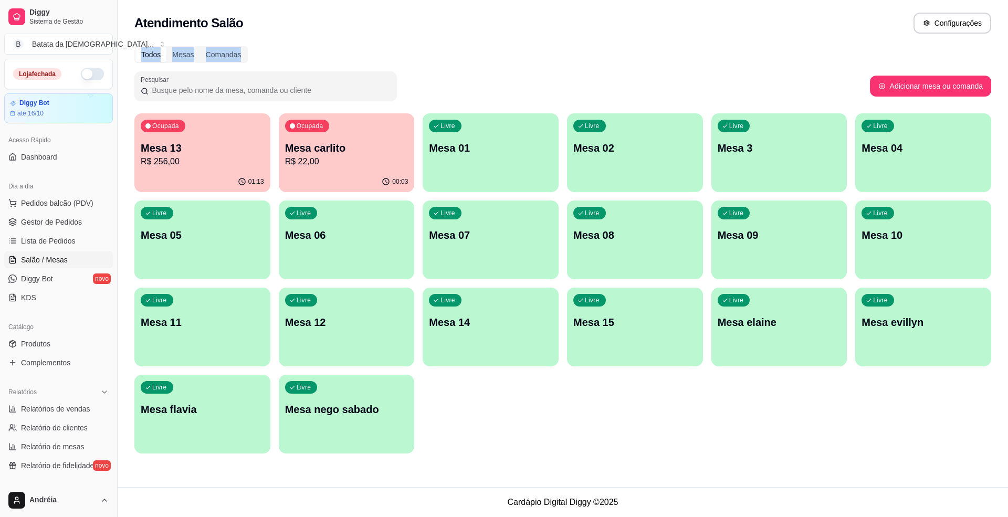
click at [195, 141] on p "Mesa 13" at bounding box center [202, 148] width 123 height 15
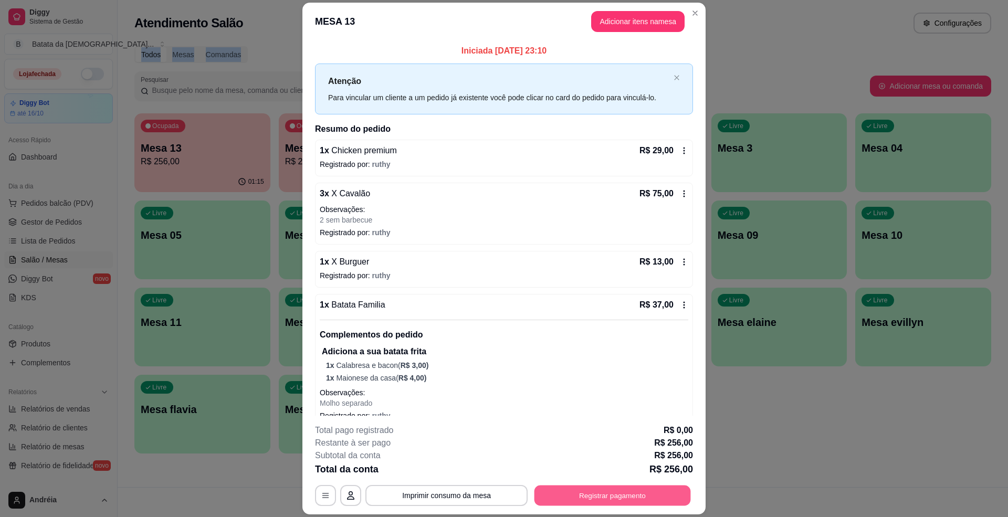
click at [629, 491] on button "Registrar pagamento" at bounding box center [612, 496] width 156 height 20
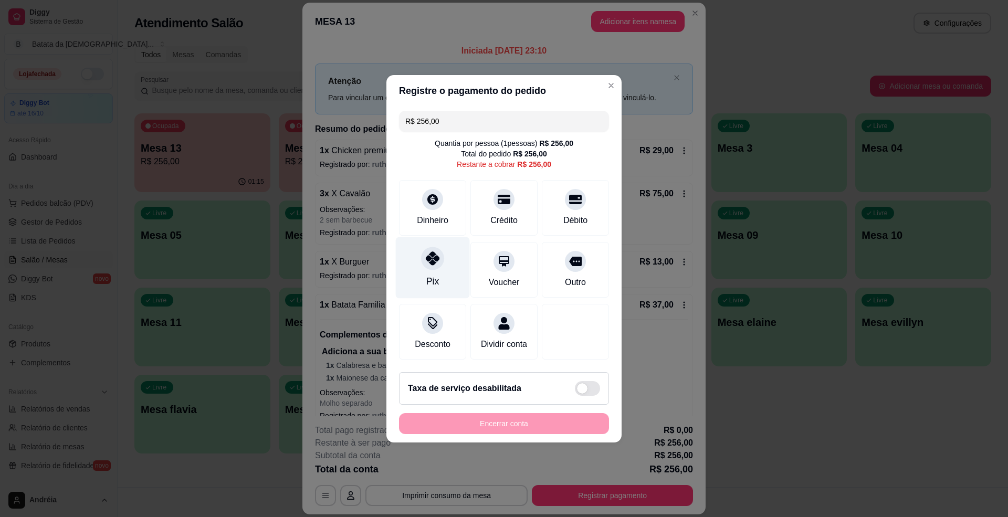
click at [410, 259] on div "Pix" at bounding box center [433, 267] width 74 height 61
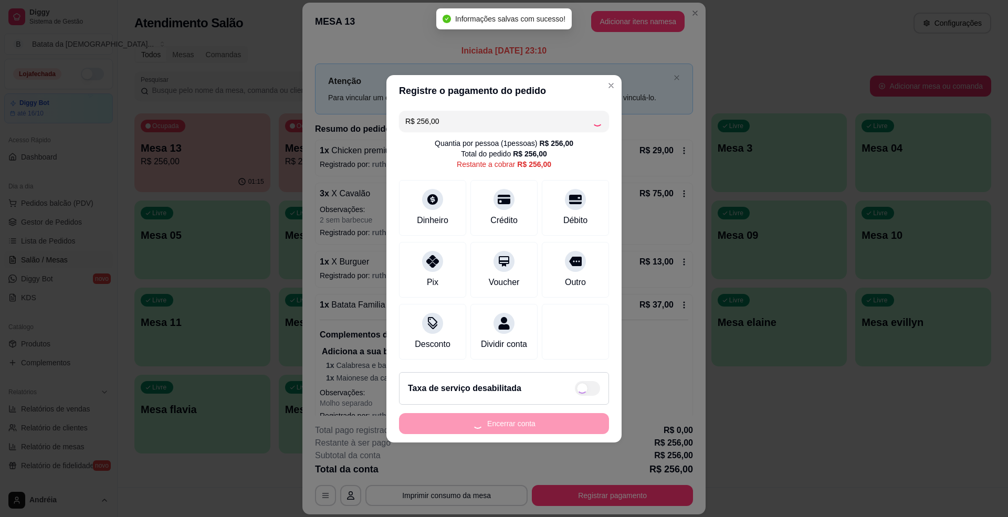
type input "R$ 0,00"
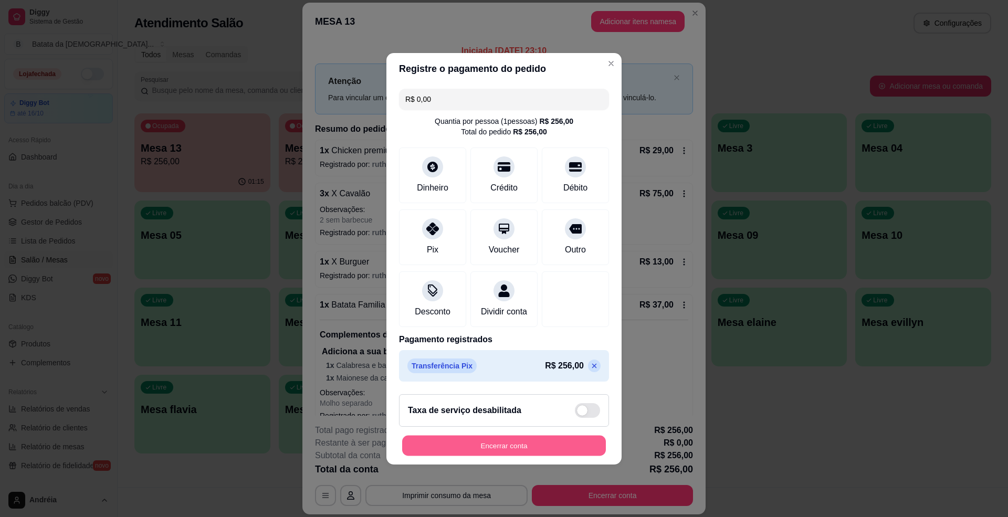
click at [522, 450] on button "Encerrar conta" at bounding box center [504, 445] width 204 height 20
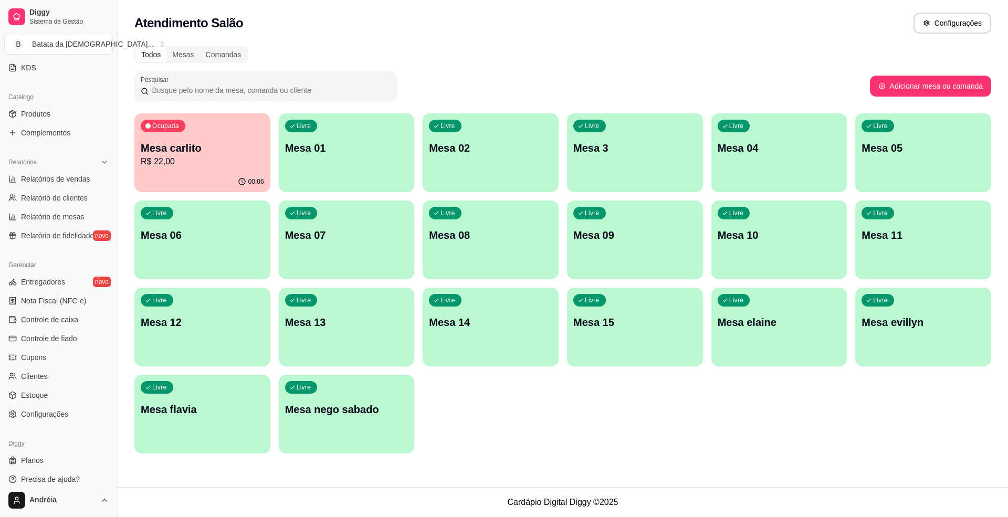
scroll to position [238, 0]
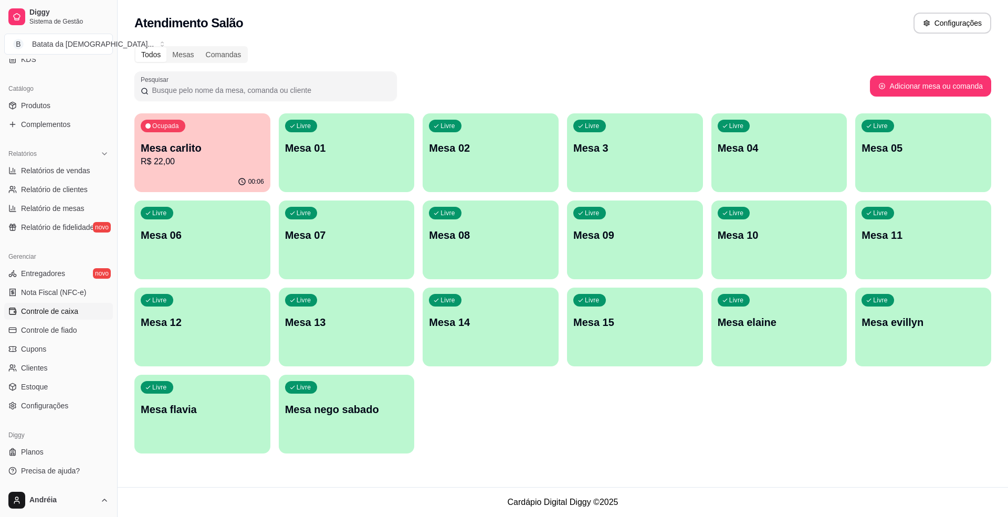
click at [84, 316] on link "Controle de caixa" at bounding box center [58, 311] width 109 height 17
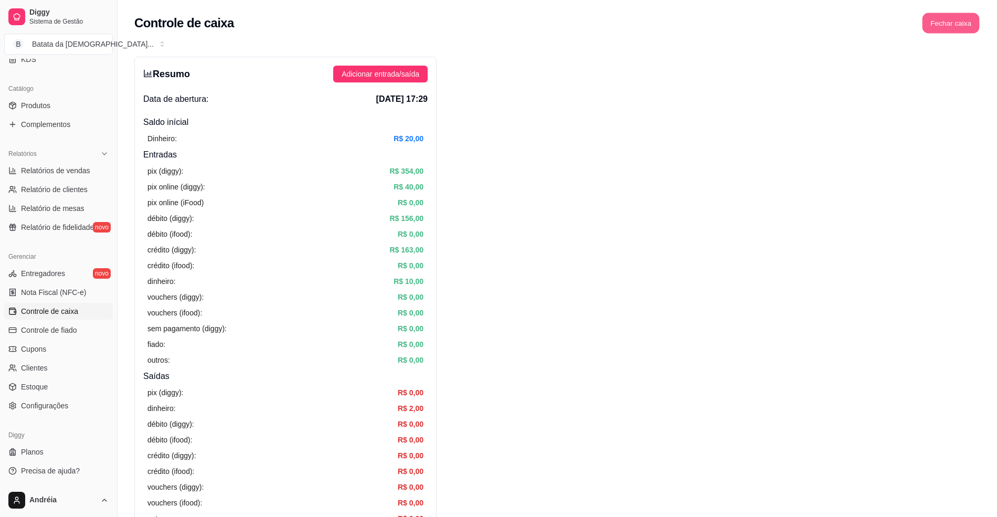
click at [952, 20] on button "Fechar caixa" at bounding box center [951, 23] width 57 height 20
click at [982, 88] on span "Sim" at bounding box center [980, 94] width 13 height 12
